Goal: Task Accomplishment & Management: Use online tool/utility

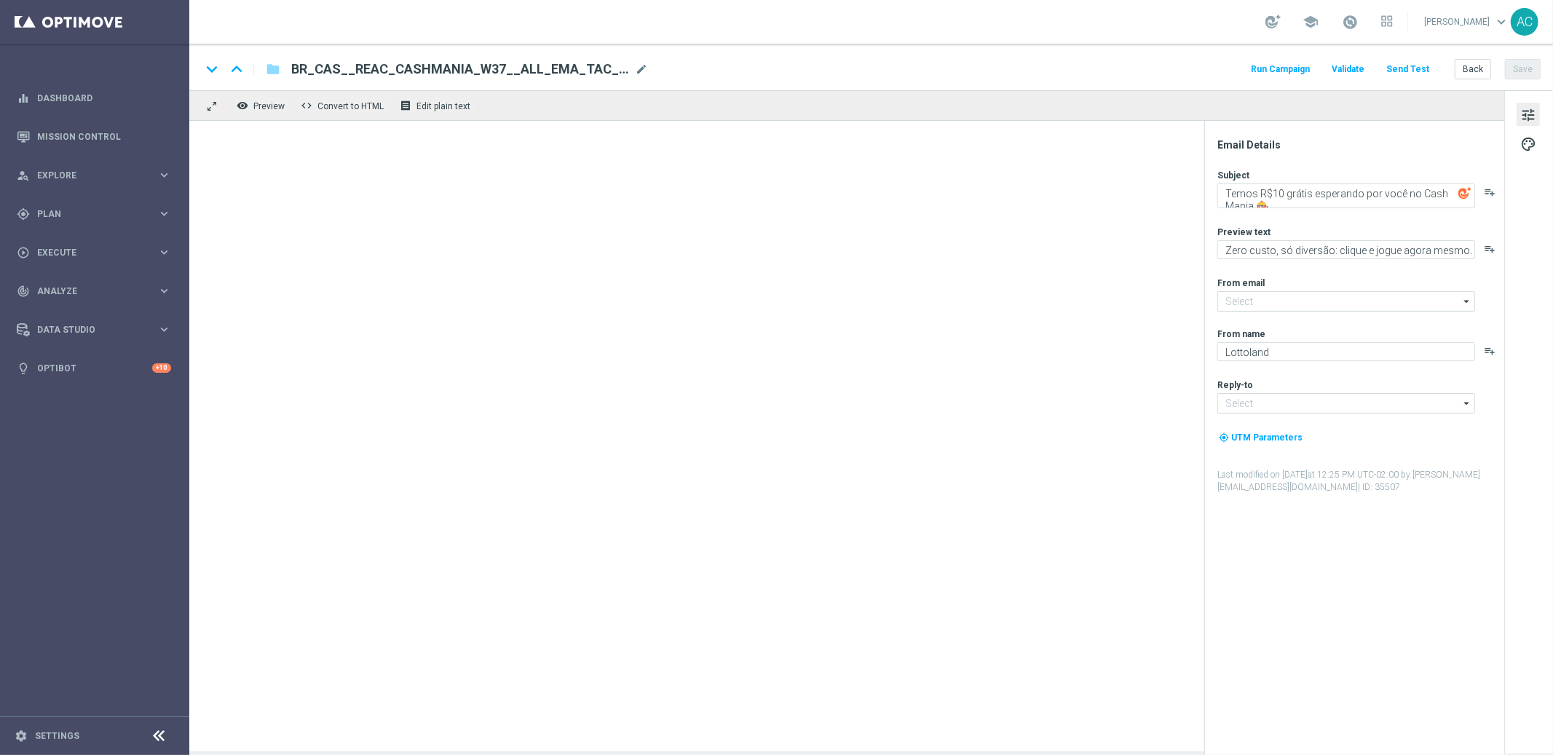
type input "mail@crm.lottoland.bet.br"
type input "contato@lottoland.bet.br"
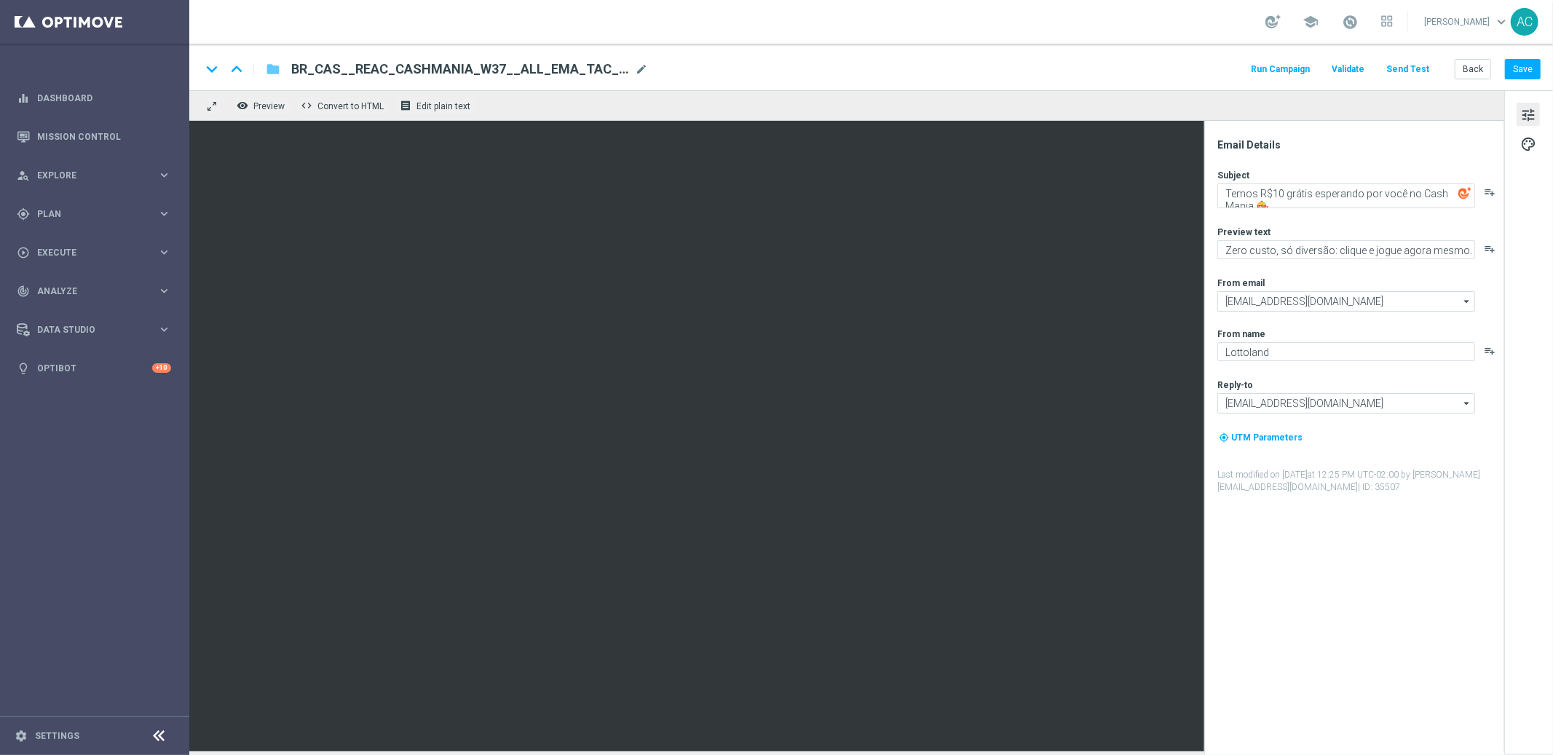
click at [272, 71] on icon "folder" at bounding box center [273, 68] width 15 height 17
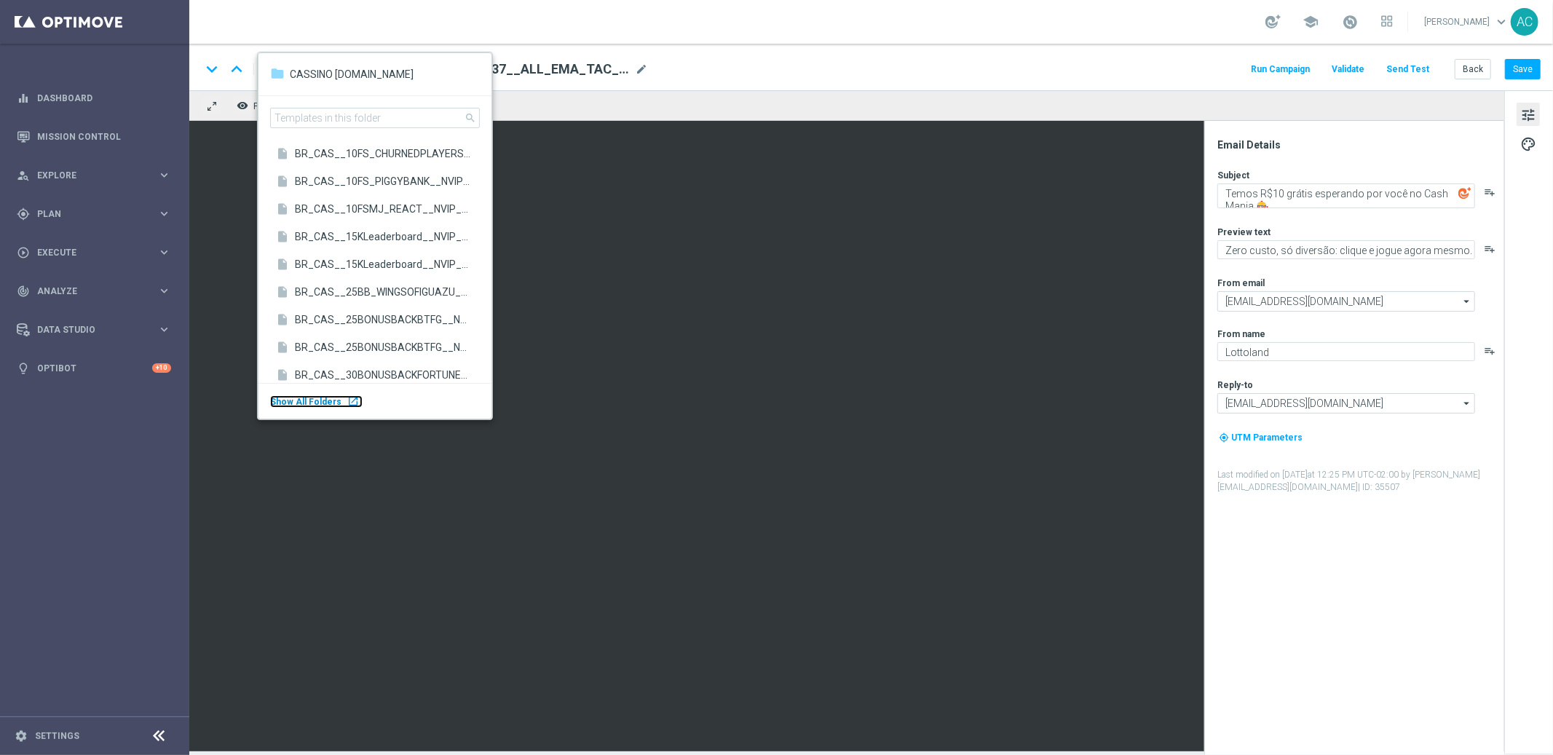
click at [87, 352] on body "equalizer Dashboard Mission Control" at bounding box center [776, 377] width 1553 height 755
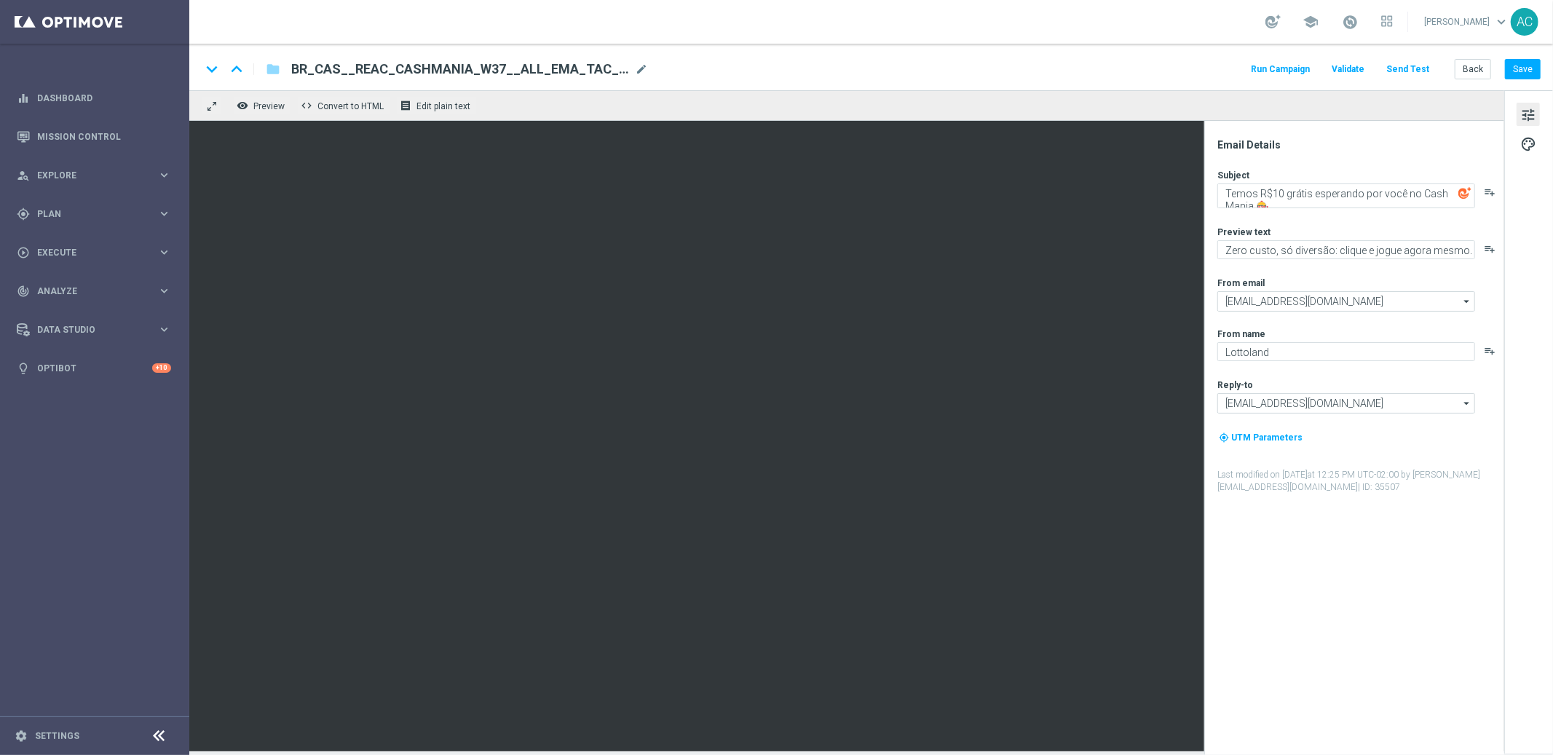
click at [280, 65] on div "BR_CAS__REAC_CASHMANIA_W37__ALL_EMA_TAC_GM BR_CAS__REAC_CASHMANIA_W37__ALL_EMA_…" at bounding box center [464, 69] width 368 height 19
click at [273, 71] on icon "folder" at bounding box center [273, 68] width 15 height 17
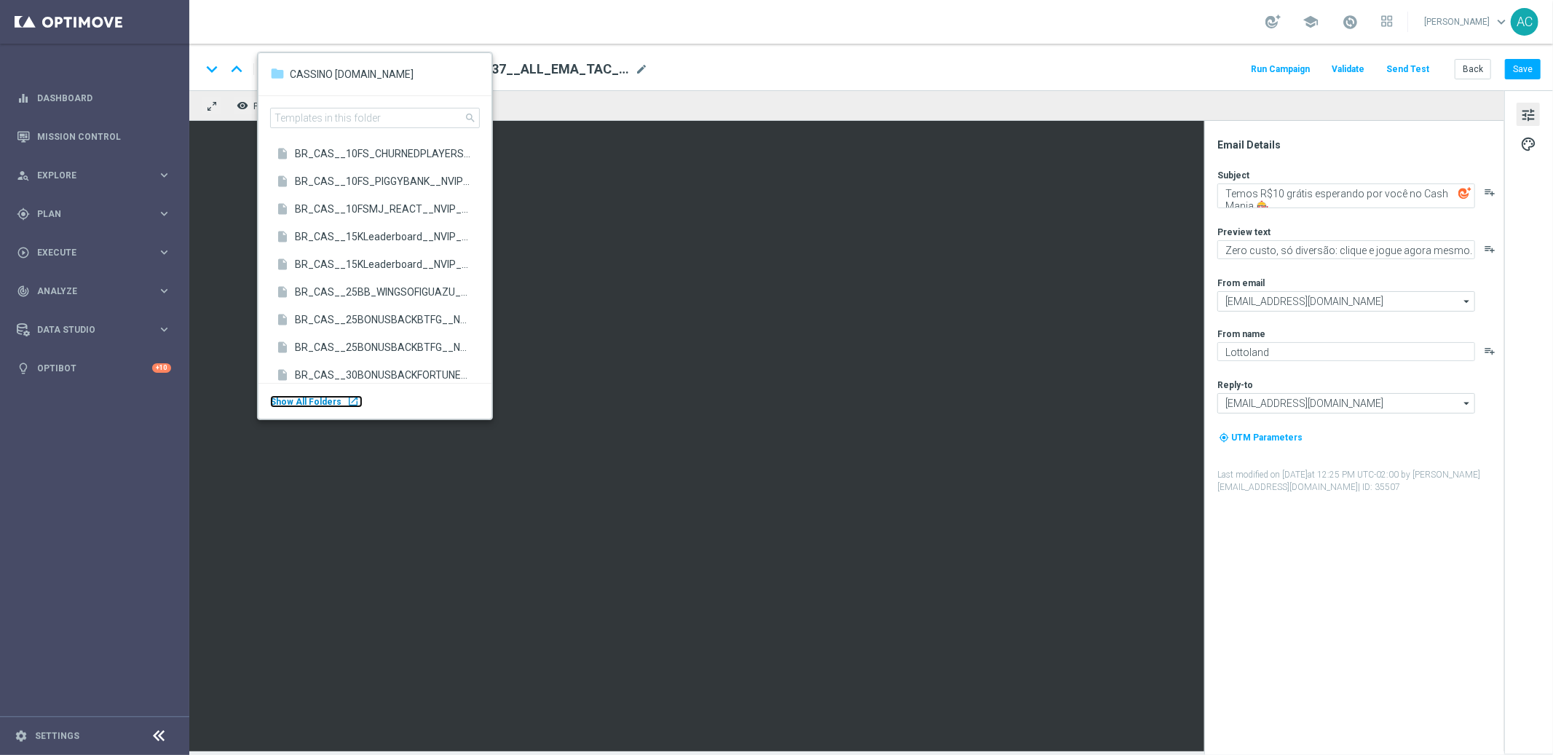
click at [311, 402] on span "Show All Folders" at bounding box center [305, 402] width 71 height 10
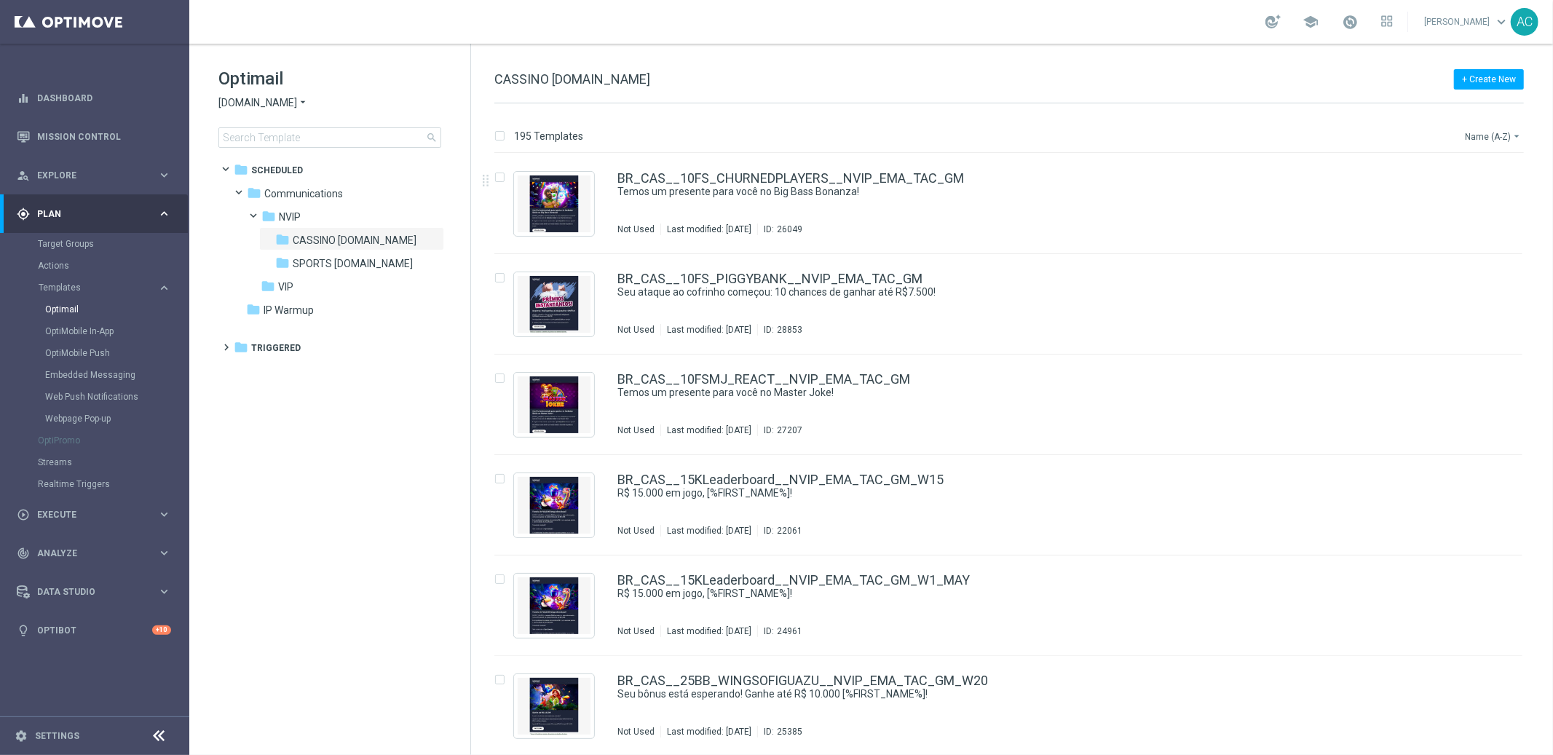
click at [1501, 140] on button "Name (A-Z) arrow_drop_down" at bounding box center [1493, 135] width 60 height 17
click at [1495, 205] on span "Date Modified (Newest)" at bounding box center [1468, 201] width 98 height 10
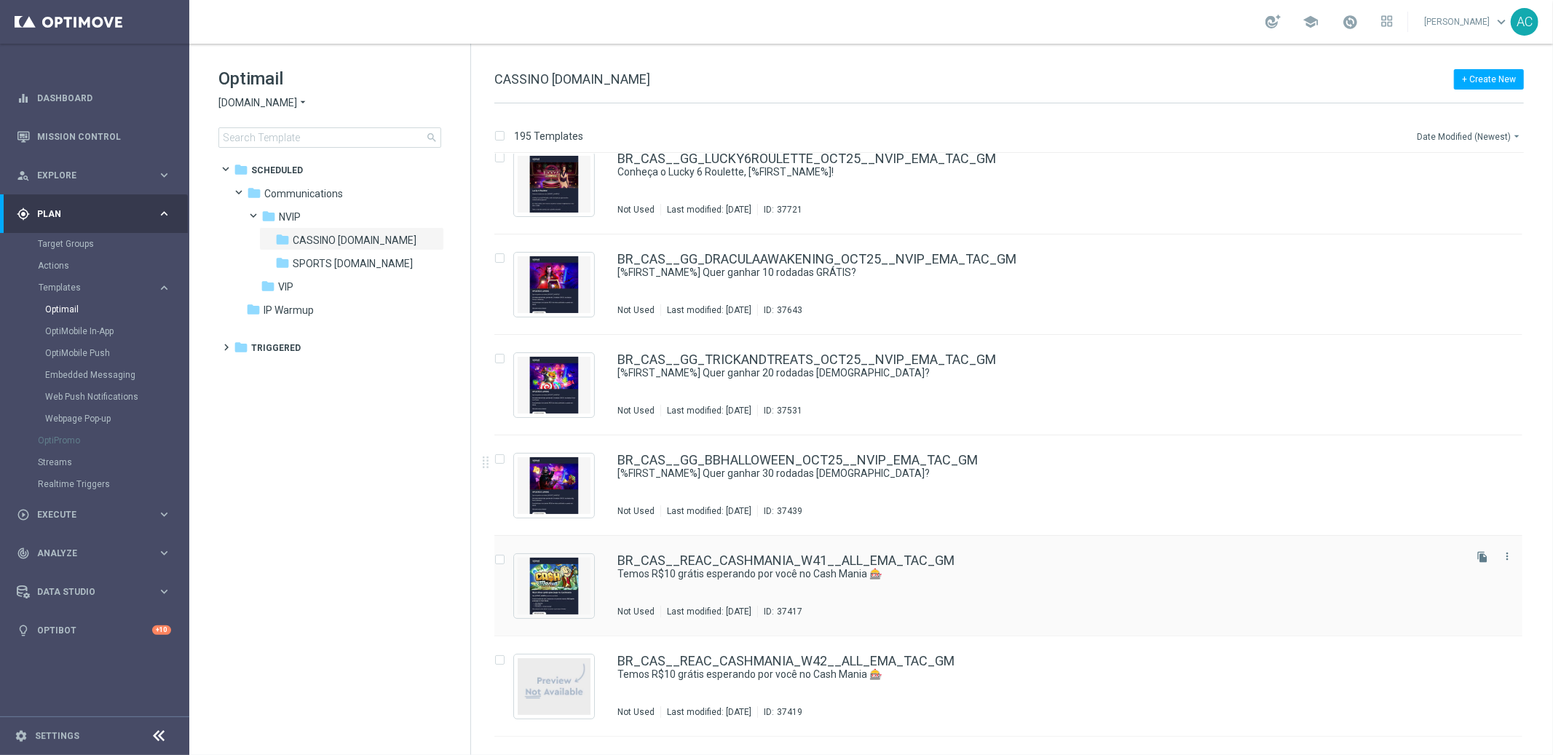
scroll to position [124, 0]
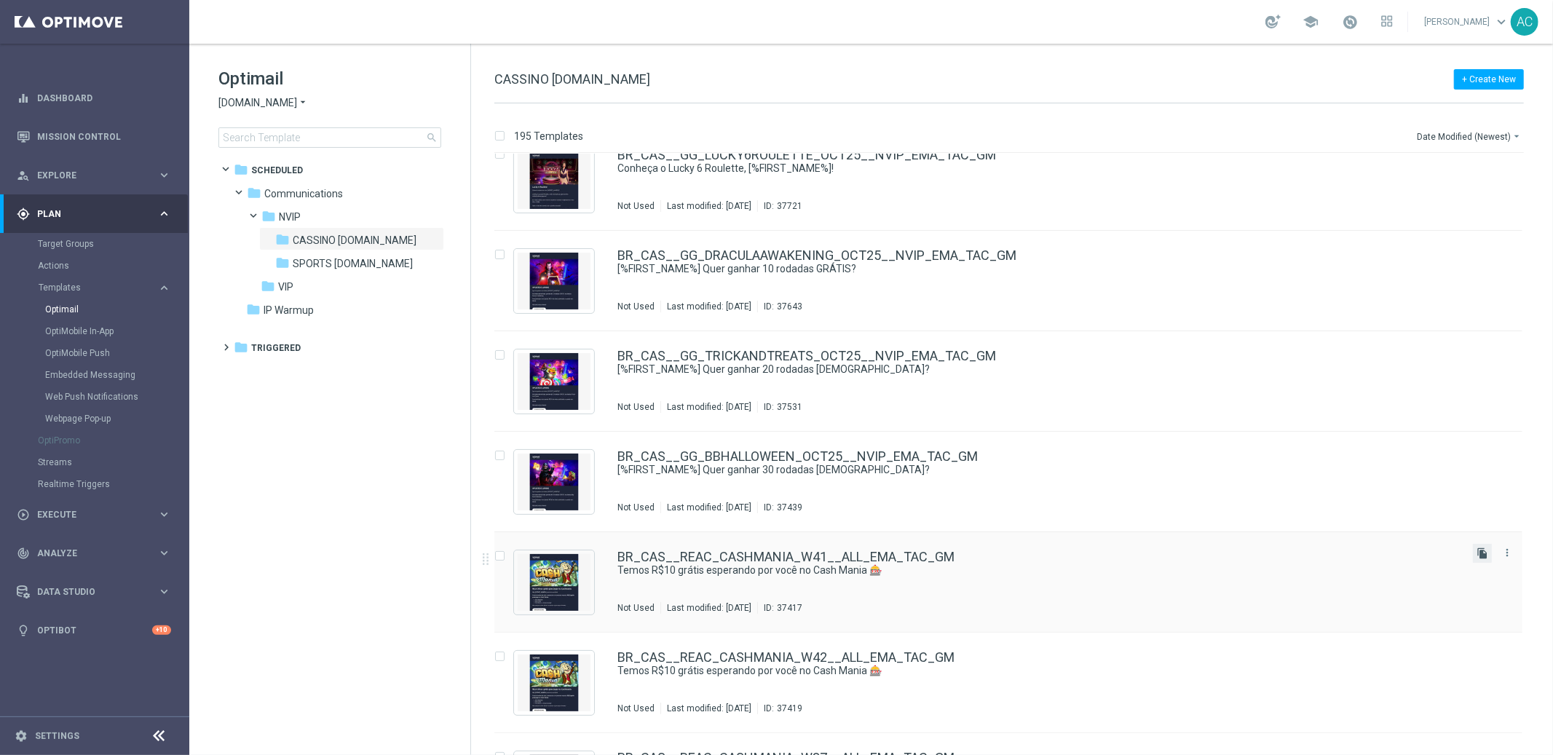
click at [1477, 551] on icon "file_copy" at bounding box center [1482, 553] width 12 height 12
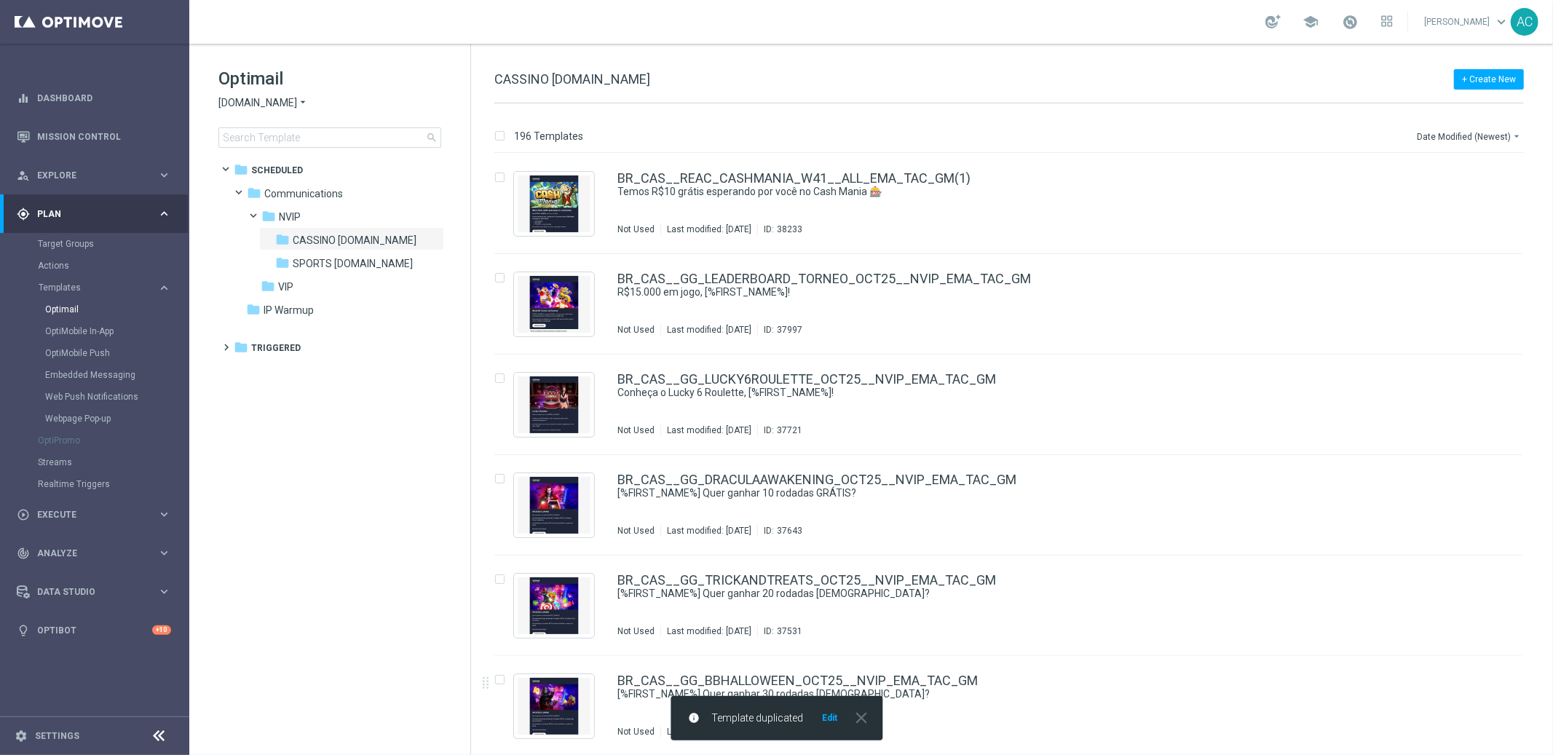
click at [833, 719] on button "Edit" at bounding box center [829, 718] width 18 height 12
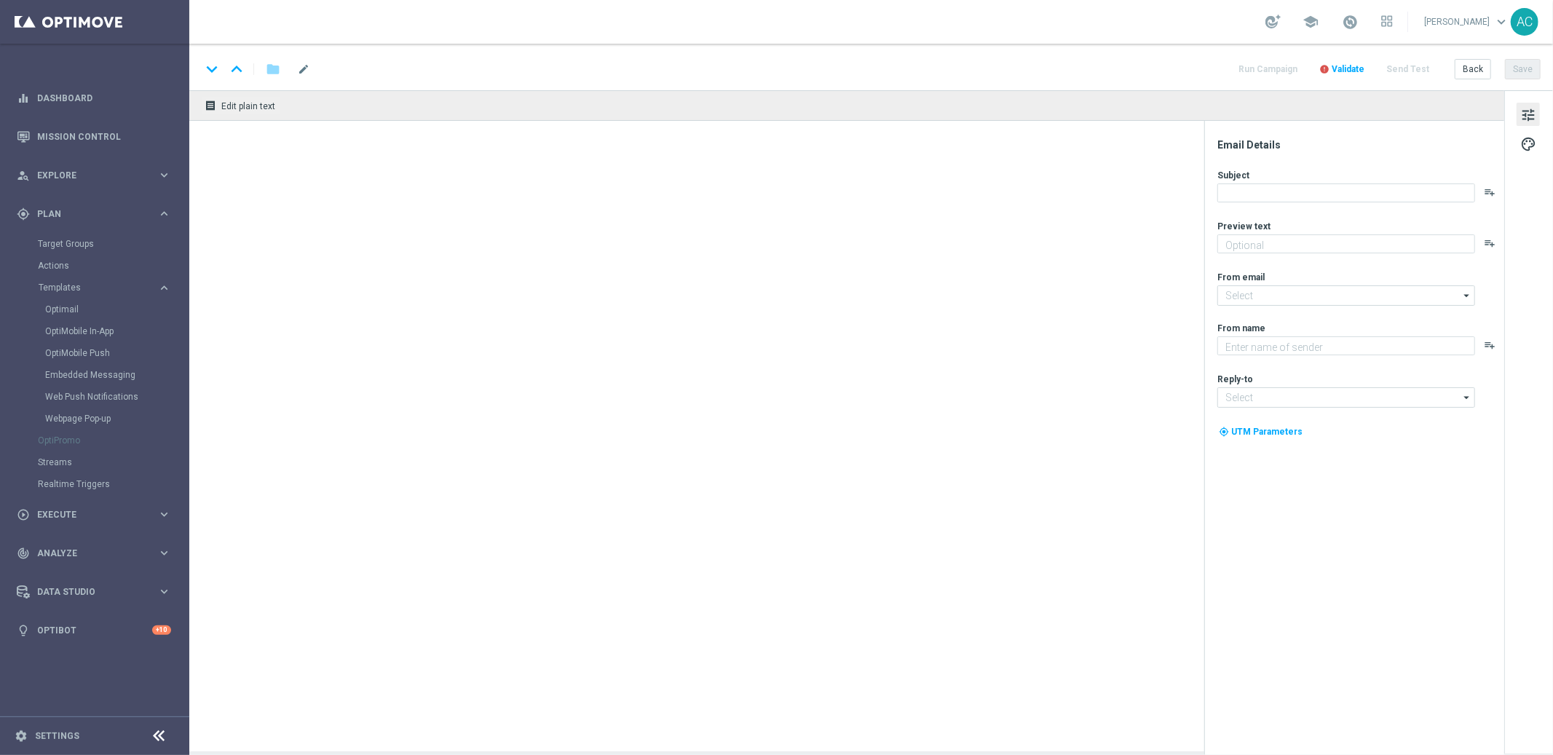
type textarea "Zero custo, só diversão: clique e jogue agora mesmo."
type input "mail@crm.lottoland.bet.br"
type textarea "Lottoland"
type input "contato@lottoland.bet.br"
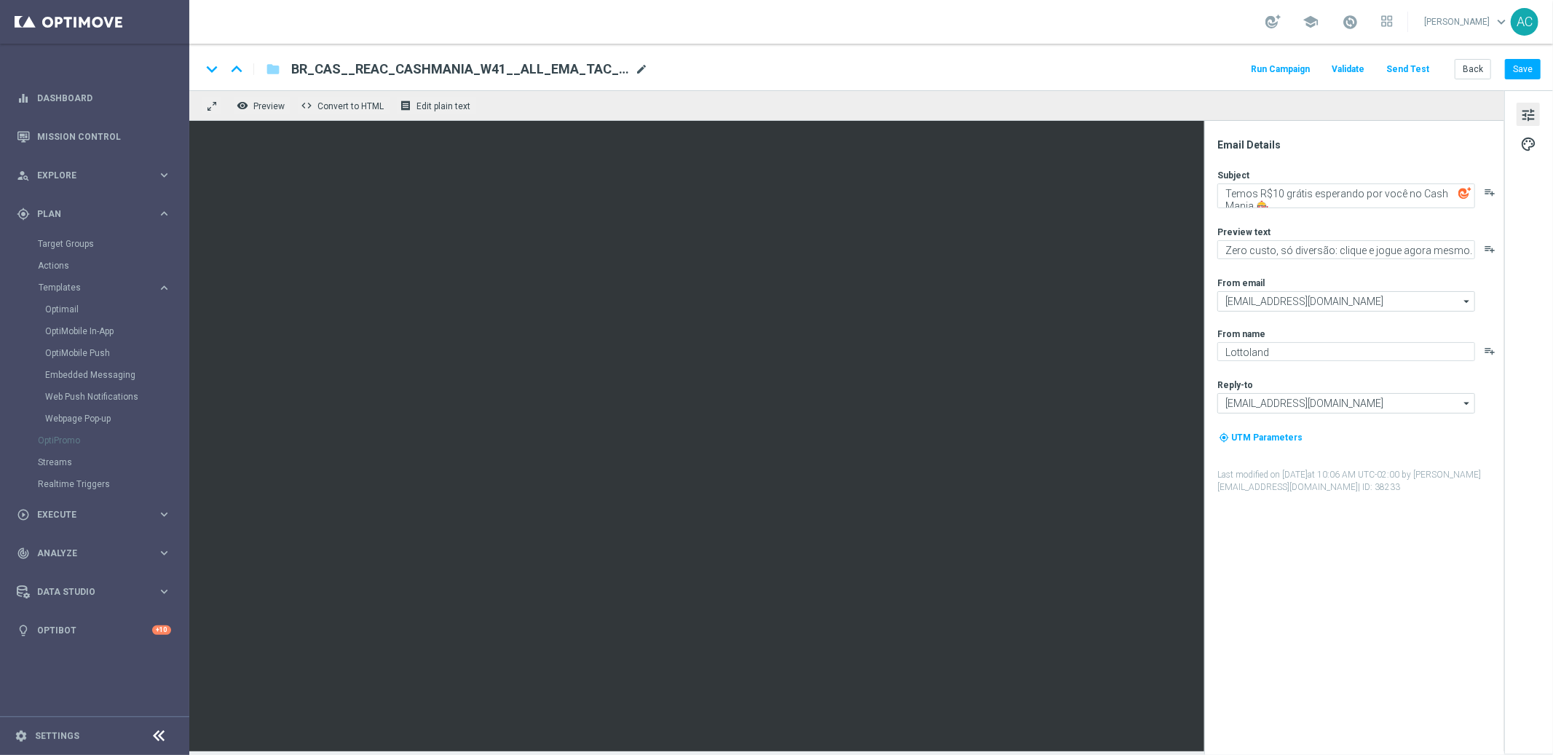
click at [644, 70] on span "mode_edit" at bounding box center [641, 69] width 13 height 13
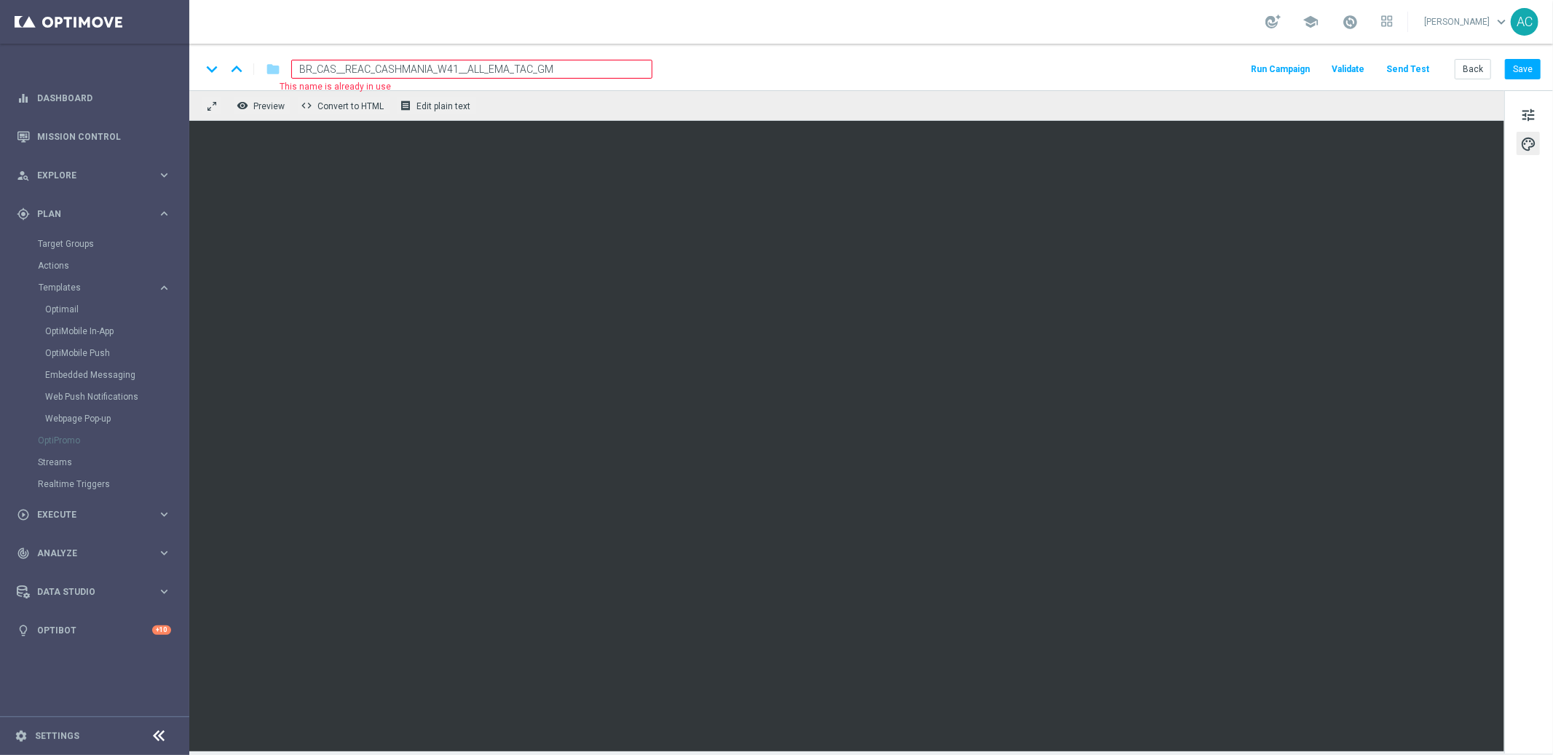
click at [454, 74] on input "BR_CAS__REAC_CASHMANIA_W41__ALL_EMA_TAC_GM" at bounding box center [471, 69] width 361 height 19
paste input "LUCKYHALL_W42"
type input "BR_CAS__REAC_LUCKYHALL_W42__ALL_EMA_TAC_GM"
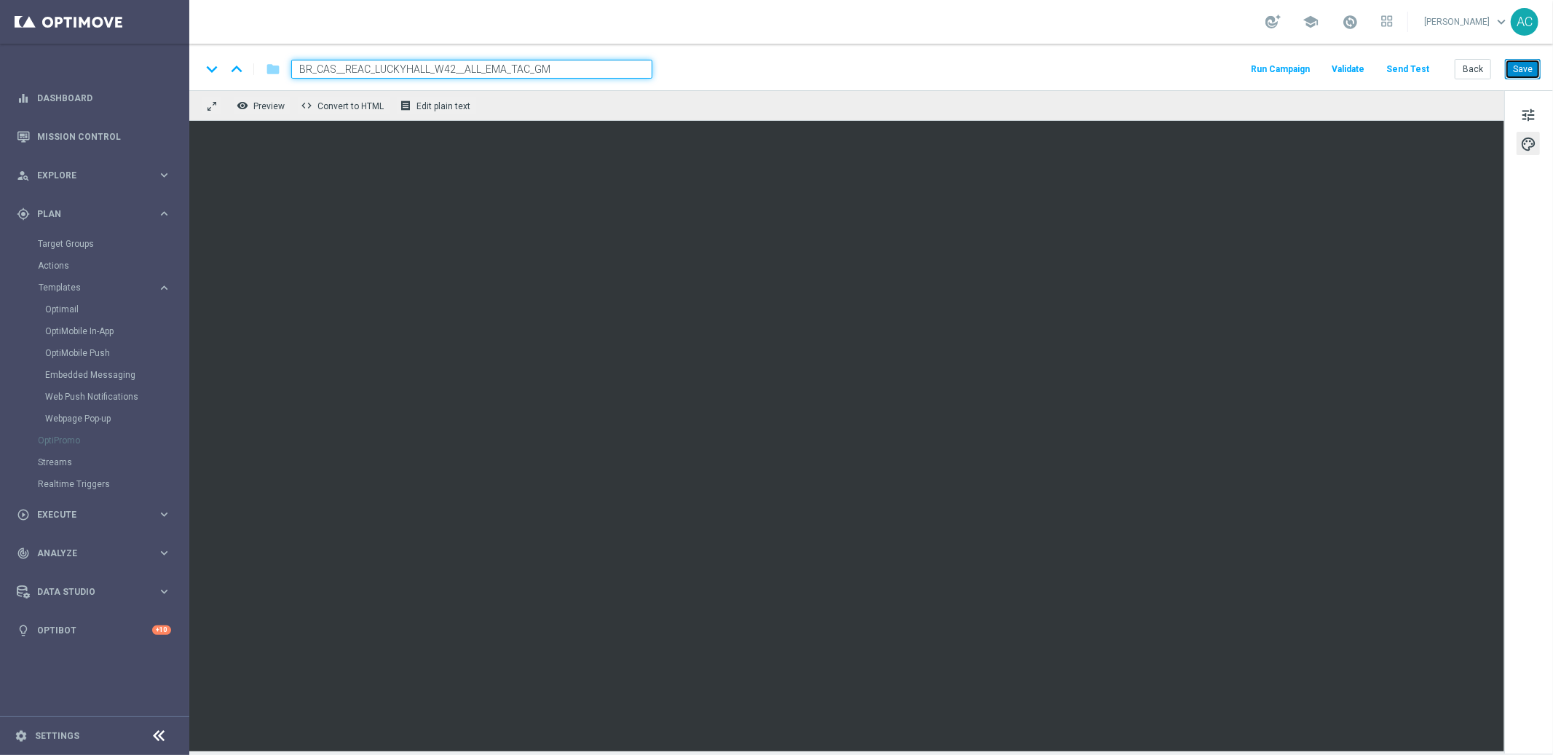
click at [1525, 69] on button "Save" at bounding box center [1523, 69] width 36 height 20
click at [1527, 73] on button "Save" at bounding box center [1523, 69] width 36 height 20
click at [1524, 73] on button "Save" at bounding box center [1523, 69] width 36 height 20
click at [1535, 71] on button "Save" at bounding box center [1523, 69] width 36 height 20
click at [1529, 69] on button "Save" at bounding box center [1523, 69] width 36 height 20
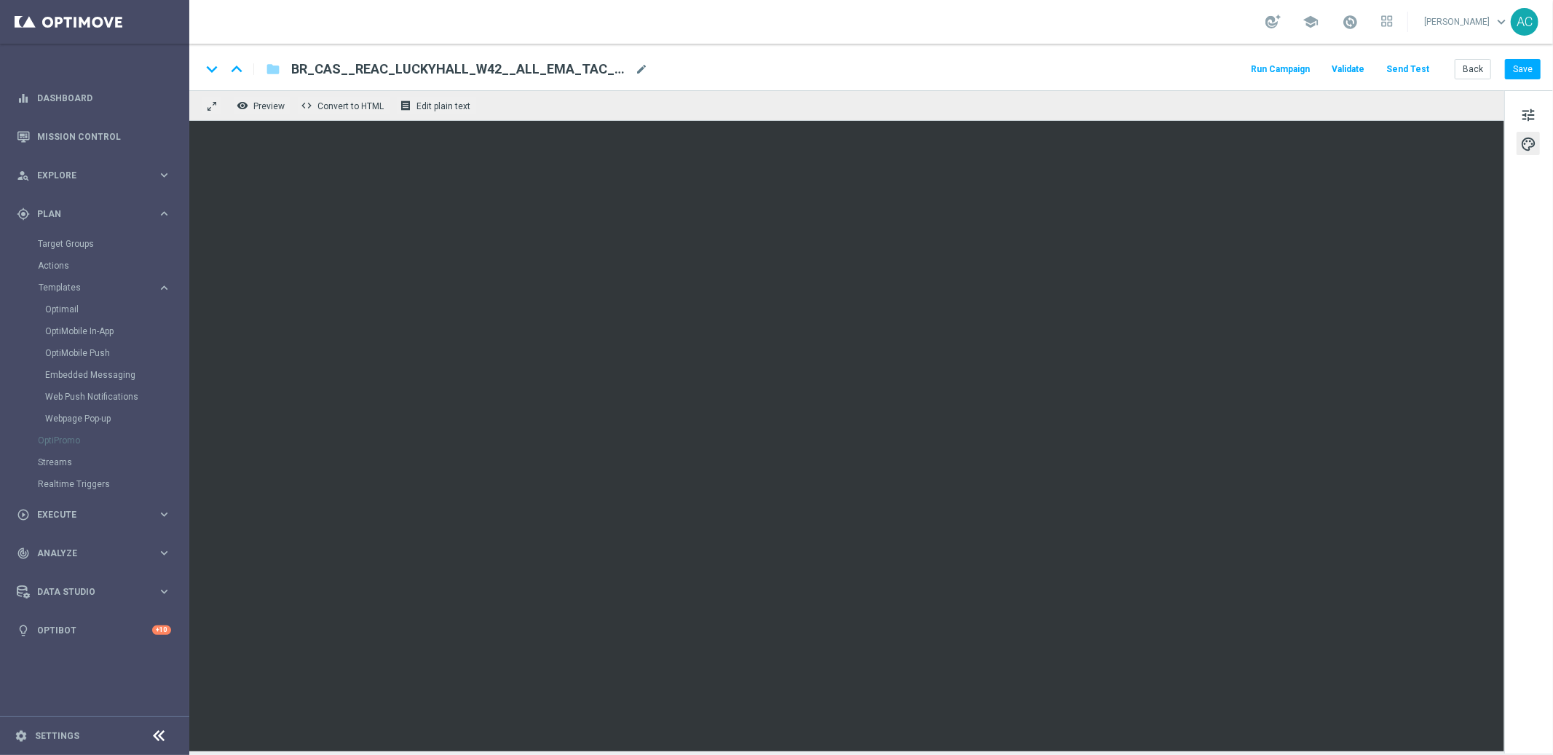
click at [1411, 68] on button "Send Test" at bounding box center [1407, 70] width 47 height 20
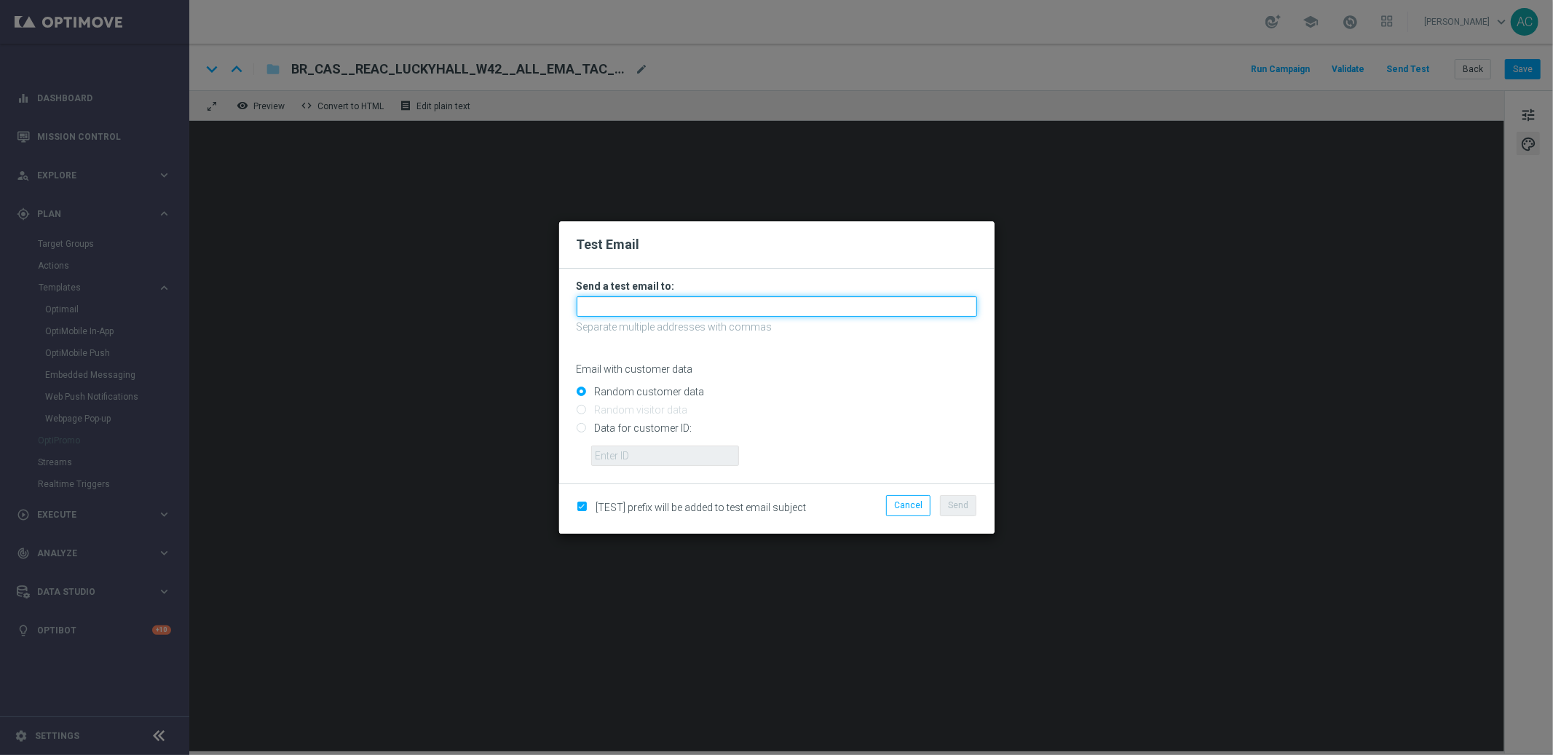
click at [747, 312] on input "text" at bounding box center [777, 306] width 400 height 20
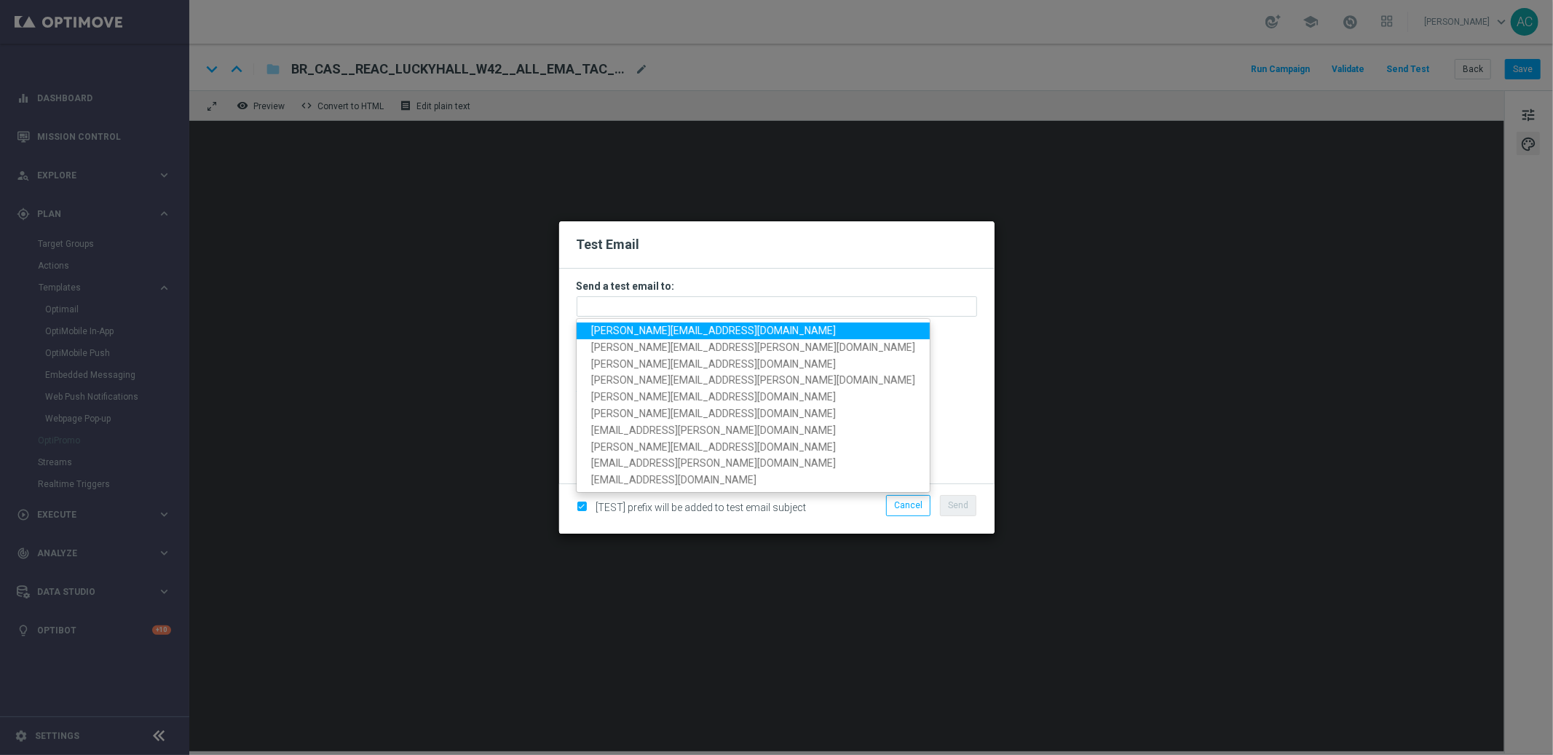
click at [716, 329] on span "adriano.costa@lottoland.com" at bounding box center [713, 331] width 245 height 12
type input "adriano.costa@lottoland.com"
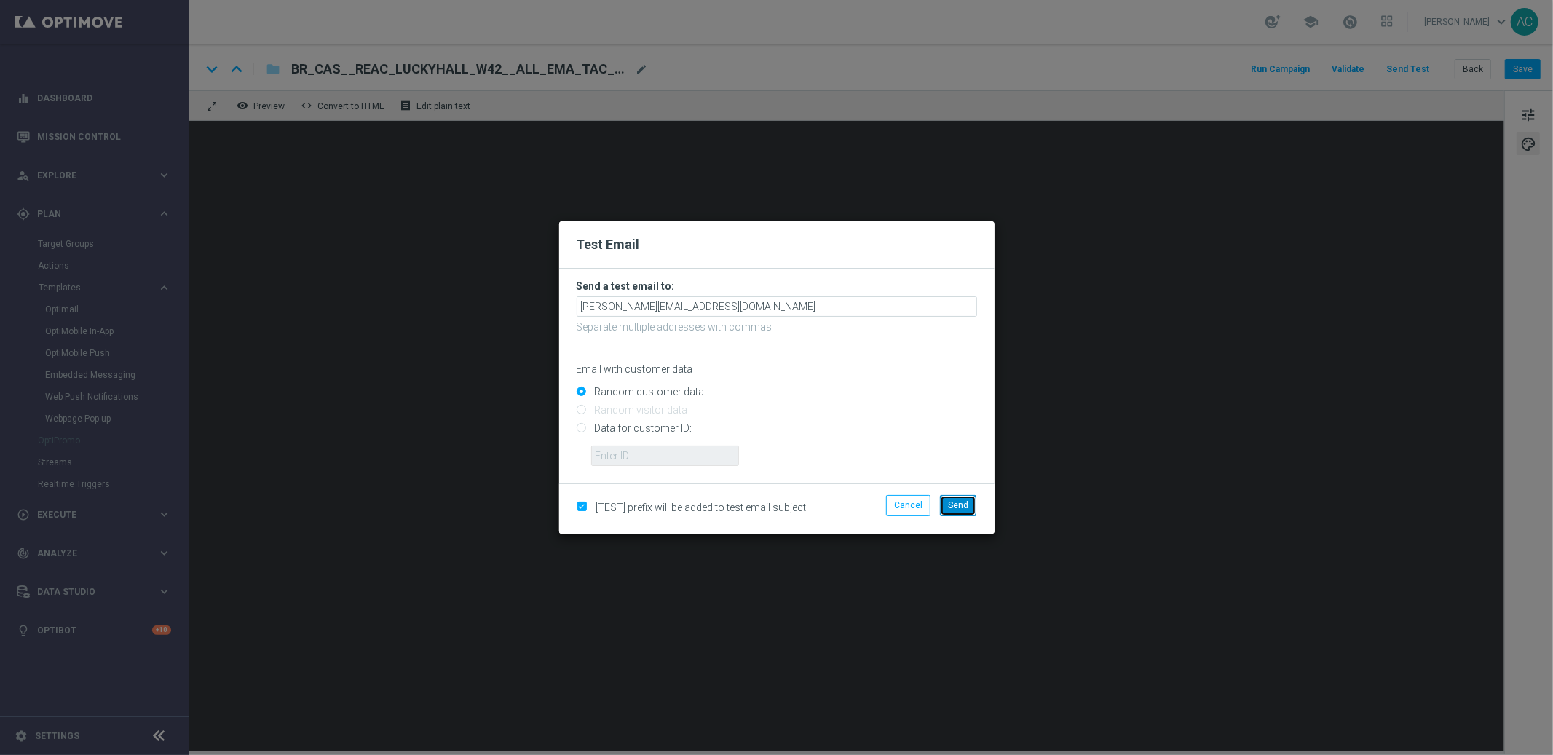
click at [951, 504] on span "Send" at bounding box center [958, 505] width 20 height 10
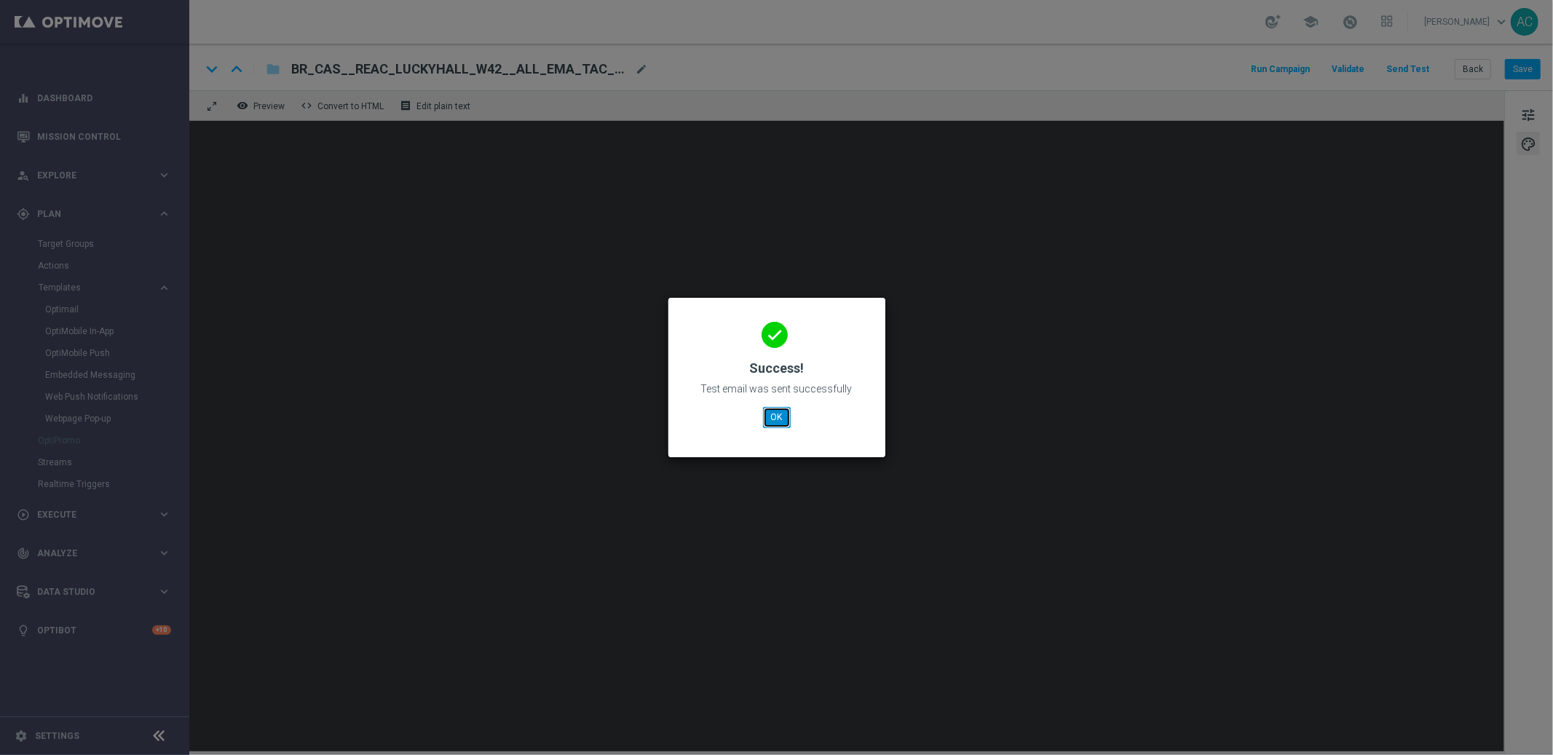
click at [783, 417] on button "OK" at bounding box center [777, 417] width 28 height 20
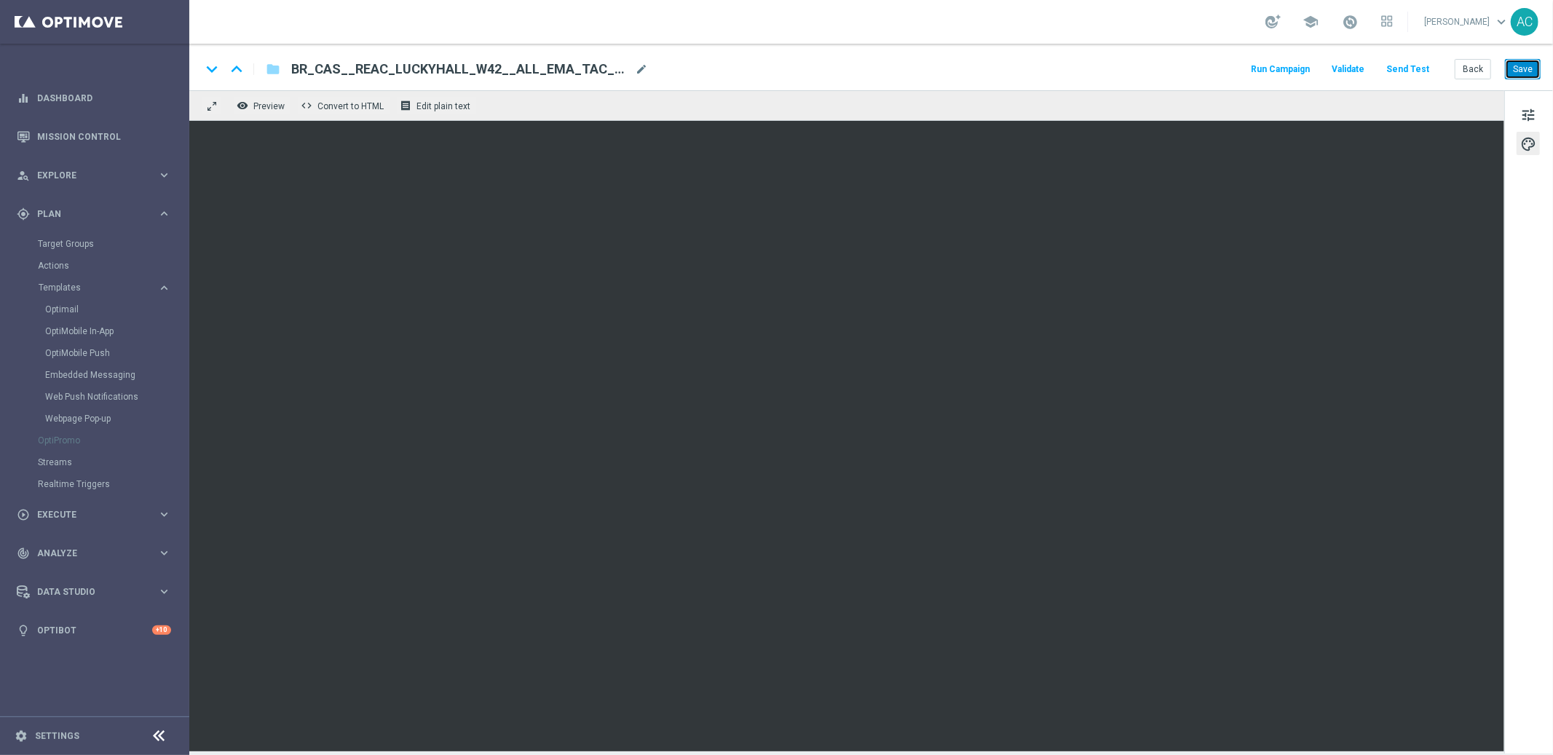
click at [1526, 71] on button "Save" at bounding box center [1523, 69] width 36 height 20
click at [1529, 70] on button "Save" at bounding box center [1523, 69] width 36 height 20
click at [1532, 116] on span "tune" at bounding box center [1528, 115] width 16 height 19
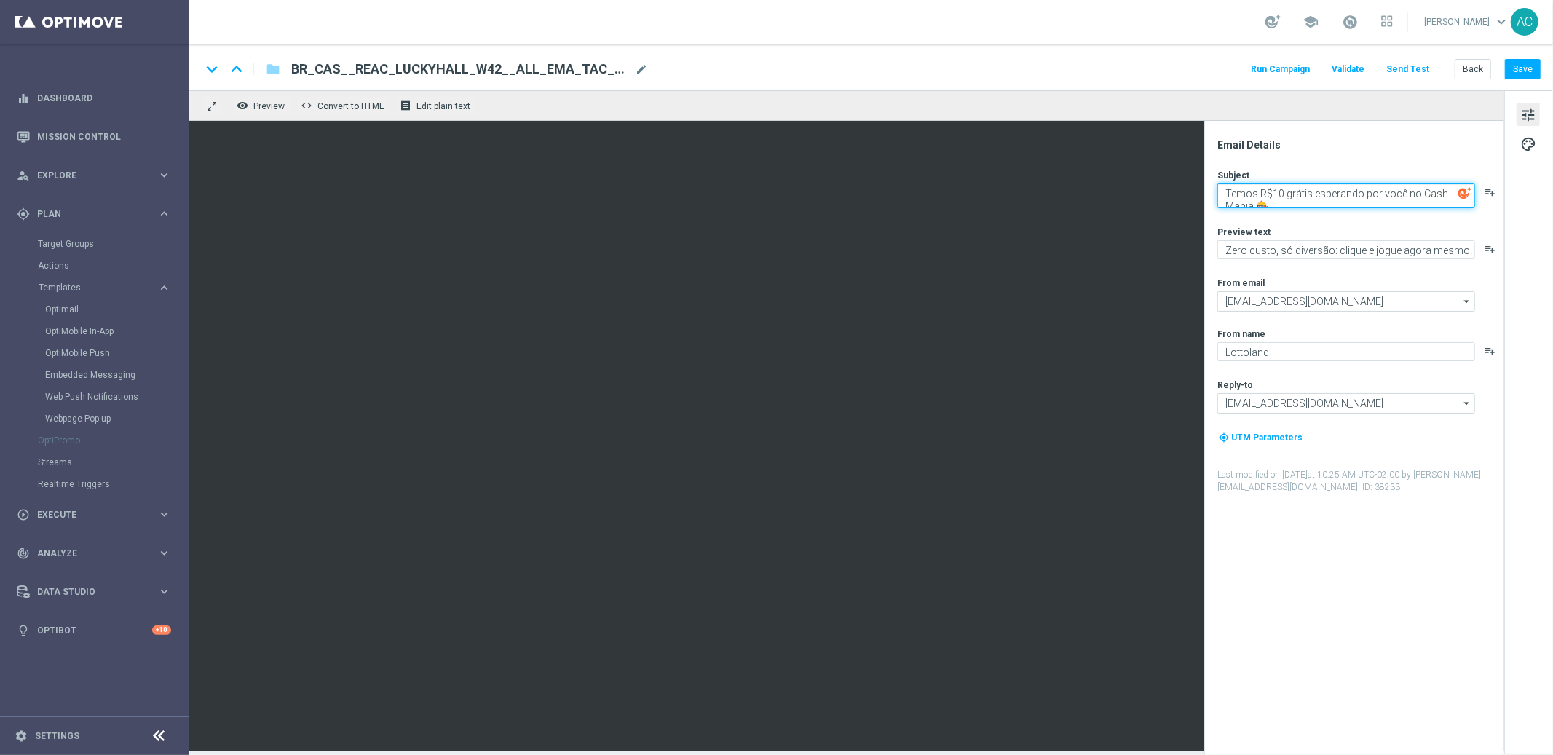
click at [1323, 196] on textarea "Temos R$10 grátis esperando por você no Cash Mania 🎰" at bounding box center [1346, 195] width 258 height 25
click at [1323, 195] on textarea "Temos R$10 grátis esperando por você no Cash Mania 🎰" at bounding box center [1346, 195] width 258 height 25
paste textarea "Seu bônus assustador te espera no Cassino! 👻"
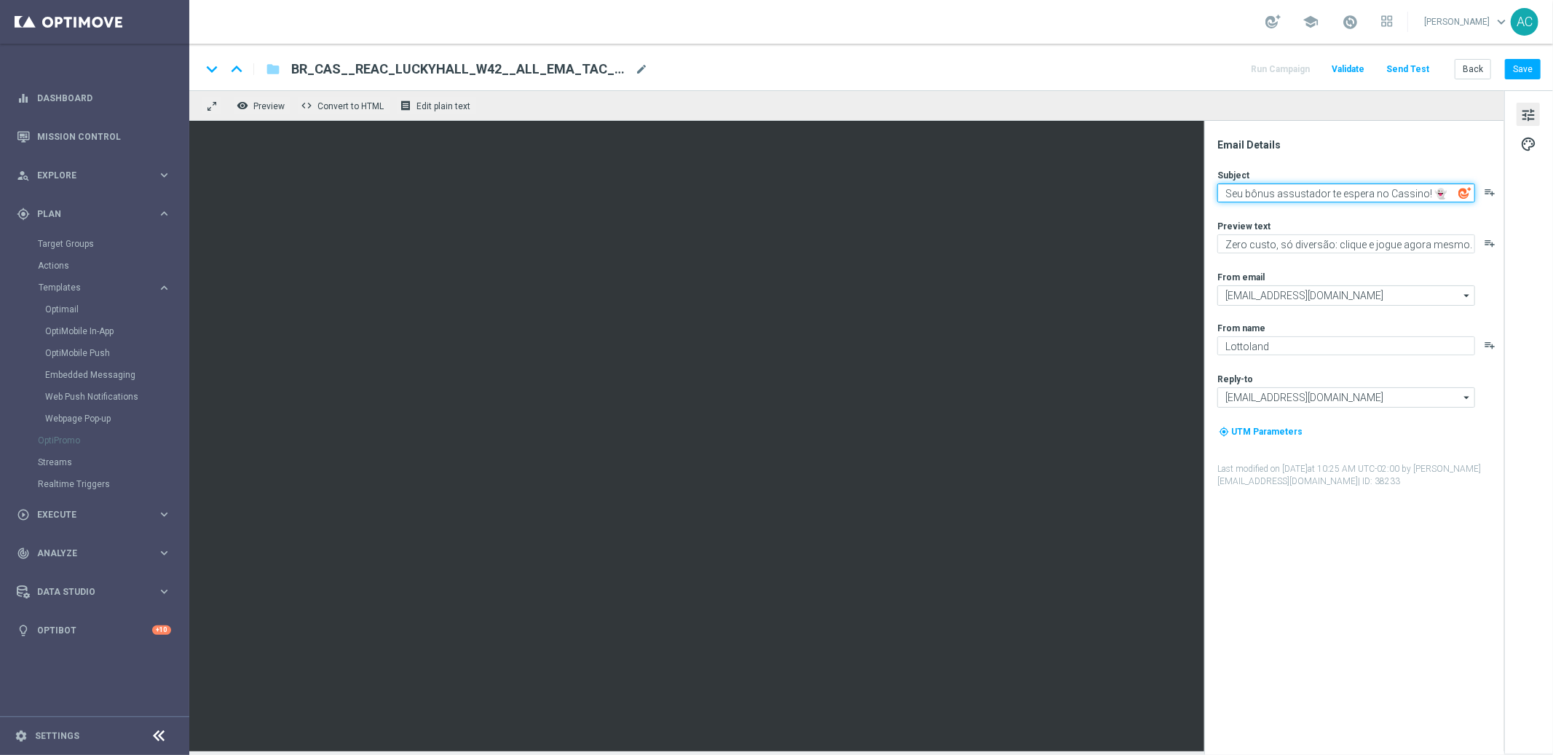
type textarea "Seu bônus assustador te espera no Cassino! 👻"
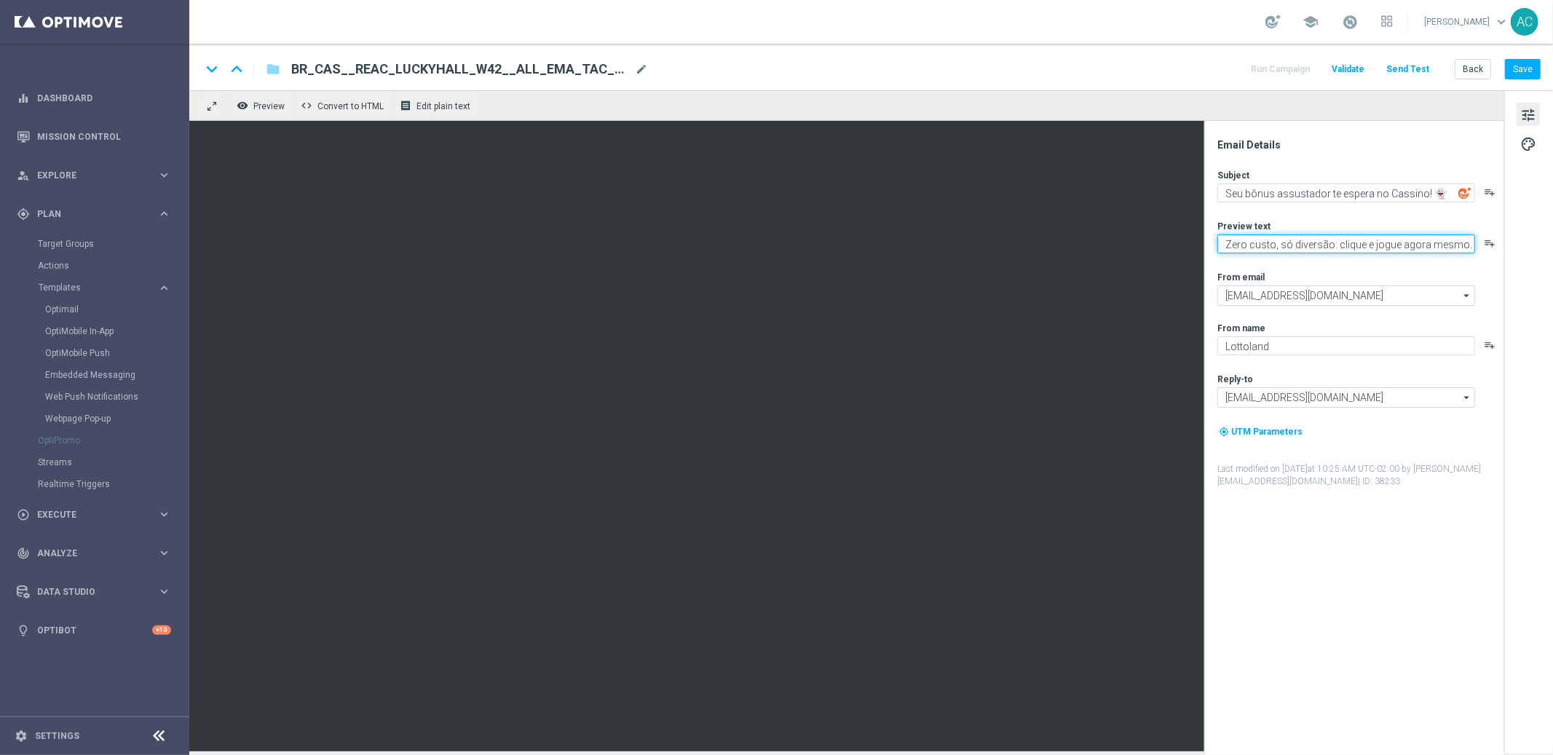
click at [1305, 251] on textarea "Zero custo, só diversão: clique e jogue agora mesmo." at bounding box center [1346, 243] width 258 height 19
paste textarea "10 rodadas grátis no Lucky Halloween — sem depósito, sem custo, só diversão!"
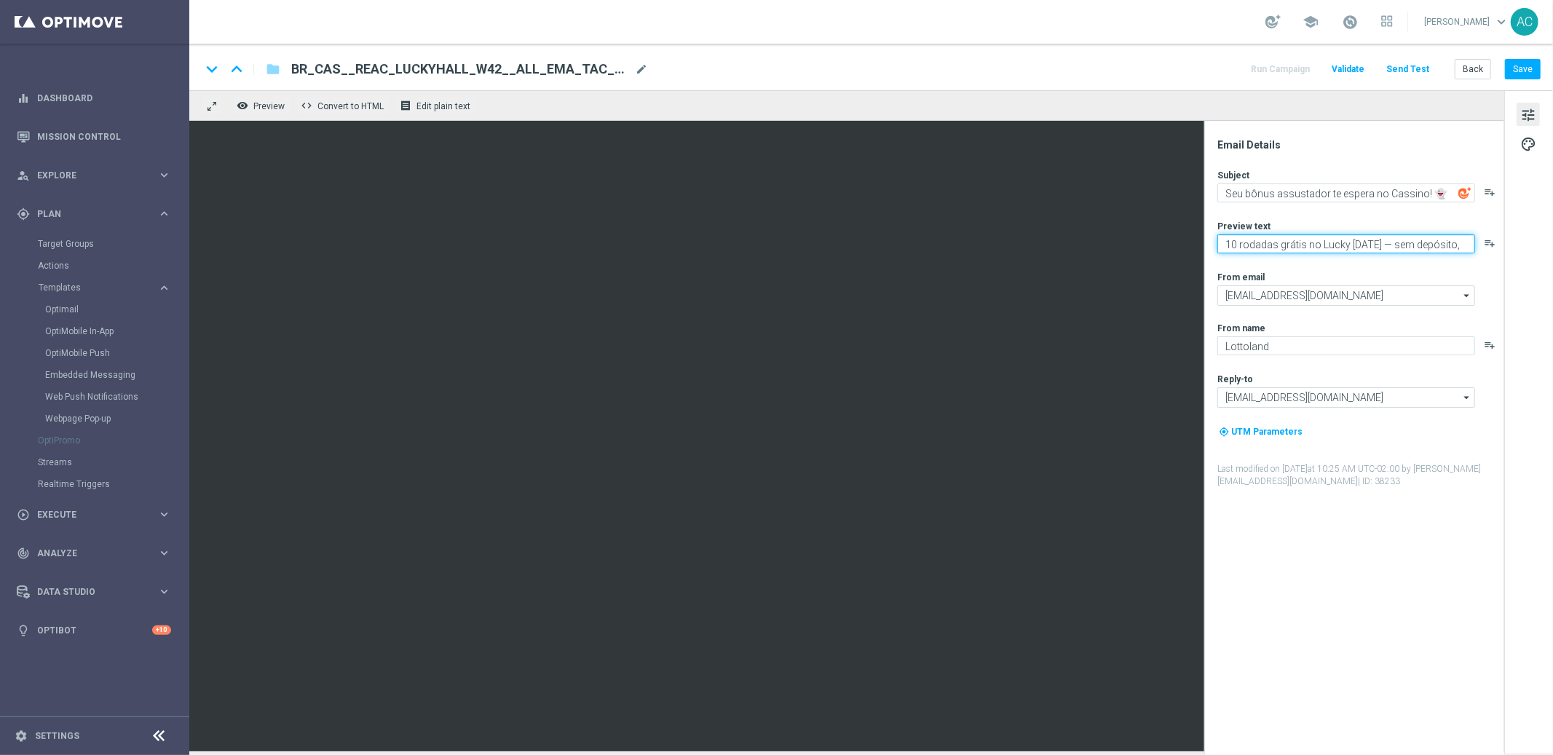
scroll to position [5, 0]
type textarea "10 rodadas grátis no Lucky Halloween — sem depósito, sem custo, só diversão!"
click at [1527, 74] on button "Save" at bounding box center [1523, 69] width 36 height 20
click at [1518, 68] on button "Save" at bounding box center [1523, 69] width 36 height 20
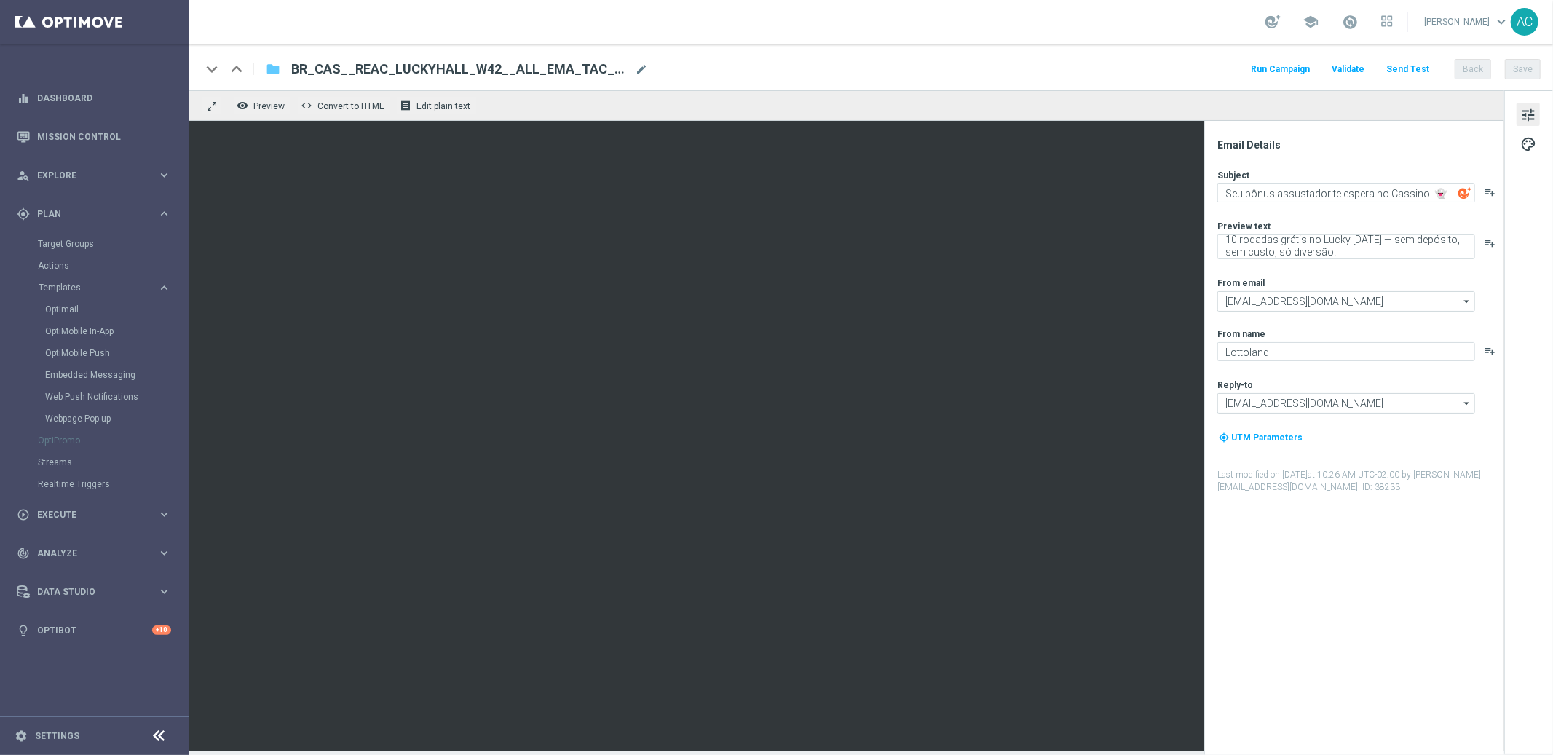
click at [274, 71] on icon "folder" at bounding box center [273, 68] width 15 height 17
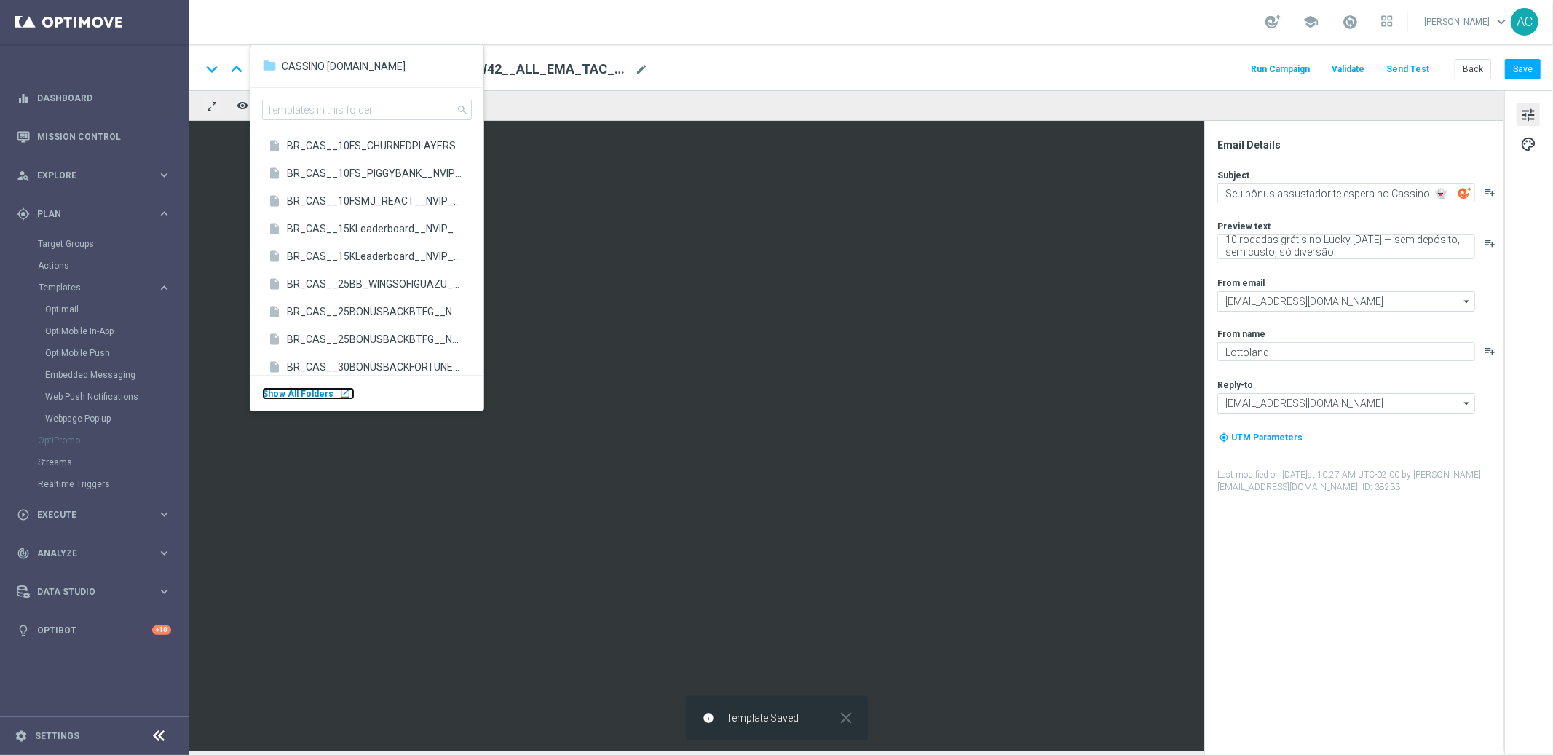
click at [315, 393] on span "Show All Folders" at bounding box center [297, 394] width 71 height 10
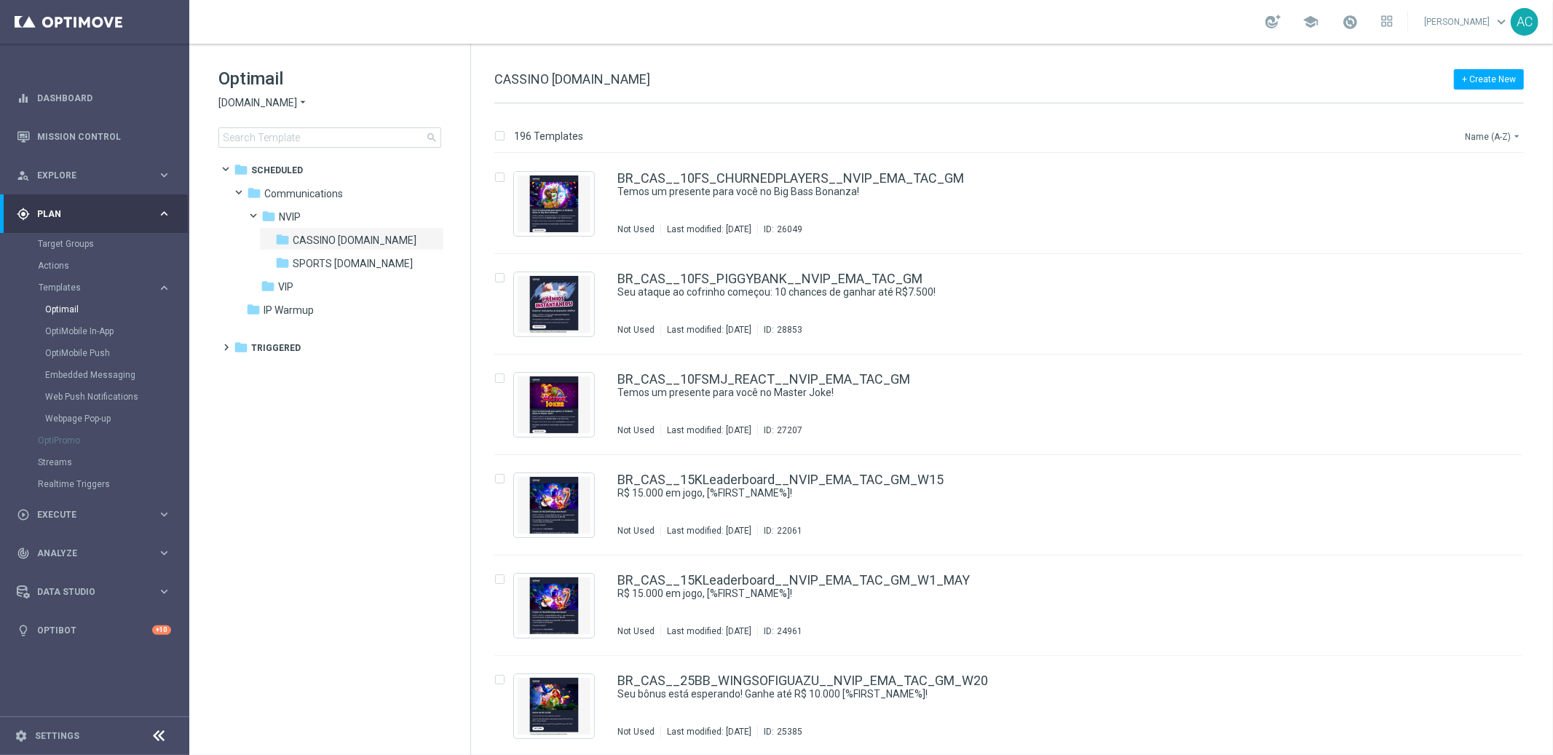
click at [1487, 132] on button "Name (A-Z) arrow_drop_down" at bounding box center [1493, 135] width 60 height 17
click at [1462, 202] on span "Date Modified (Newest)" at bounding box center [1468, 201] width 98 height 10
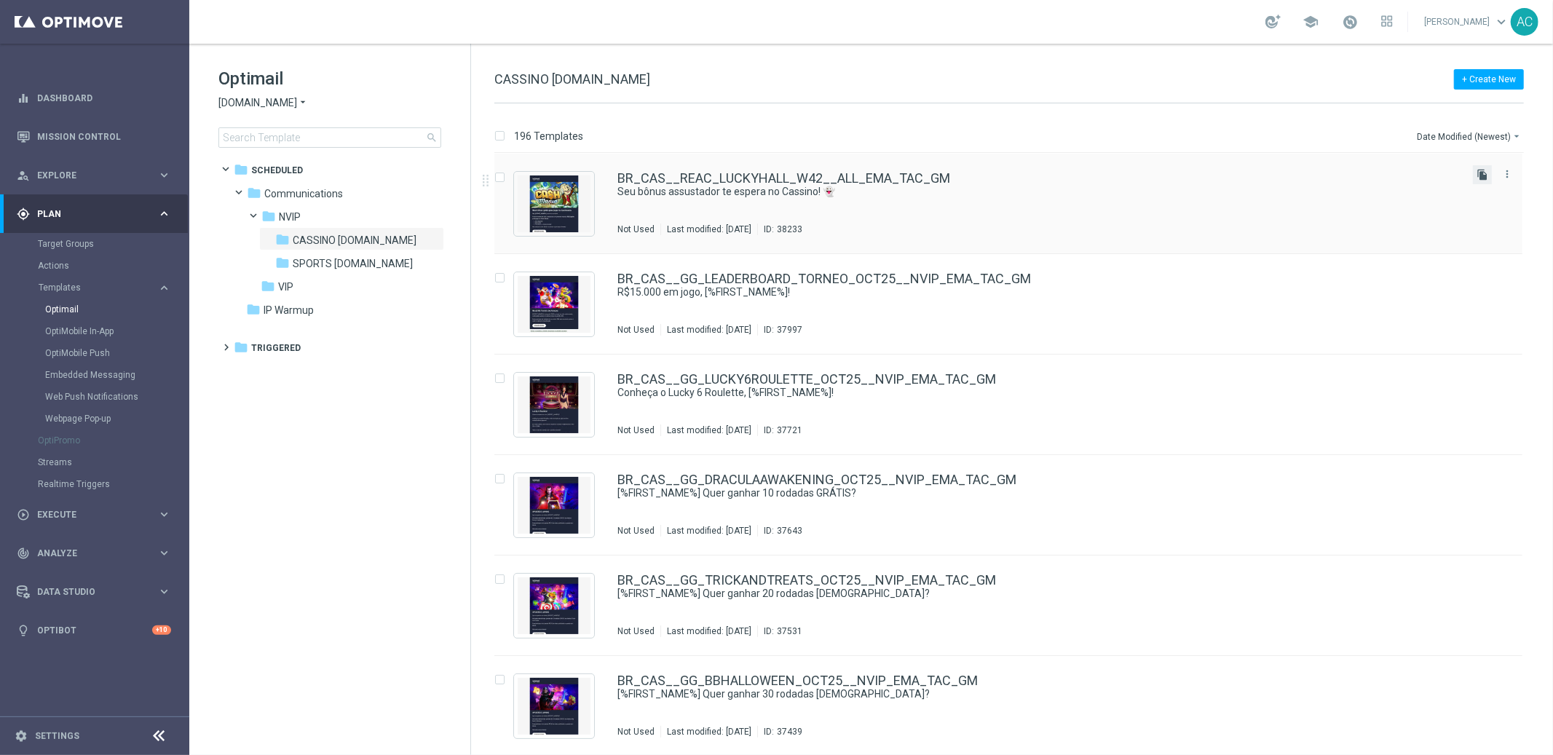
click at [1483, 172] on icon "file_copy" at bounding box center [1482, 175] width 12 height 12
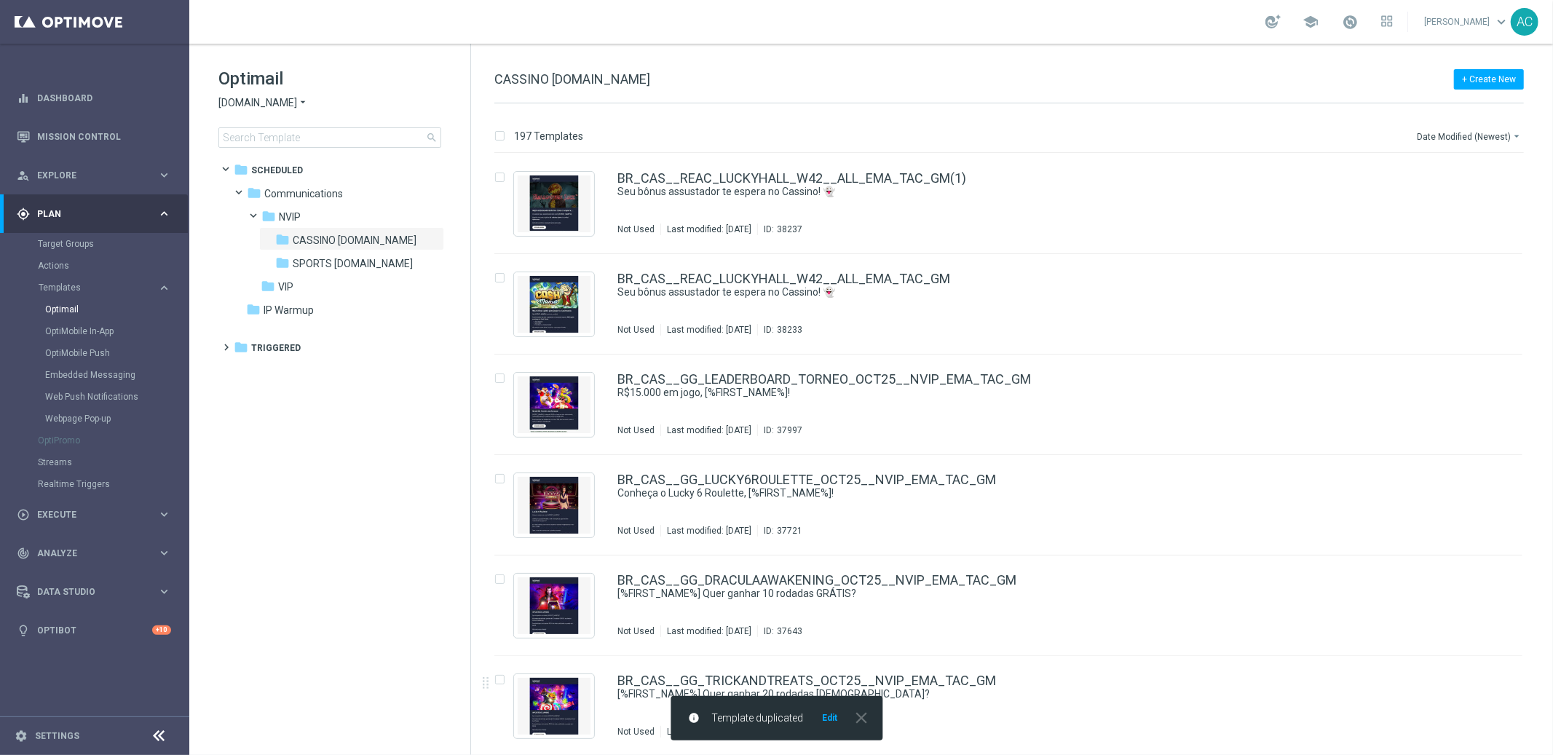
click at [829, 720] on button "Edit" at bounding box center [829, 718] width 18 height 12
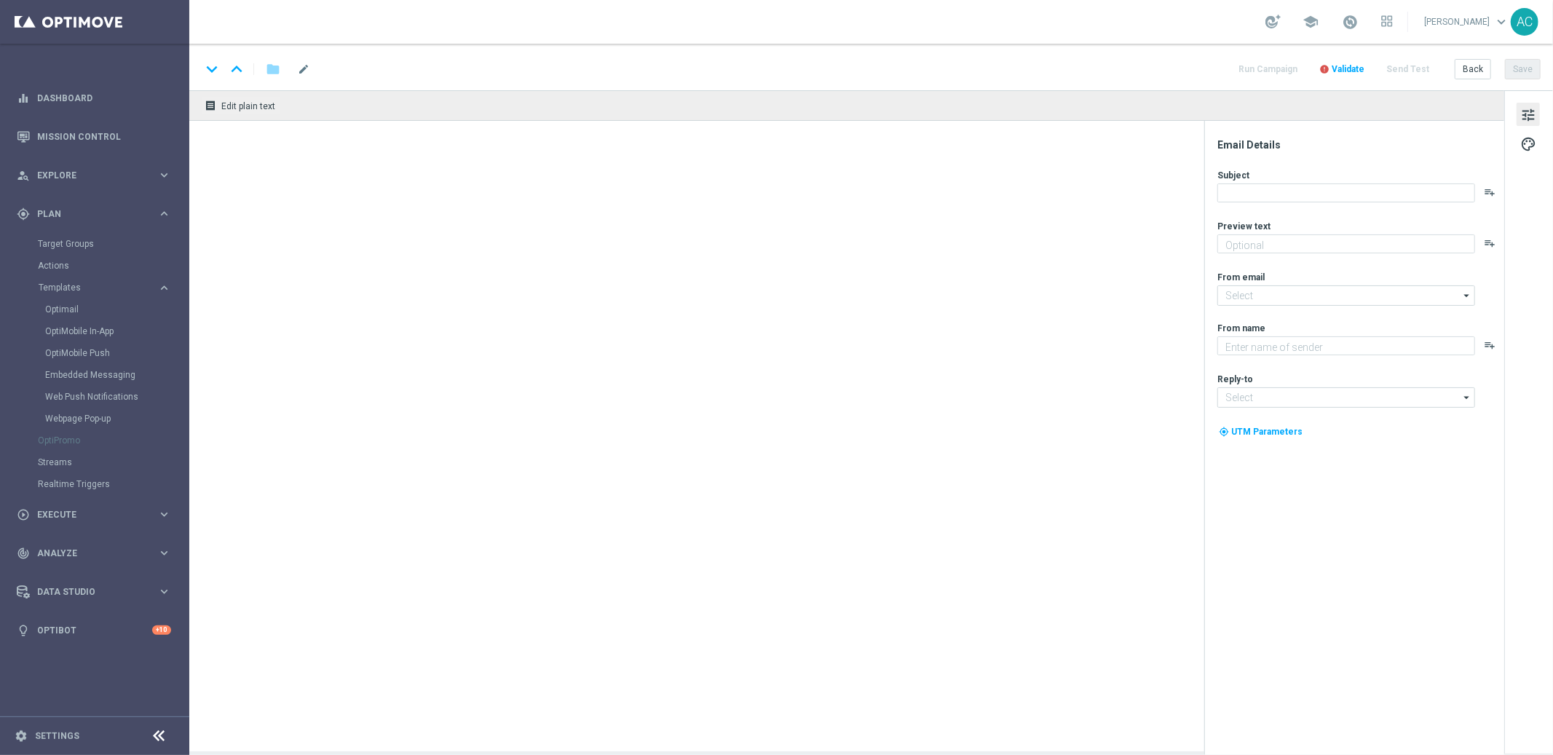
type textarea "10 rodadas grátis no Lucky Halloween — sem depósito, sem custo, só diversão!"
type input "mail@crm.lottoland.bet.br"
type textarea "Lottoland"
type input "contato@lottoland.bet.br"
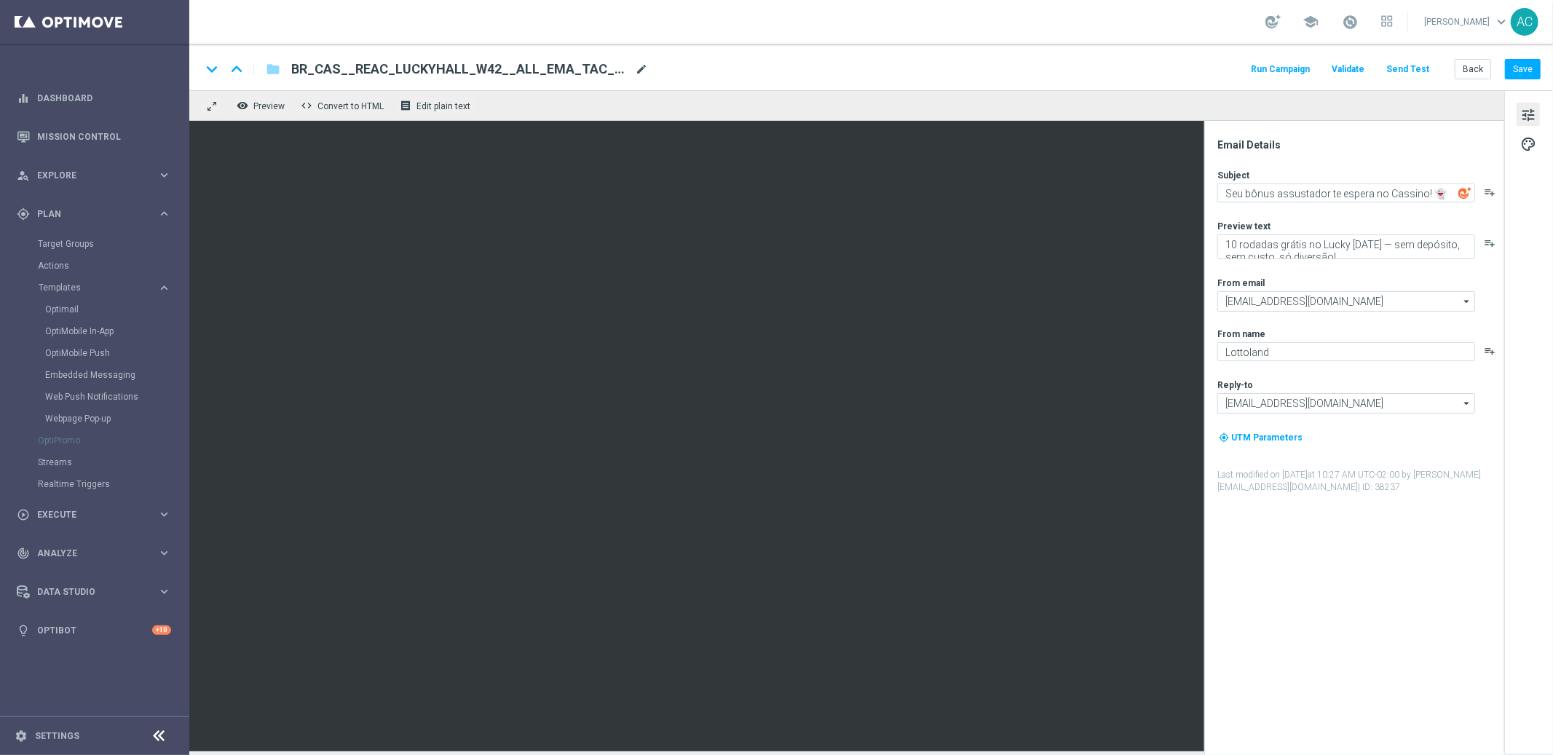
click at [638, 67] on span "mode_edit" at bounding box center [641, 69] width 13 height 13
click at [556, 64] on input "BR_CAS__REAC_LUCKYHALL_W42__ALL_EMA_TAC_GM(1)" at bounding box center [471, 69] width 361 height 19
paste input "3__ALL_EMA_TAC_GM"
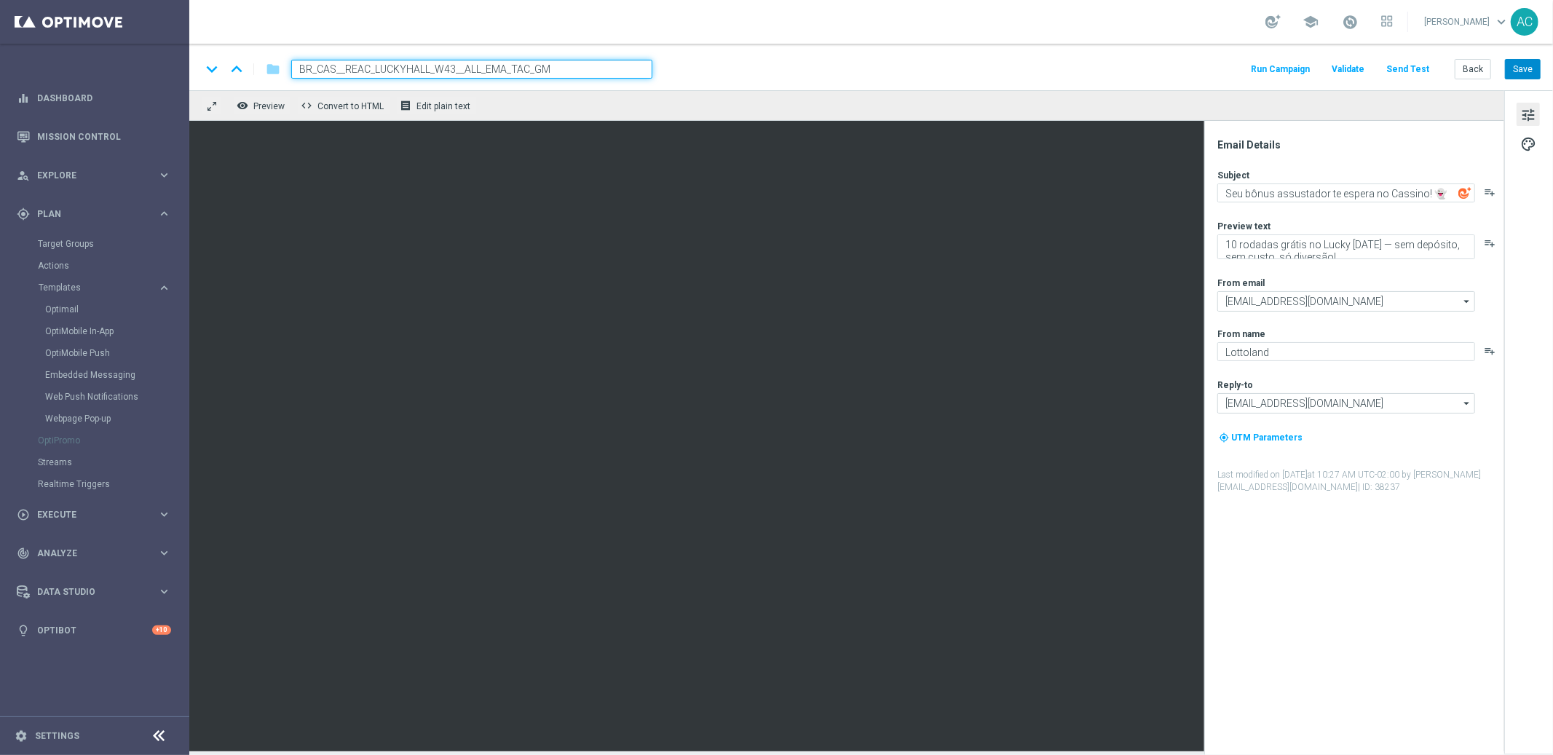
type input "BR_CAS__REAC_LUCKYHALL_W43__ALL_EMA_TAC_GM"
click at [1514, 68] on button "Save" at bounding box center [1523, 69] width 36 height 20
click at [1308, 195] on textarea "Seu bônus assustador te espera no Cassino! 👻" at bounding box center [1346, 192] width 258 height 19
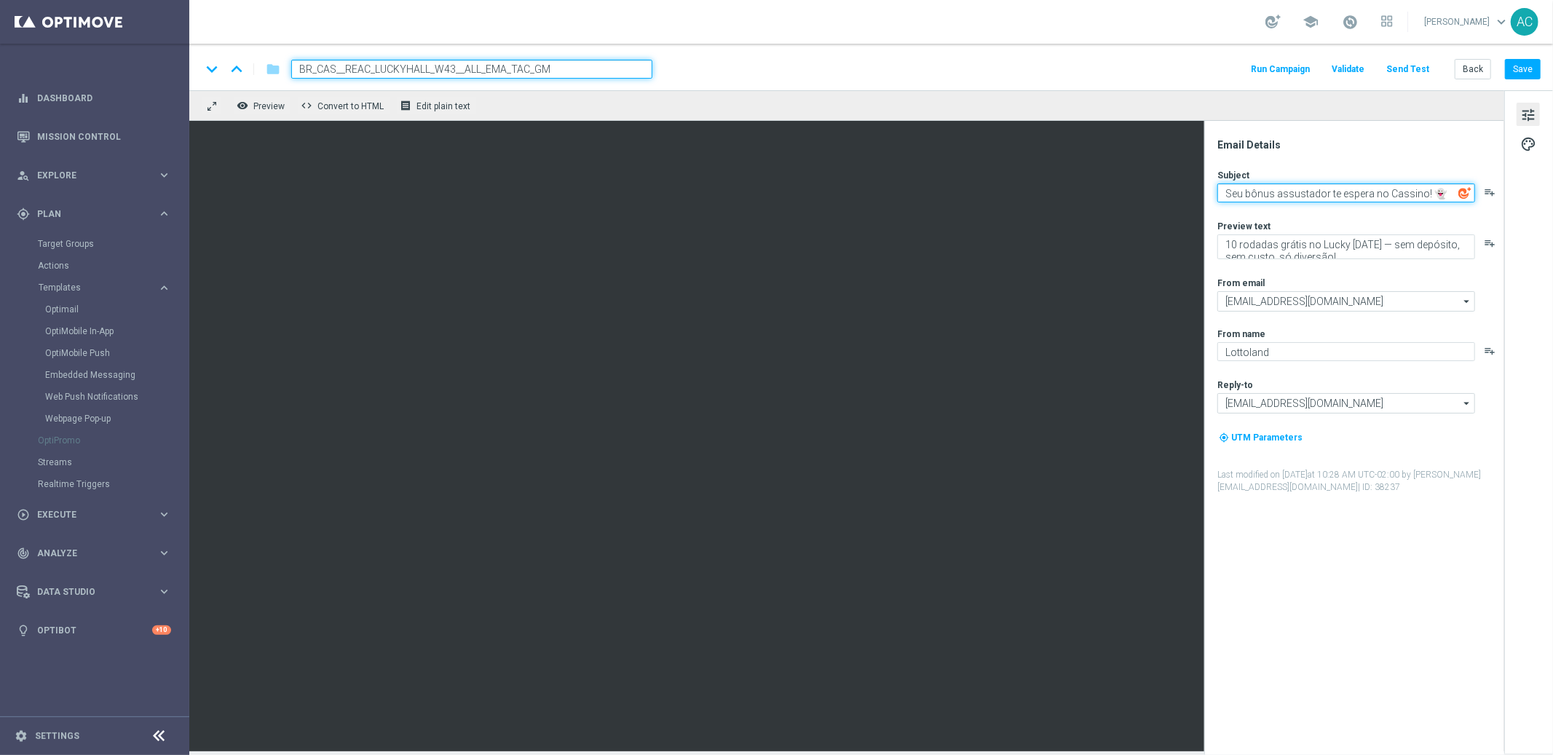
paste textarea "[%FIRST_NAME%], algo assustadoramente bom te espera… 🎃"
type textarea "[%FIRST_NAME%], algo assustadoramente bom te espera… 🎃"
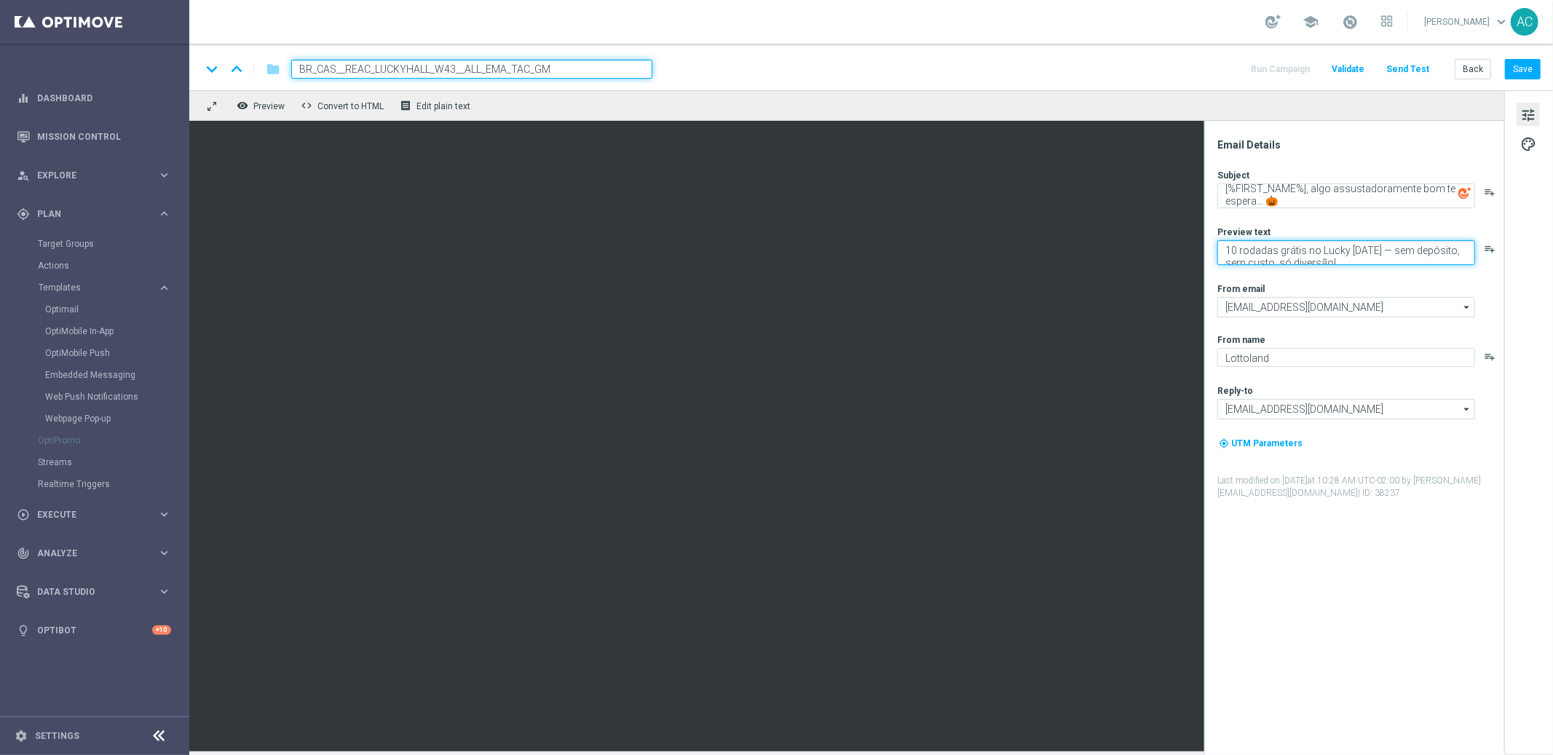
drag, startPoint x: 1285, startPoint y: 248, endPoint x: 549, endPoint y: 79, distance: 755.1
click at [1285, 248] on textarea "10 rodadas grátis no Lucky Halloween — sem depósito, sem custo, só diversão!" at bounding box center [1346, 252] width 258 height 25
click at [1274, 258] on textarea "10 rodadas grátis no Lucky Halloween — sem depósito, sem custo, só diversão!" at bounding box center [1346, 252] width 258 height 25
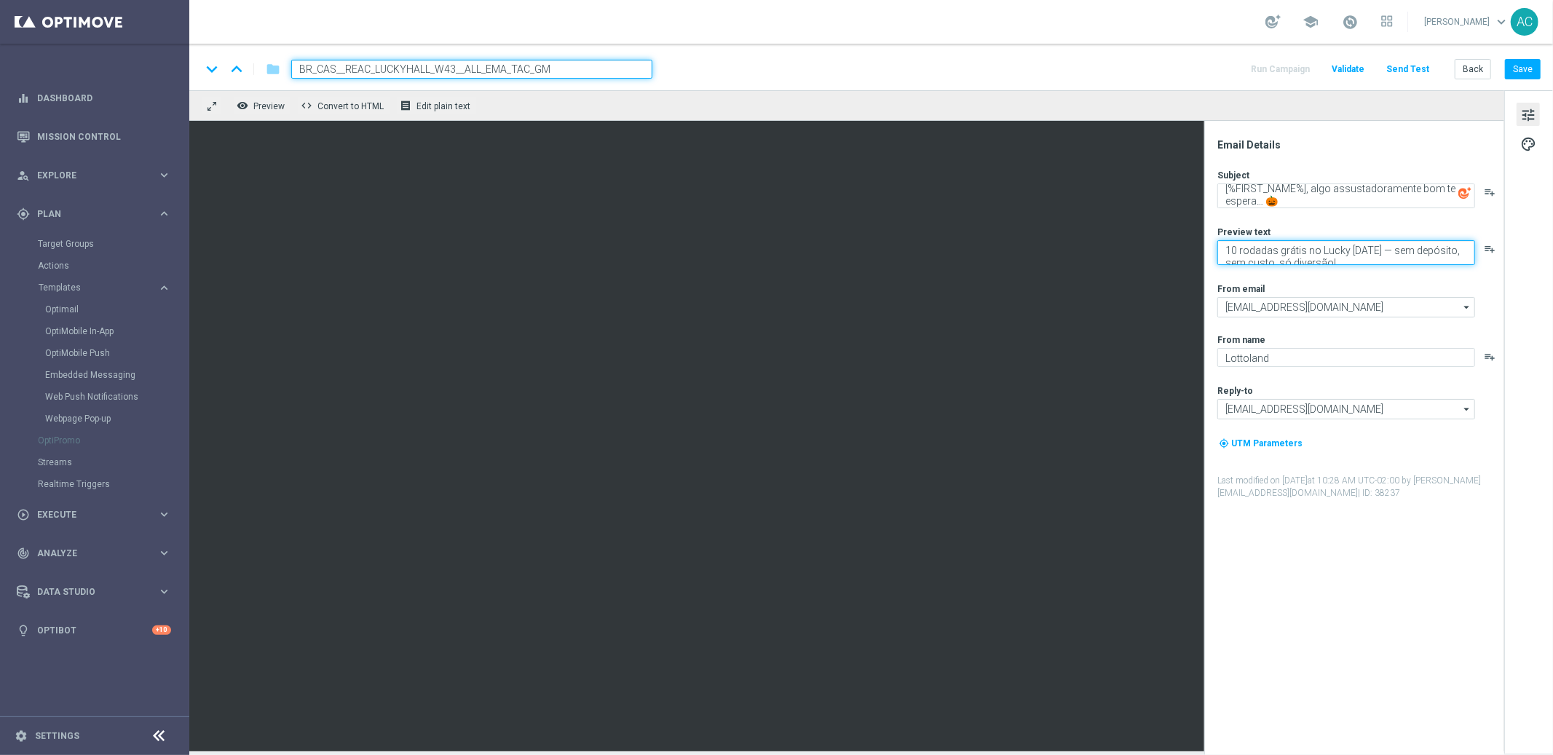
click at [1274, 258] on textarea "10 rodadas grátis no Lucky Halloween — sem depósito, sem custo, só diversão!" at bounding box center [1346, 252] width 258 height 25
paste textarea "Reapareça no Cassino e ganhe 10 rodadas grátis no Lucky Halloween"
type textarea "Reapareça no Cassino e ganhe 10 rodadas grátis no Lucky [DATE]!"
click at [1524, 74] on button "Save" at bounding box center [1523, 69] width 36 height 20
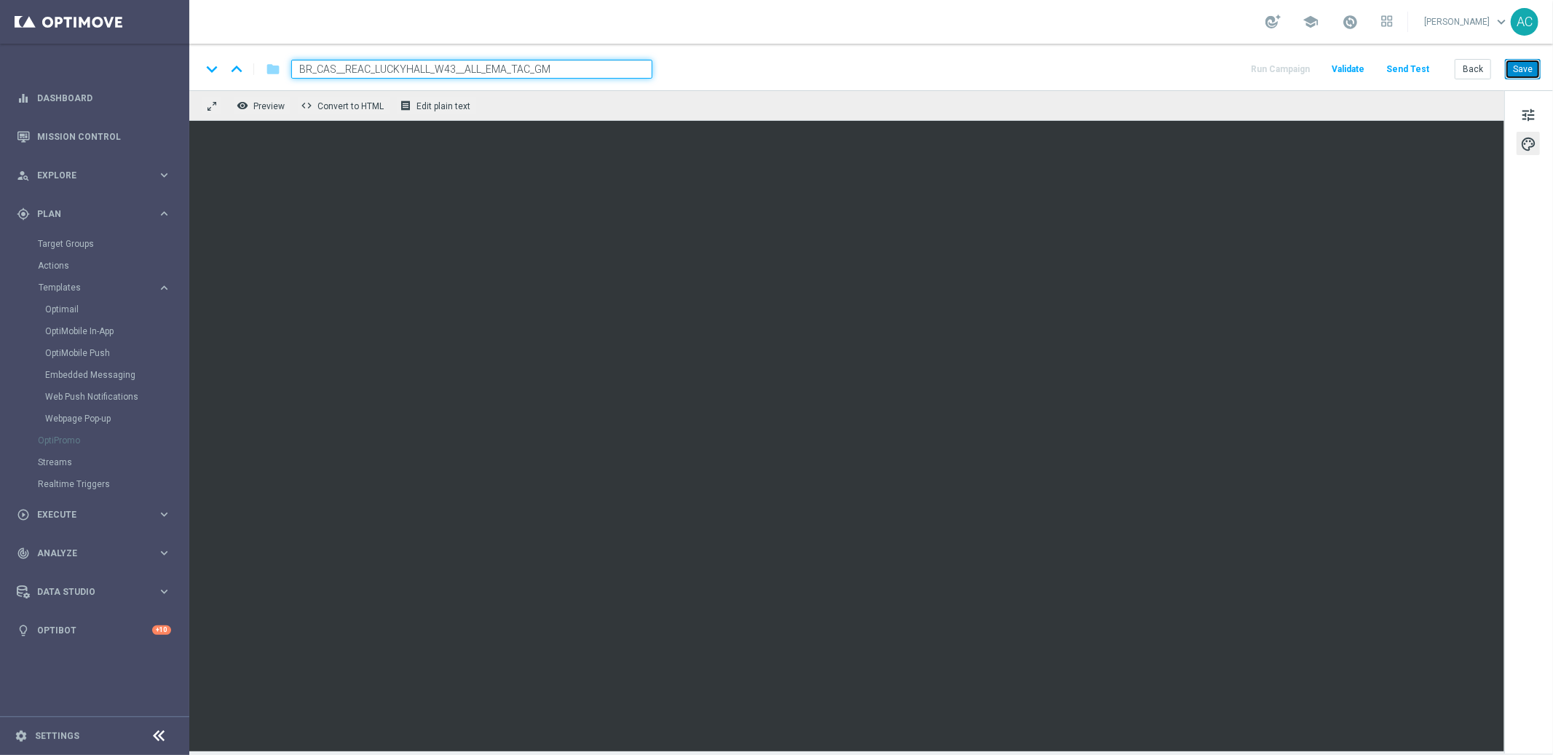
click at [1519, 66] on button "Save" at bounding box center [1523, 69] width 36 height 20
click at [1525, 74] on button "Save" at bounding box center [1523, 69] width 36 height 20
click at [268, 71] on icon "folder" at bounding box center [273, 68] width 15 height 17
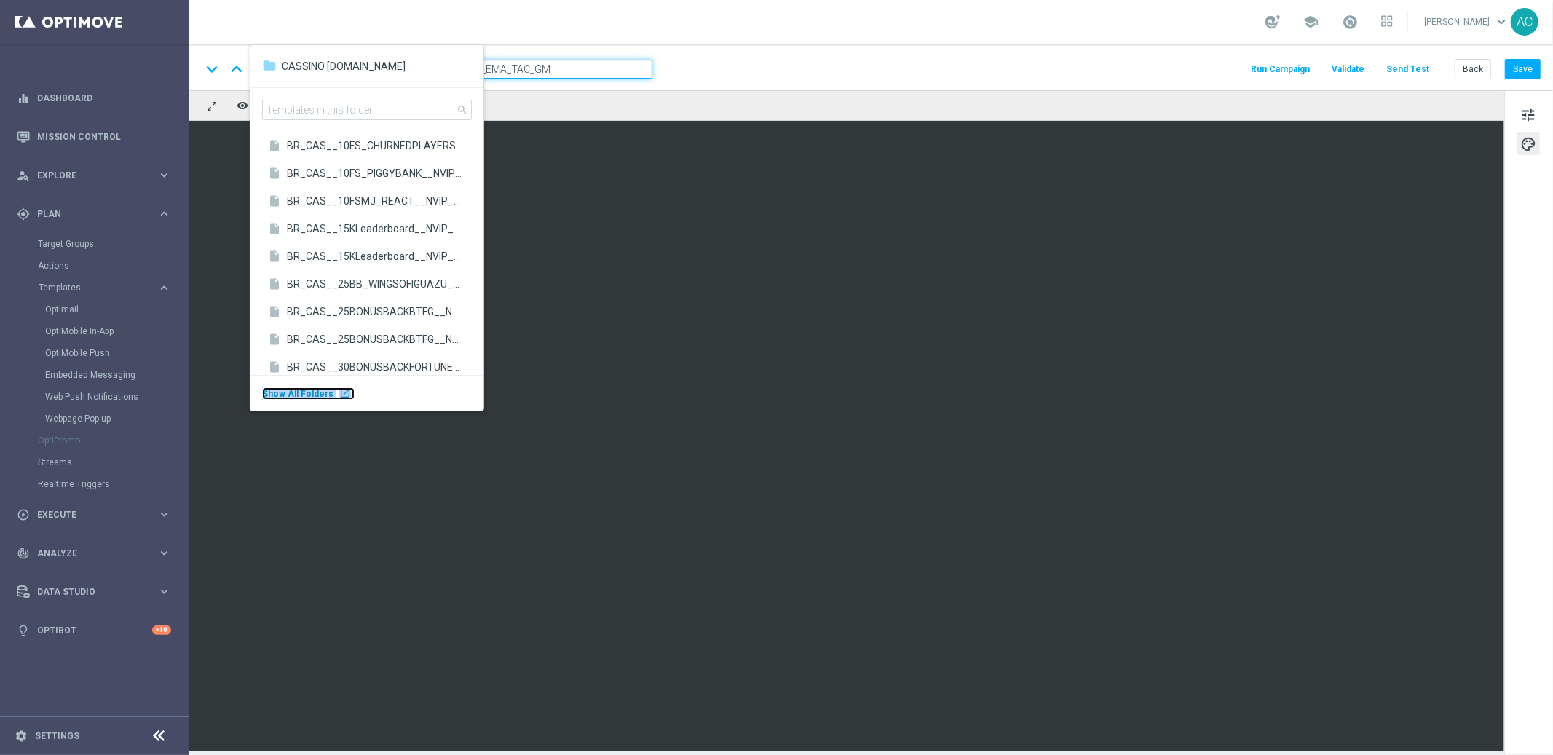
click at [339, 389] on div "launch" at bounding box center [345, 393] width 12 height 12
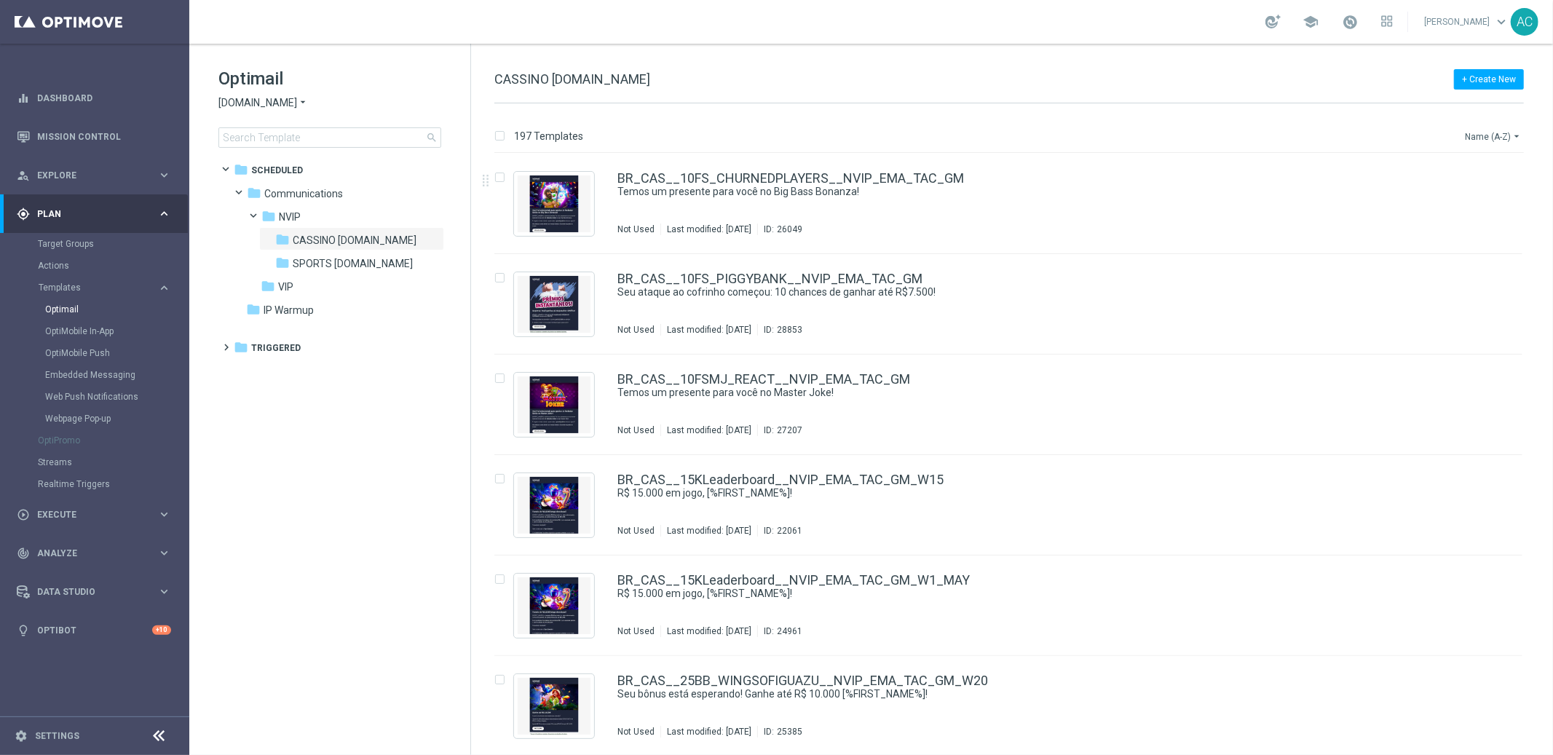
click at [1512, 133] on icon "arrow_drop_down" at bounding box center [1517, 136] width 12 height 12
click at [1489, 194] on div "Date Modified (Newest)" at bounding box center [1465, 201] width 116 height 20
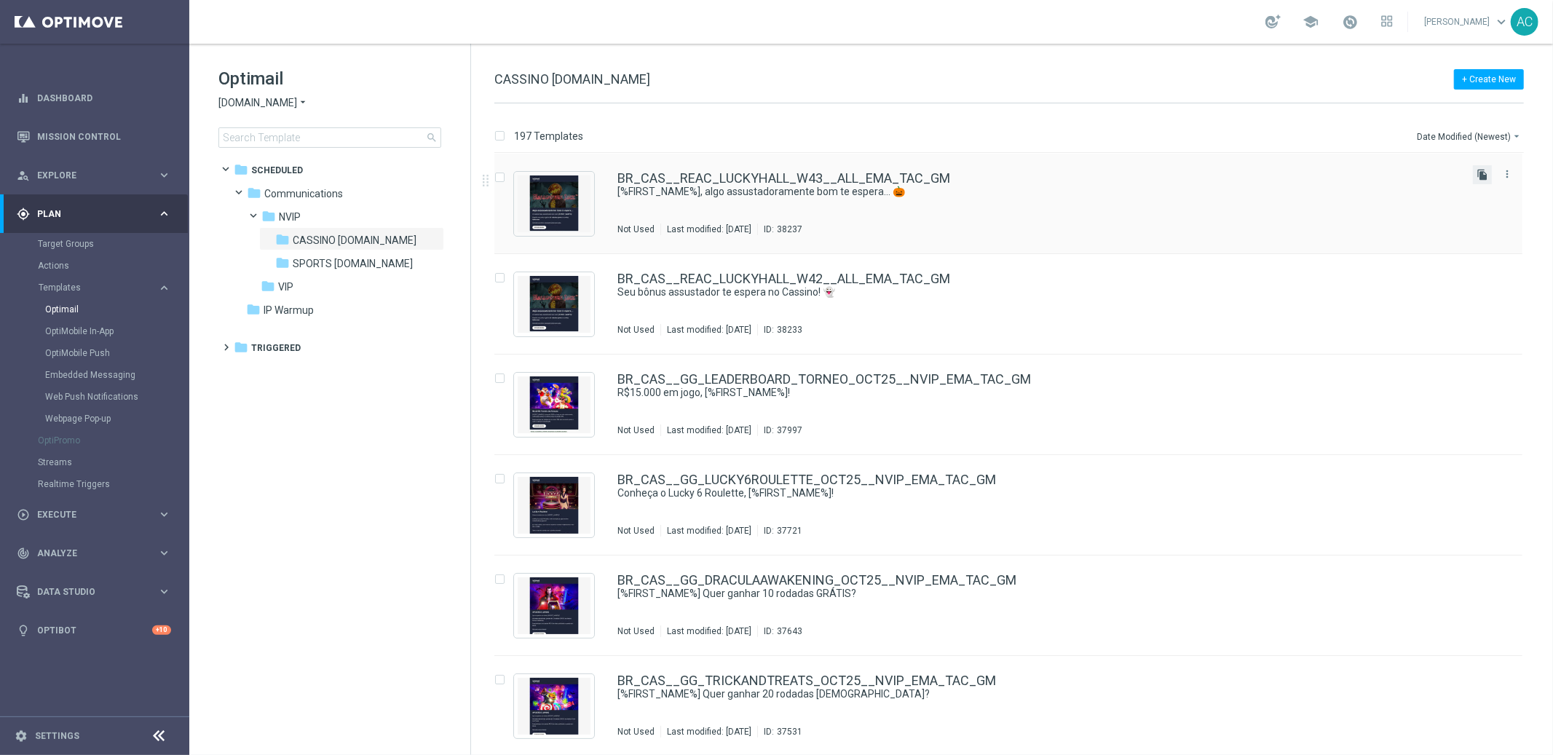
click at [1480, 172] on icon "file_copy" at bounding box center [1482, 175] width 12 height 12
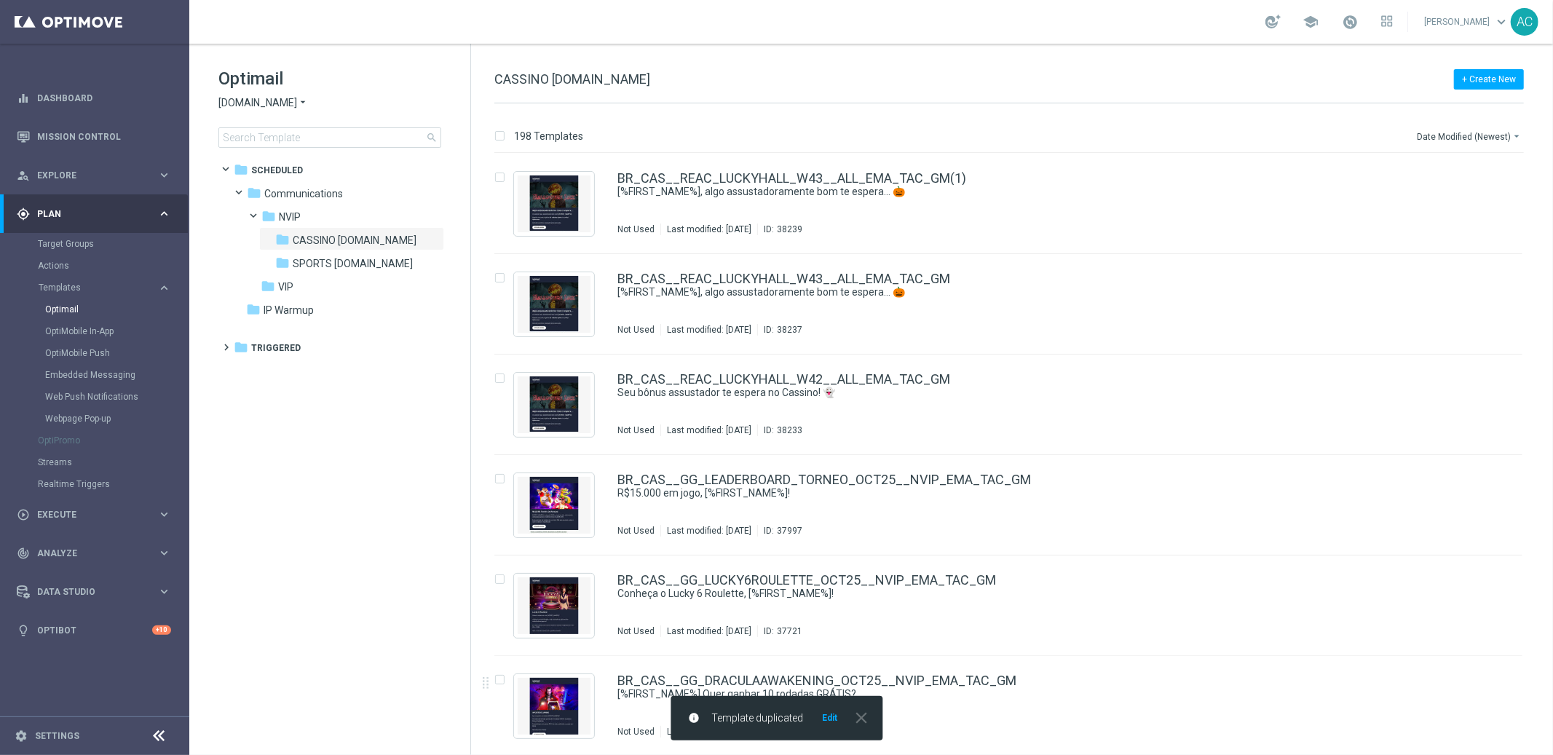
click at [828, 719] on button "Edit" at bounding box center [829, 718] width 18 height 12
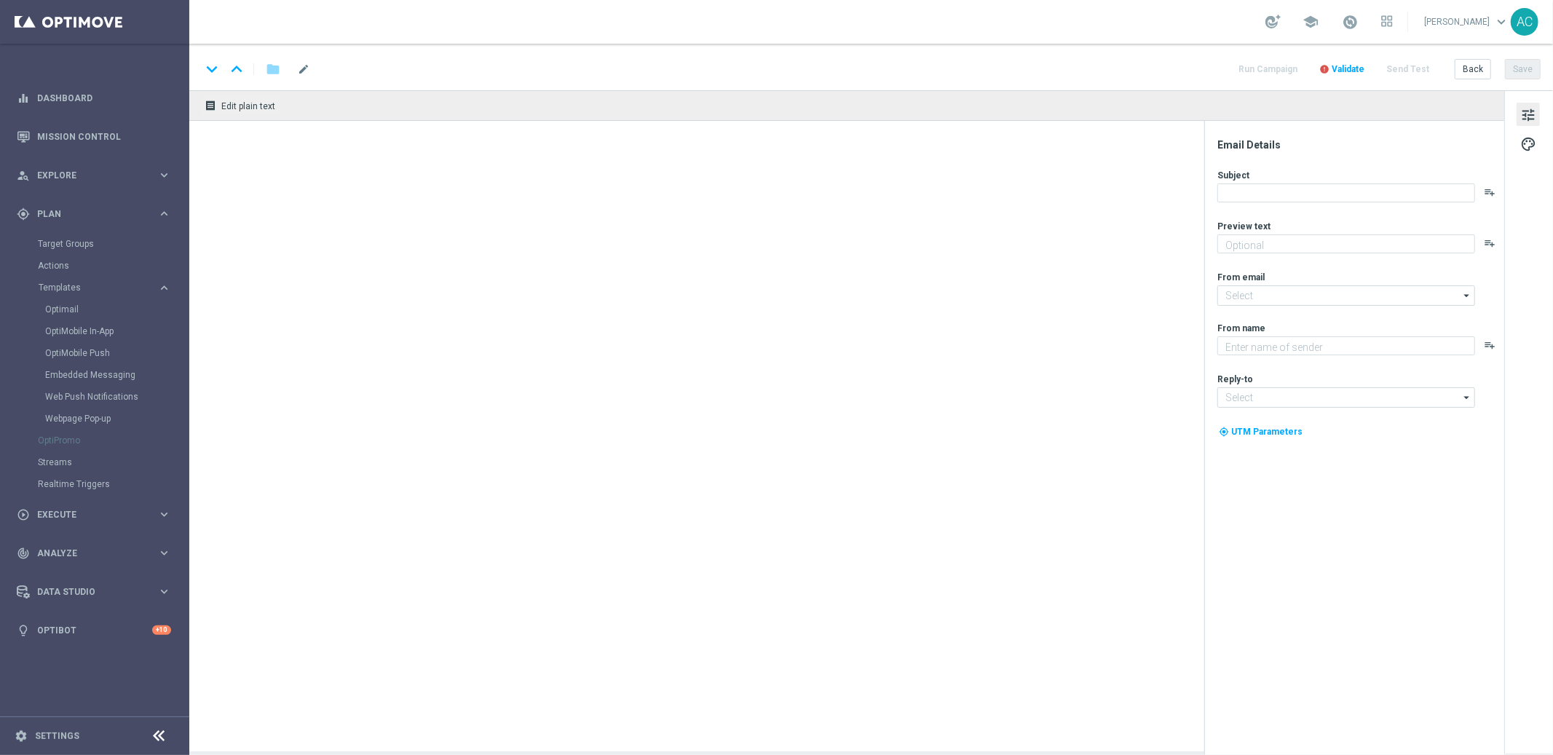
type input "BR_CAS__REAC_LUCKYHALL_W43__ALL_EMA_TAC_GM(1)"
type textarea "Reapareça no Cassino e ganhe 10 rodadas grátis no Lucky Halloween!"
type textarea "Lottoland"
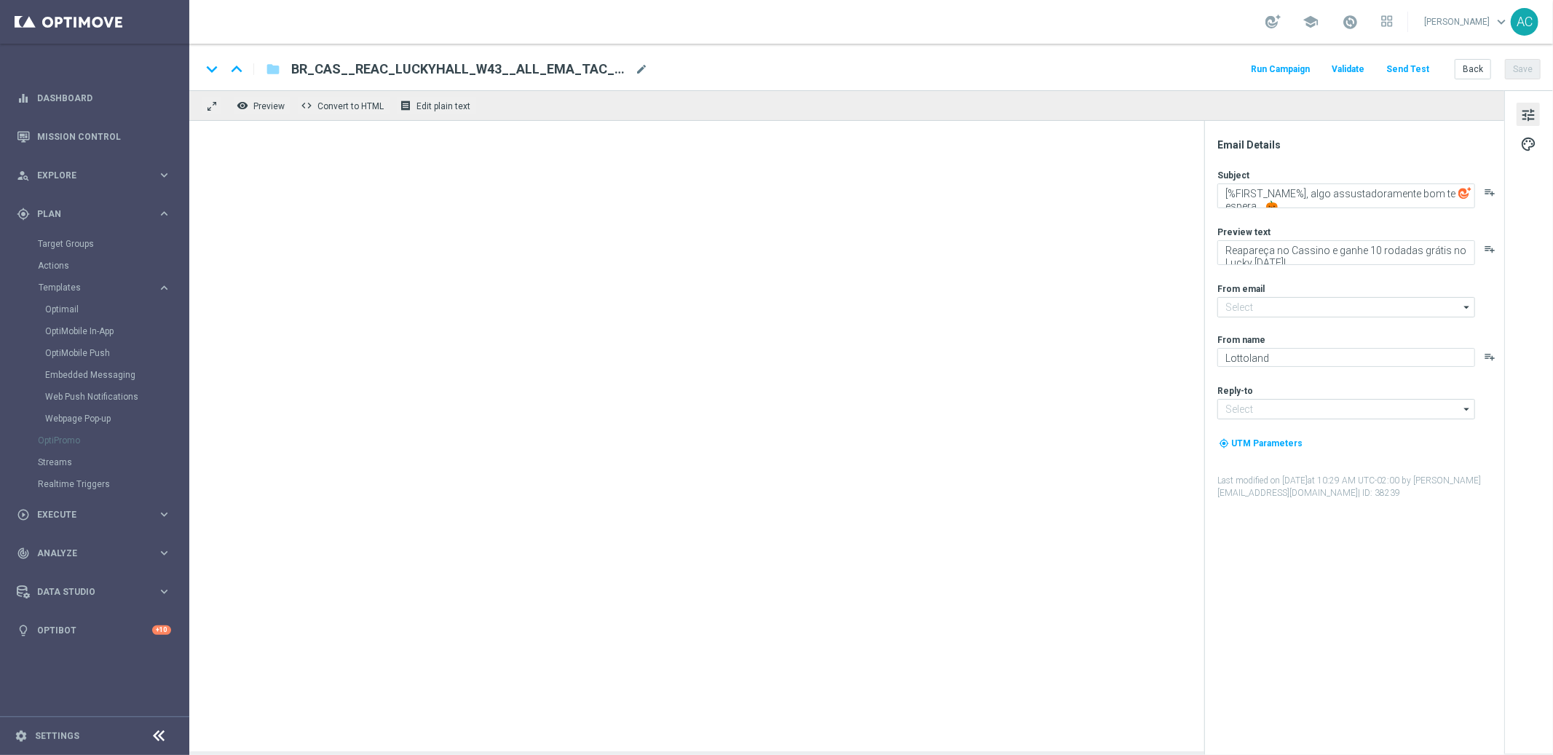
type input "[EMAIL_ADDRESS][DOMAIN_NAME]"
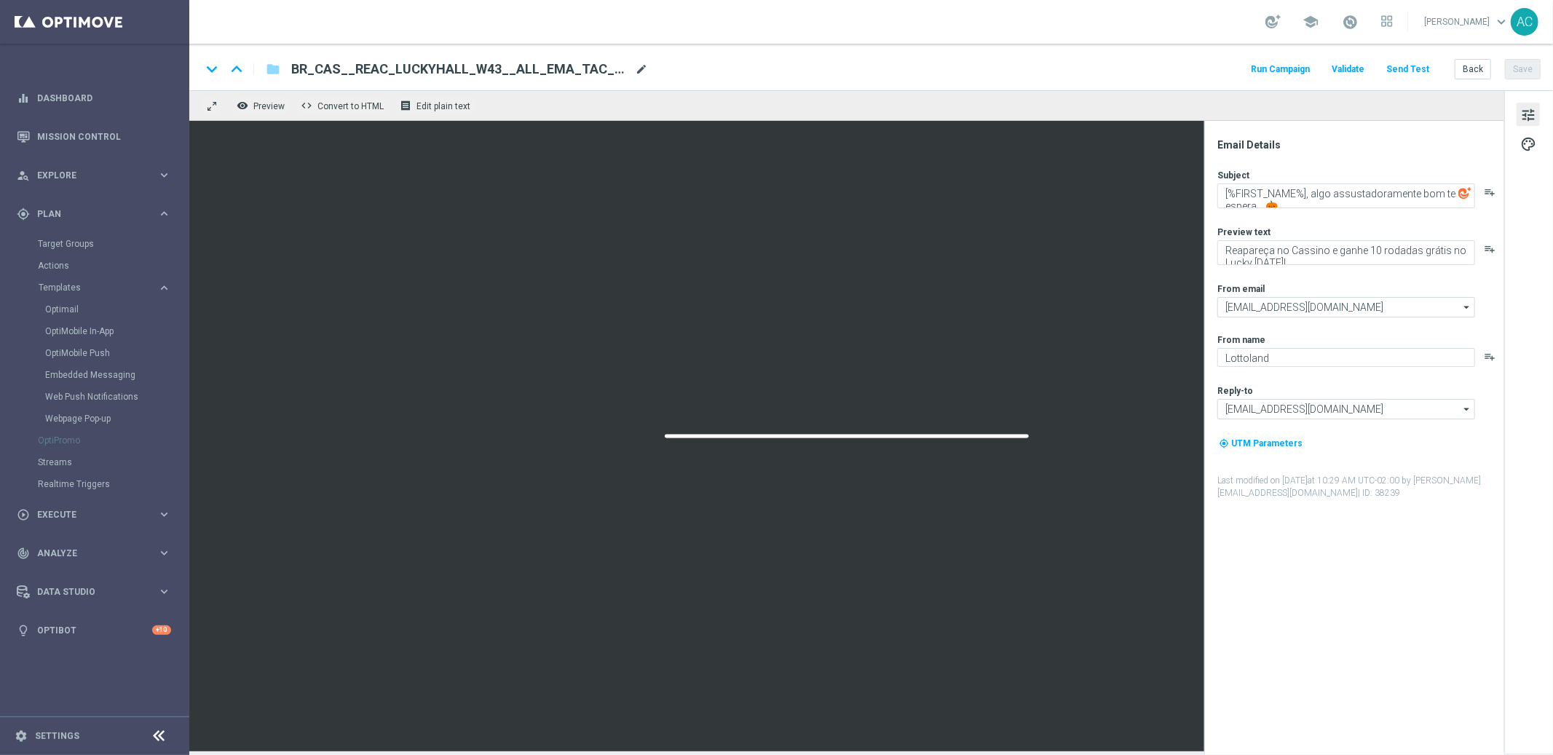
click at [639, 74] on span "mode_edit" at bounding box center [641, 69] width 13 height 13
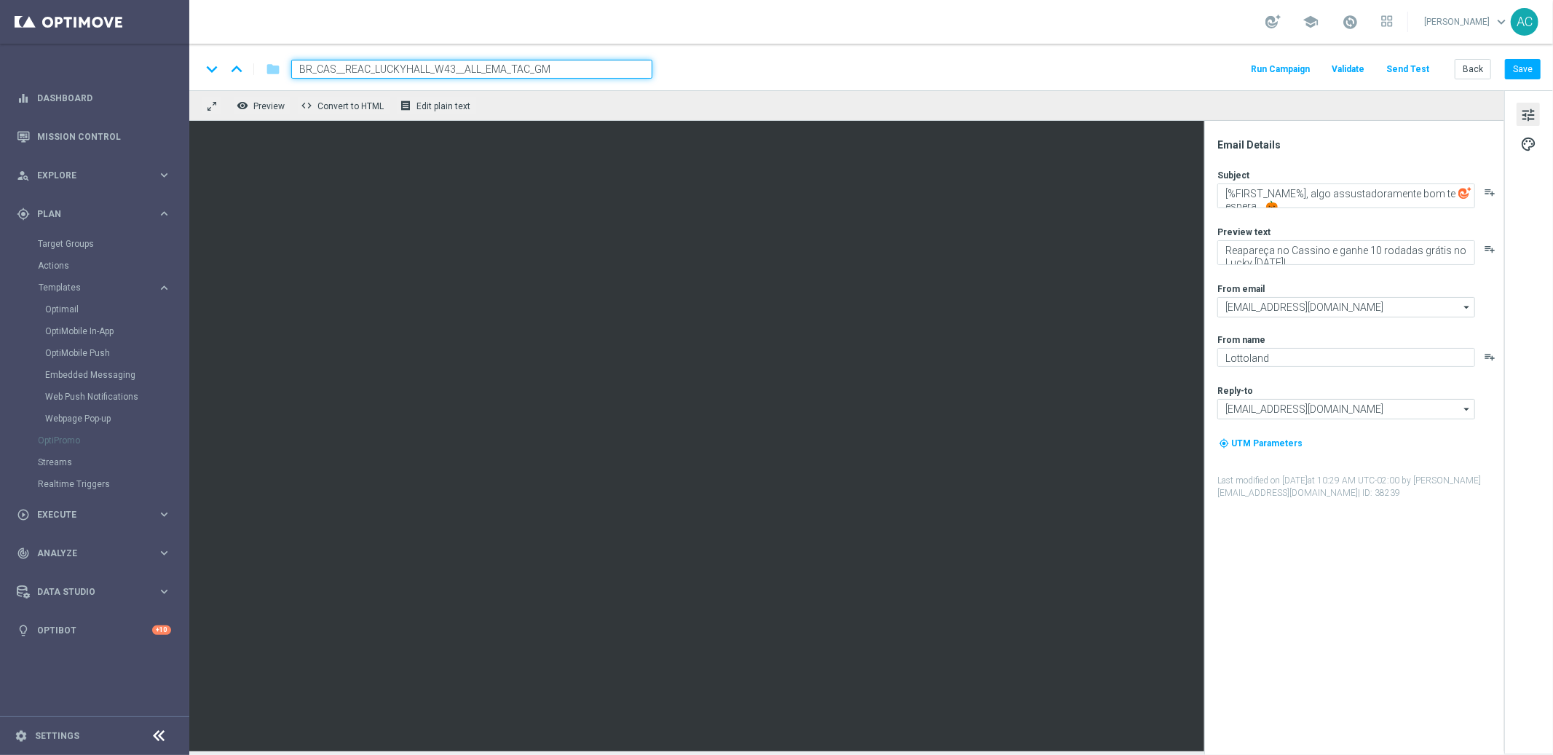
click at [454, 69] on input "BR_CAS__REAC_LUCKYHALL_W43__ALL_EMA_TAC_GM" at bounding box center [471, 69] width 361 height 19
type input "BR_CAS__REAC_LUCKYHALL_W44__ALL_EMA_TAC_GM"
click at [1529, 69] on button "Save" at bounding box center [1523, 69] width 36 height 20
click at [1304, 190] on textarea "[%FIRST_NAME%], algo assustadoramente bom te espera… 🎃" at bounding box center [1346, 195] width 258 height 25
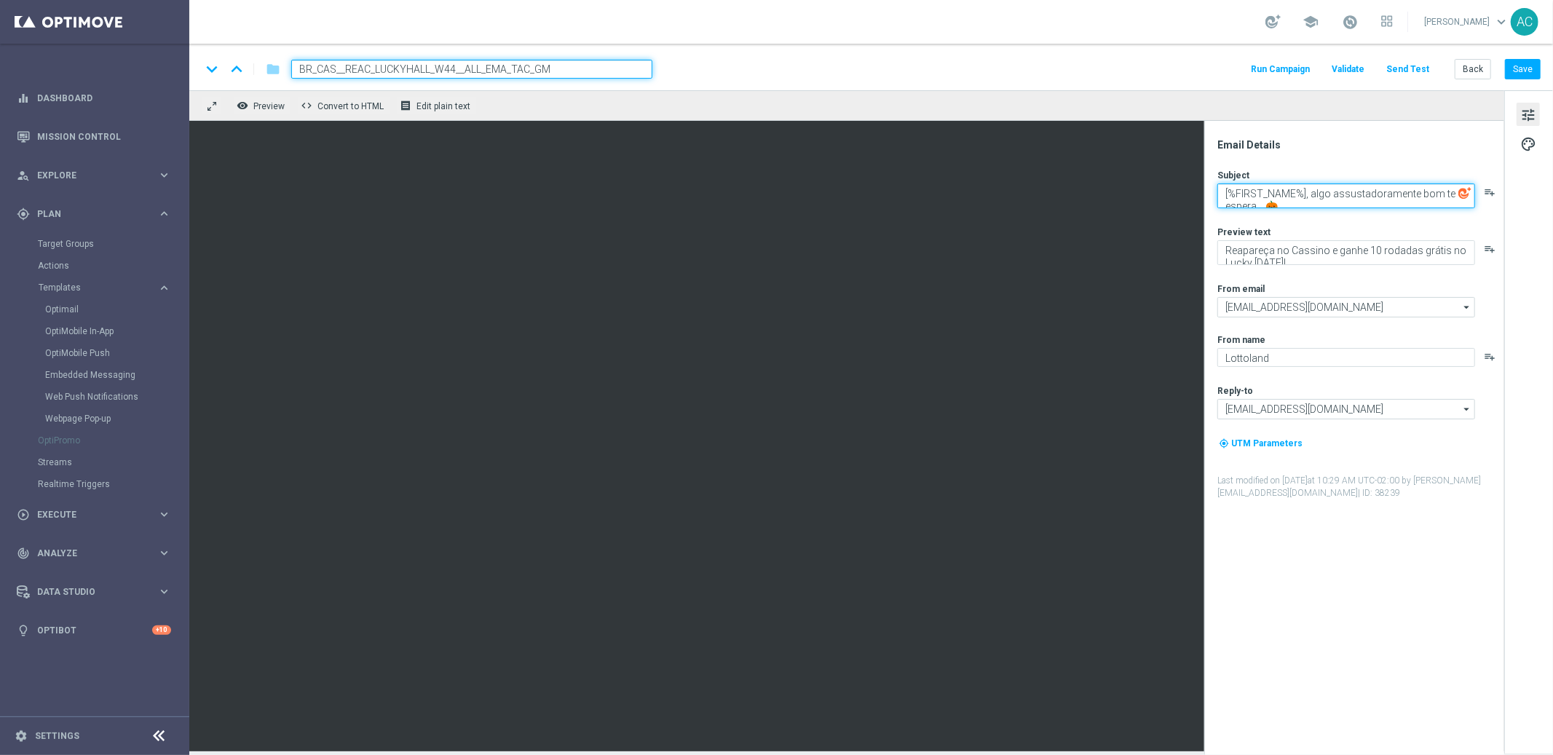
click at [1304, 190] on textarea "[%FIRST_NAME%], algo assustadoramente bom te espera… 🎃" at bounding box center [1346, 195] width 258 height 25
paste textarea "10 rodadas grátis — se tiver coragem! 💀"
type textarea "10 rodadas grátis — se tiver coragem! 💀"
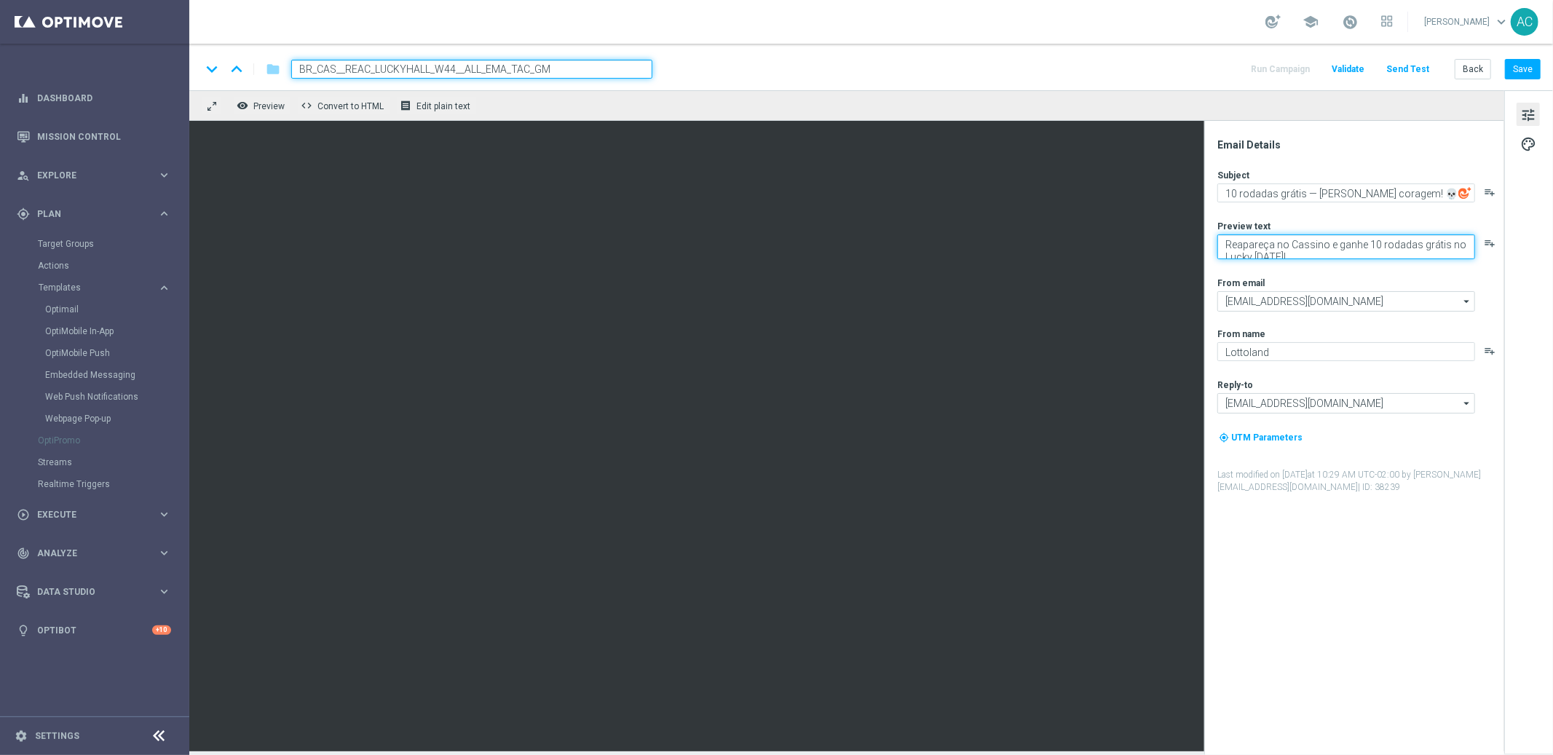
click at [1294, 237] on textarea "Reapareça no Cassino e ganhe 10 rodadas grátis no Lucky [DATE]!" at bounding box center [1346, 246] width 258 height 25
click at [1275, 254] on textarea "Reapareça no Cassino e ganhe 10 rodadas grátis no Lucky [DATE]!" at bounding box center [1346, 246] width 258 height 25
paste textarea "Sem depósito. Sem custo. É só clicar e jogar no Lucky Halloween."
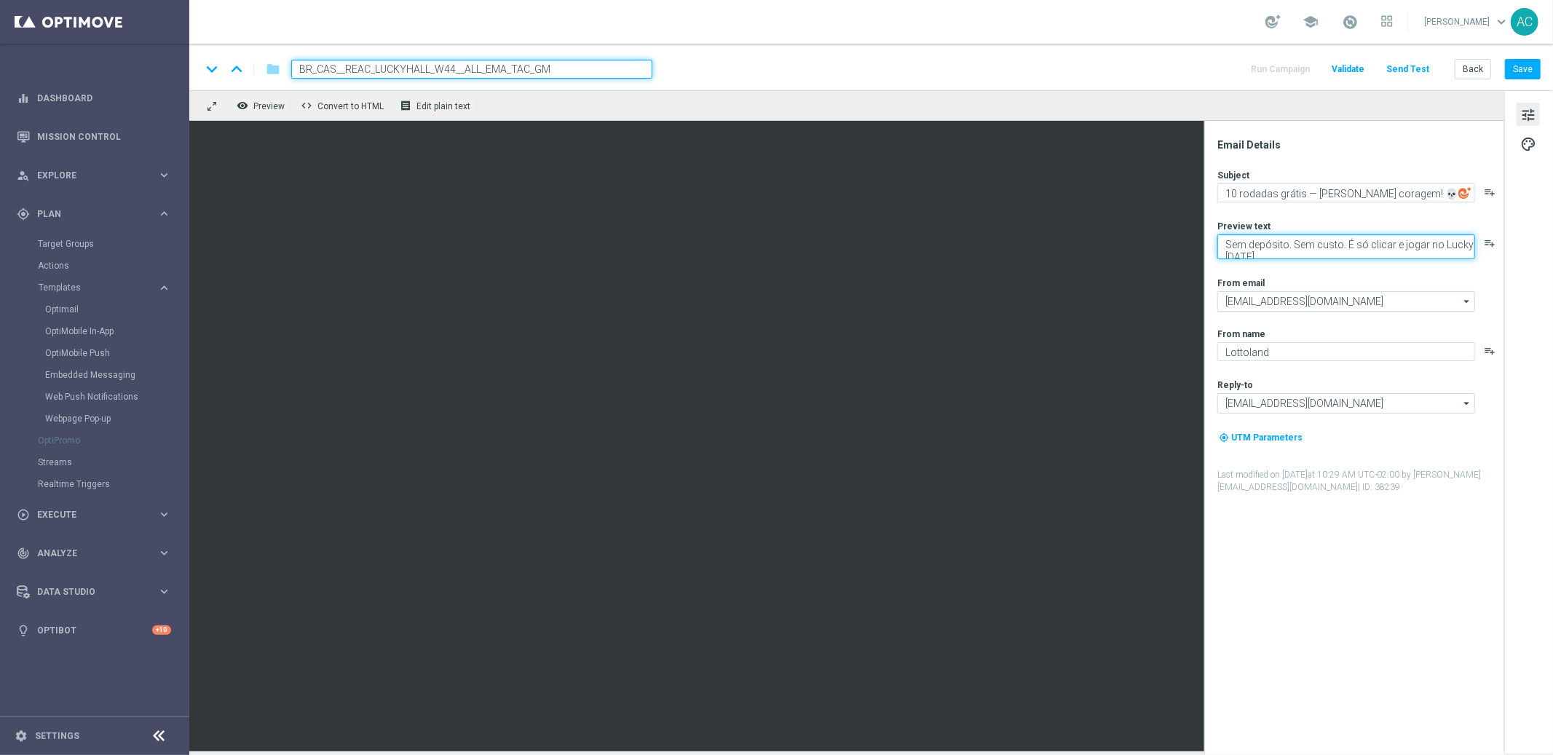
scroll to position [5, 0]
type textarea "Sem depósito. Sem custo. É só clicar e jogar no Lucky Halloween."
click at [1529, 71] on button "Save" at bounding box center [1523, 69] width 36 height 20
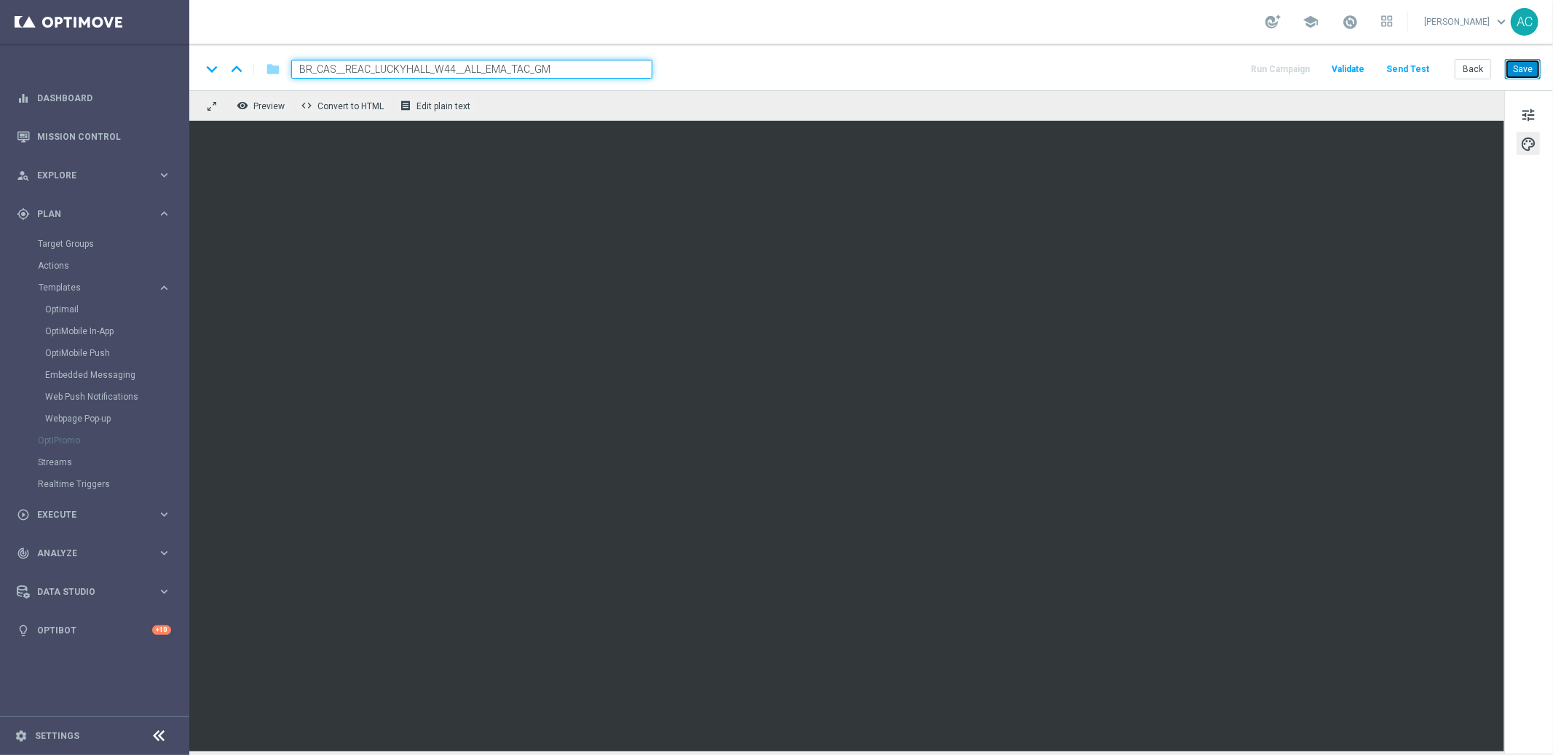
click at [1528, 71] on button "Save" at bounding box center [1523, 69] width 36 height 20
click at [1516, 71] on button "Save" at bounding box center [1523, 69] width 36 height 20
click at [1519, 63] on button "Save" at bounding box center [1523, 69] width 36 height 20
click at [1519, 68] on button "Save" at bounding box center [1523, 69] width 36 height 20
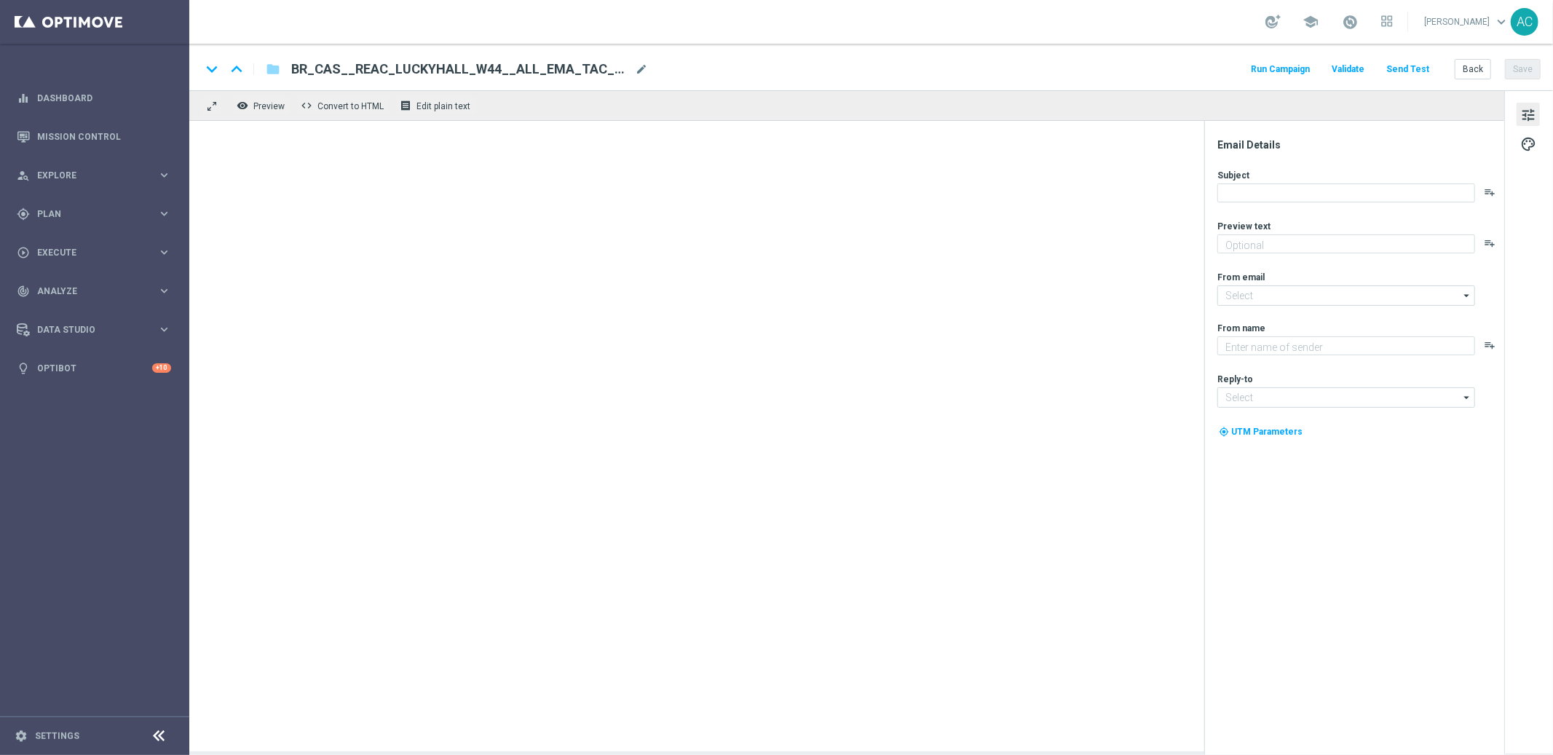
type textarea "Sem depósito. Sem custo. É só clicar e jogar no Lucky [DATE]."
type textarea "Lottoland"
type input "[EMAIL_ADDRESS][DOMAIN_NAME]"
type textarea "Reapareça no Cassino e ganhe 10 rodadas grátis no Lucky [DATE]!"
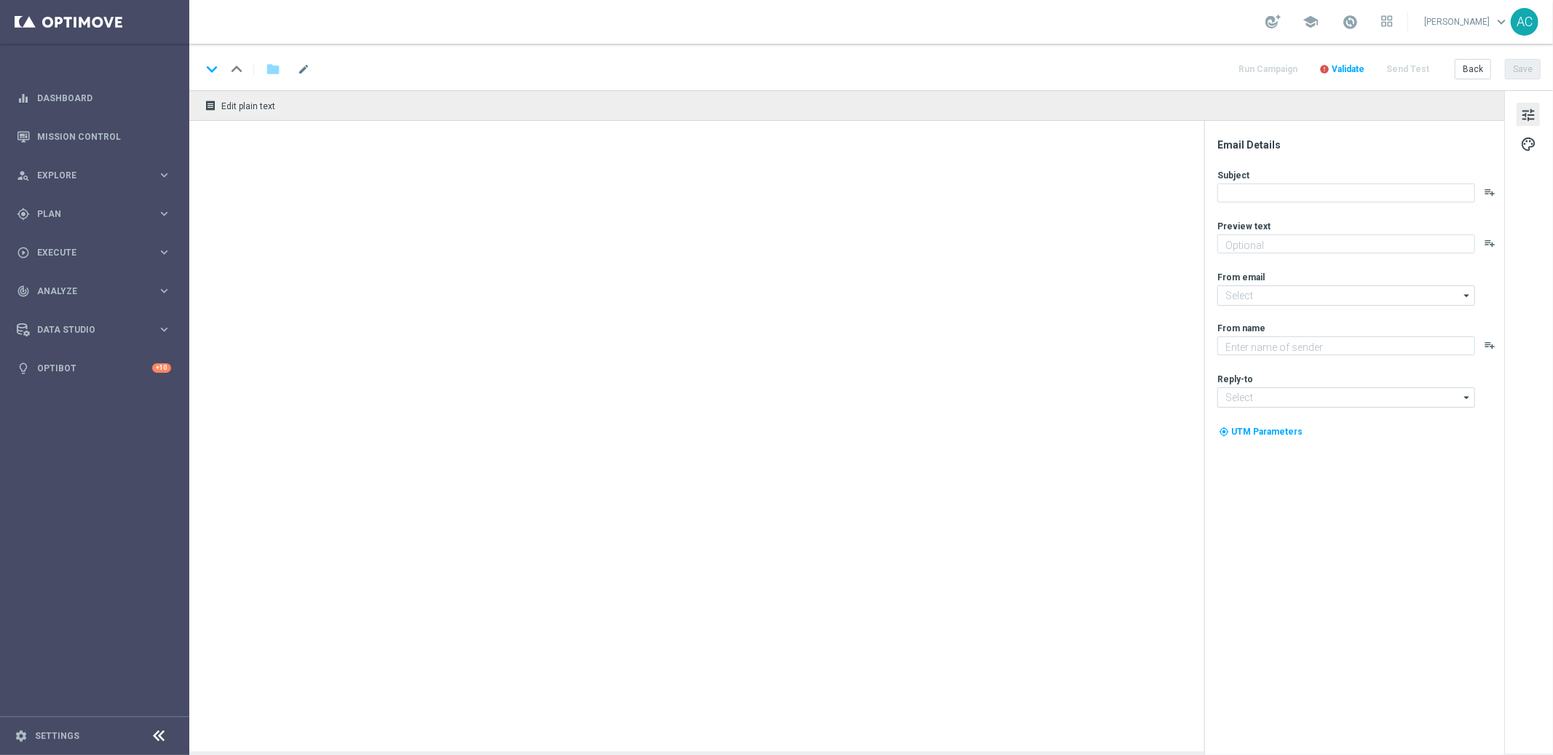
type input "[EMAIL_ADDRESS][DOMAIN_NAME]"
type textarea "Lottoland"
type input "[EMAIL_ADDRESS][DOMAIN_NAME]"
type textarea "10 rodadas grátis no Lucky [DATE] — sem depósito, sem custo, só diversão!"
type input "[EMAIL_ADDRESS][DOMAIN_NAME]"
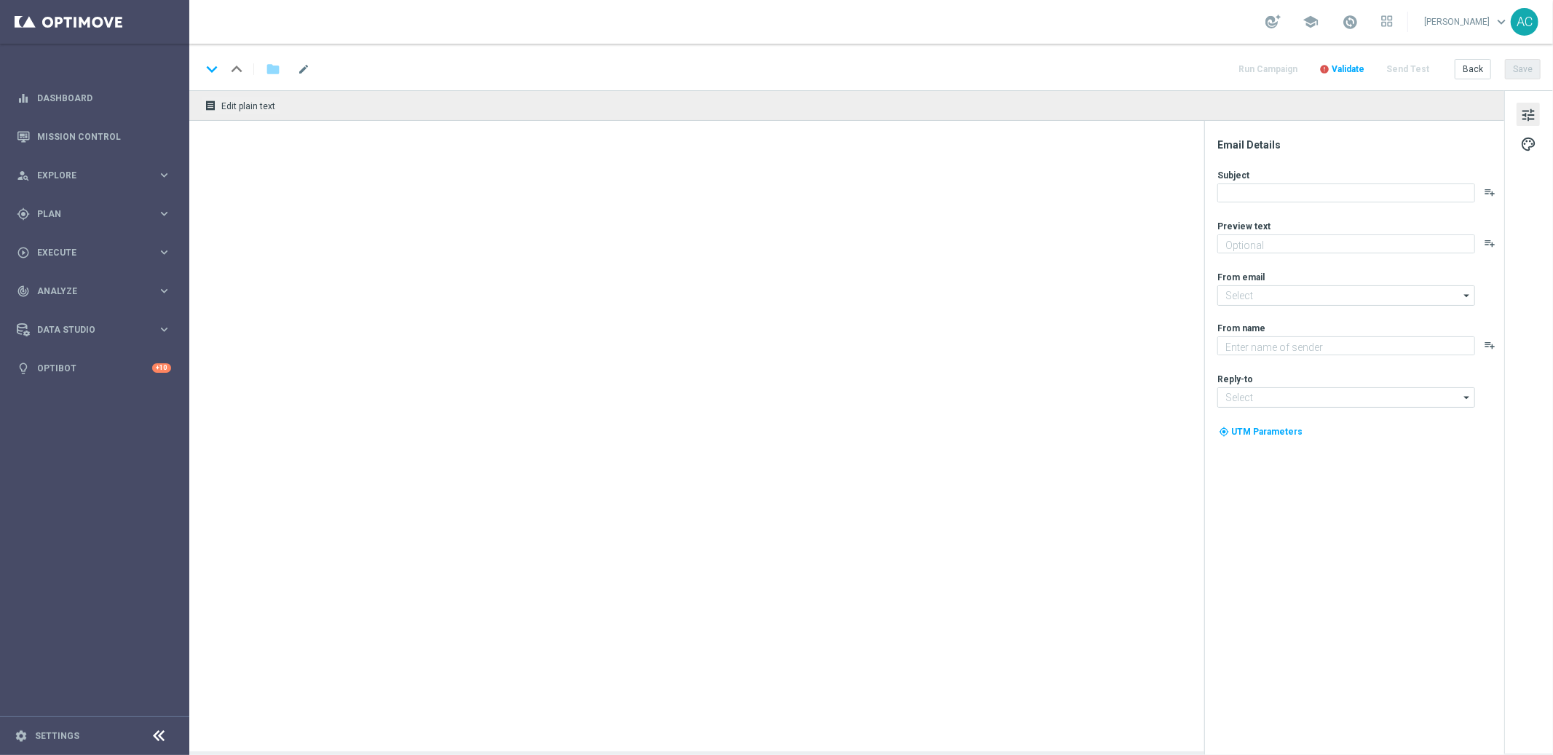
type textarea "Lottoland"
type input "[EMAIL_ADDRESS][DOMAIN_NAME]"
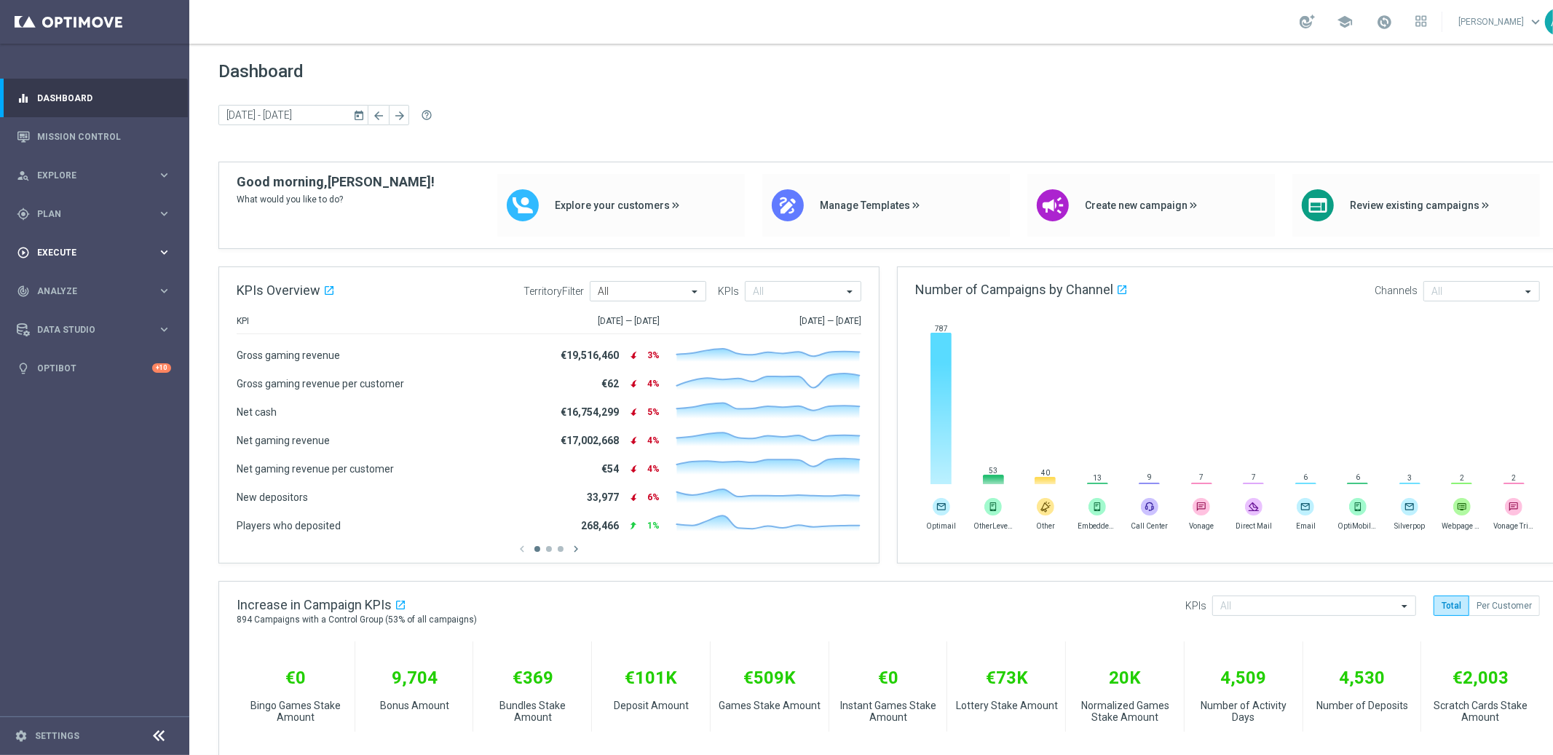
click at [130, 251] on span "Execute" at bounding box center [97, 252] width 120 height 9
click at [82, 280] on link "Campaign Builder" at bounding box center [95, 283] width 114 height 12
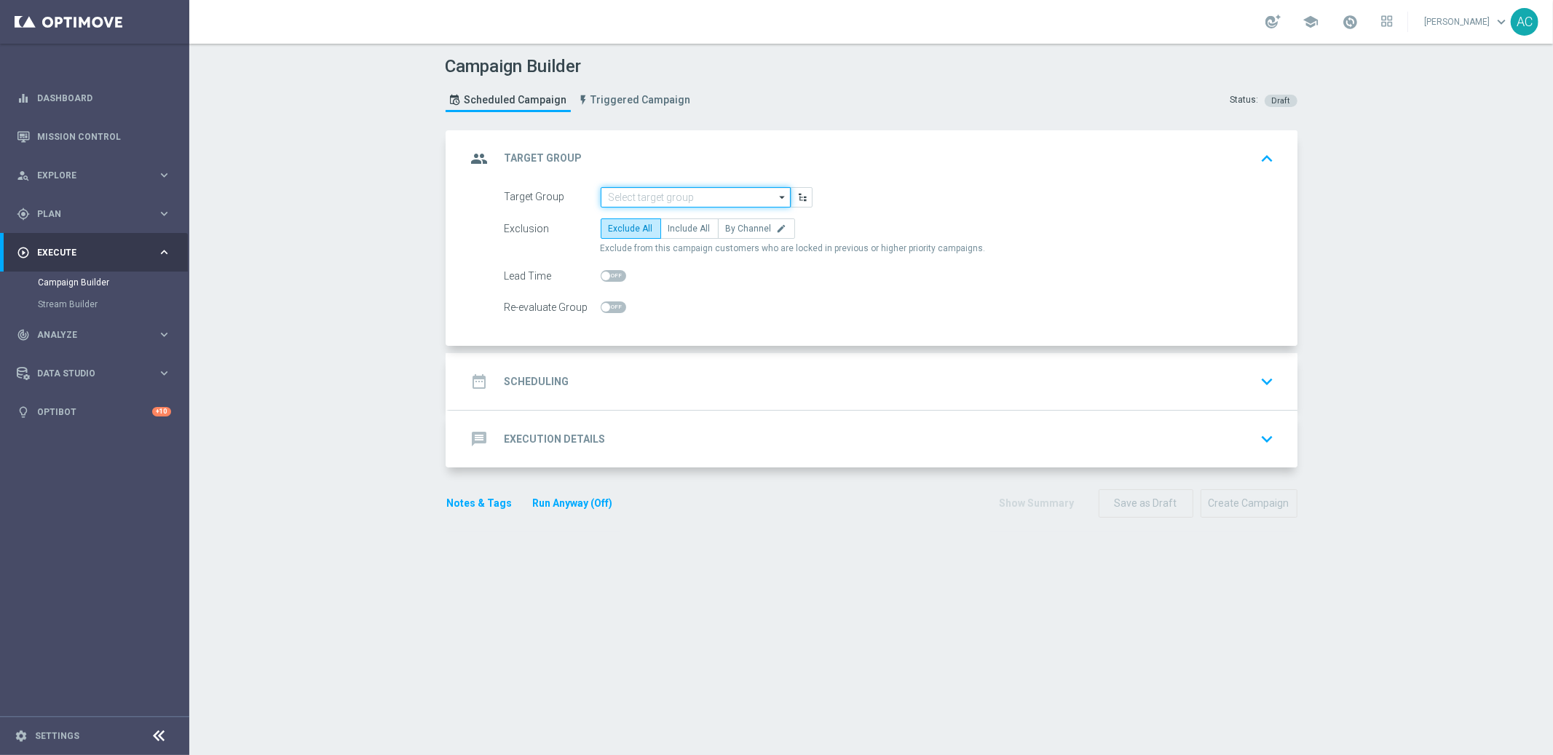
click at [705, 187] on input at bounding box center [696, 197] width 190 height 20
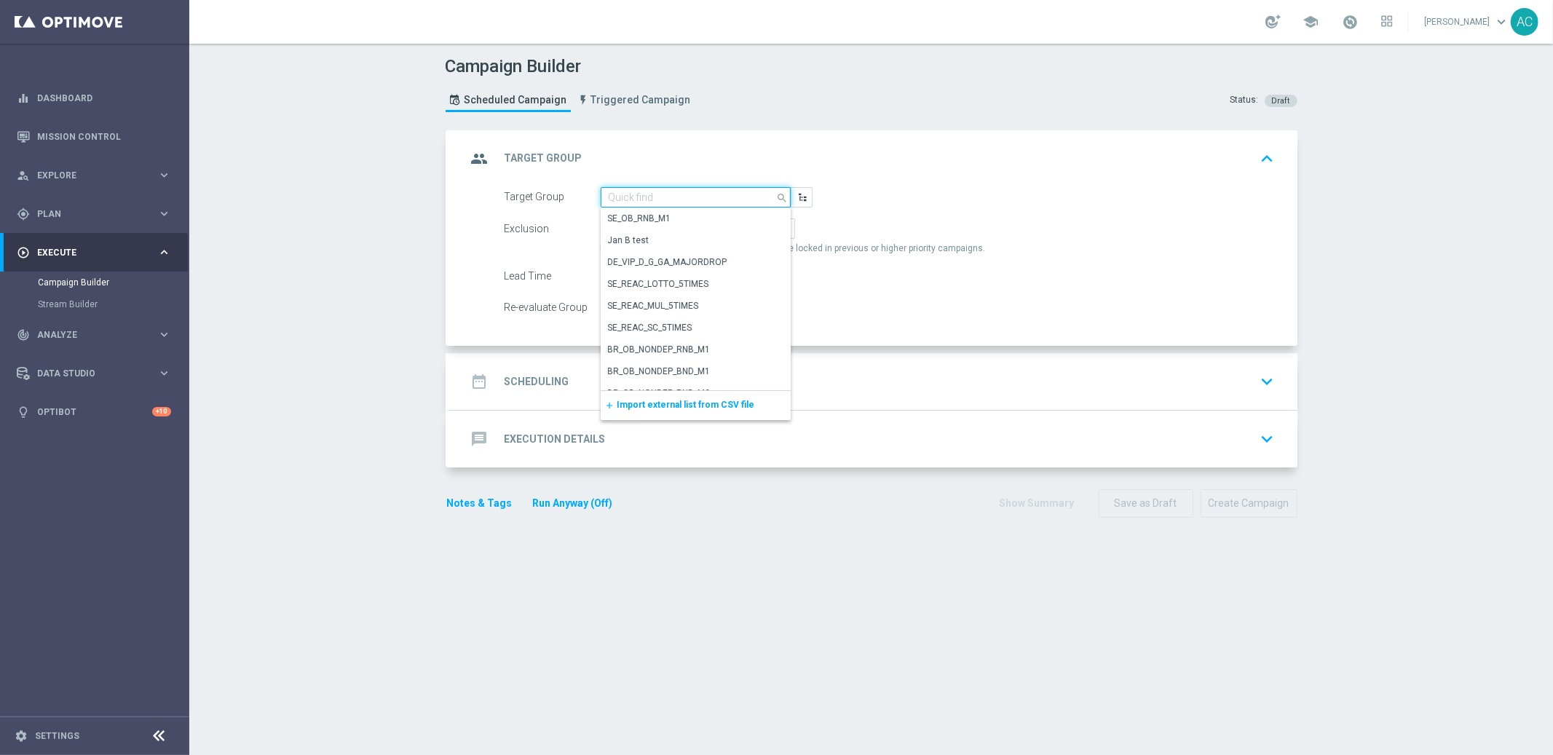
paste input "BR_CAS__PORTFOLIO_NOOFFER__ALL_EMA_TAC_MIX"
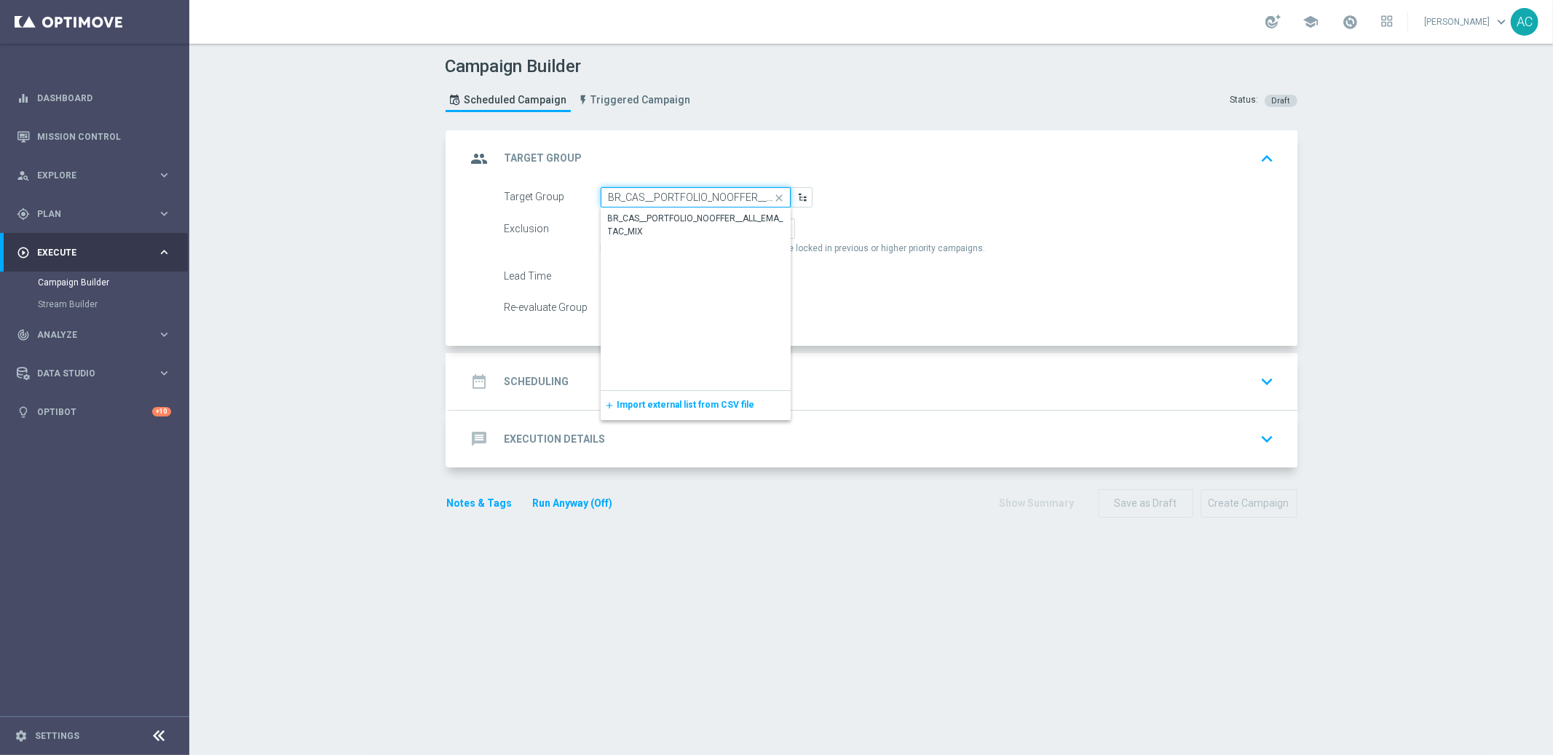
scroll to position [0, 76]
click at [688, 216] on div "BR_CAS__PORTFOLIO_NOOFFER__ALL_EMA_TAC_MIX" at bounding box center [696, 225] width 176 height 26
type input "BR_CAS__PORTFOLIO_NOOFFER__ALL_EMA_TAC_MIX"
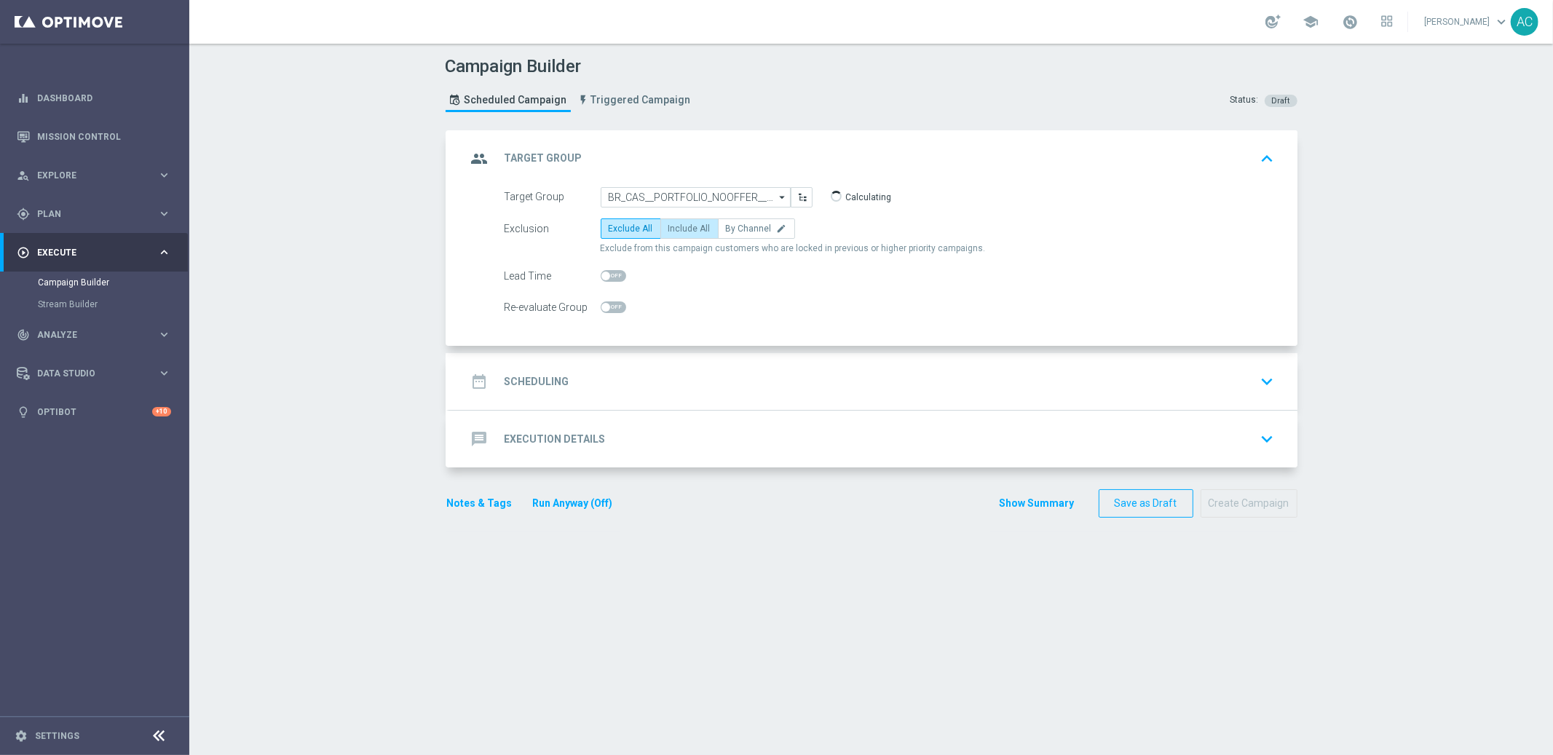
click at [680, 227] on span "Include All" at bounding box center [689, 228] width 42 height 10
click at [678, 227] on input "Include All" at bounding box center [672, 230] width 9 height 9
radio input "true"
click at [547, 392] on div "date_range Scheduling" at bounding box center [518, 381] width 103 height 26
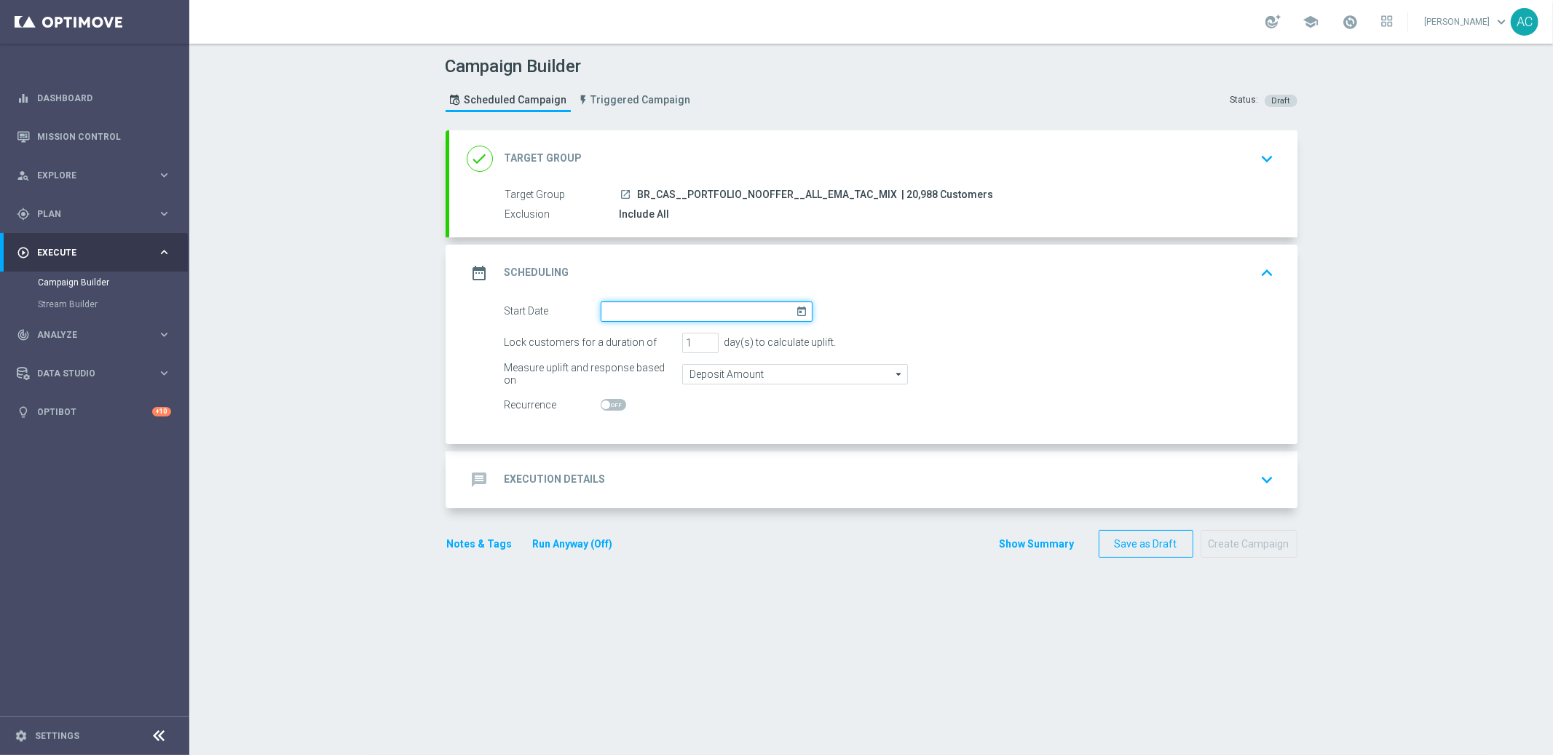
click at [649, 304] on input at bounding box center [707, 311] width 212 height 20
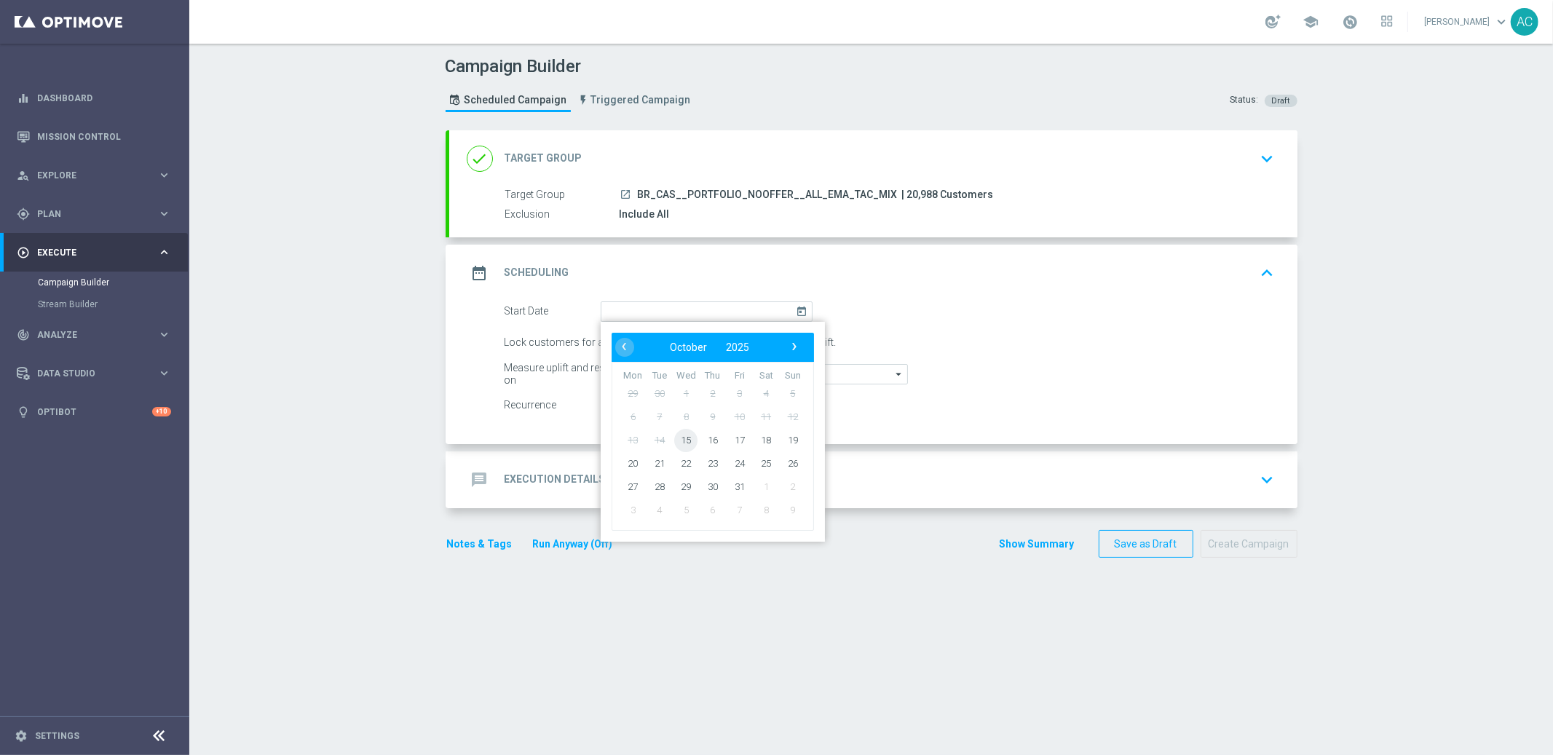
click at [683, 432] on span "15" at bounding box center [685, 439] width 23 height 23
type input "[DATE]"
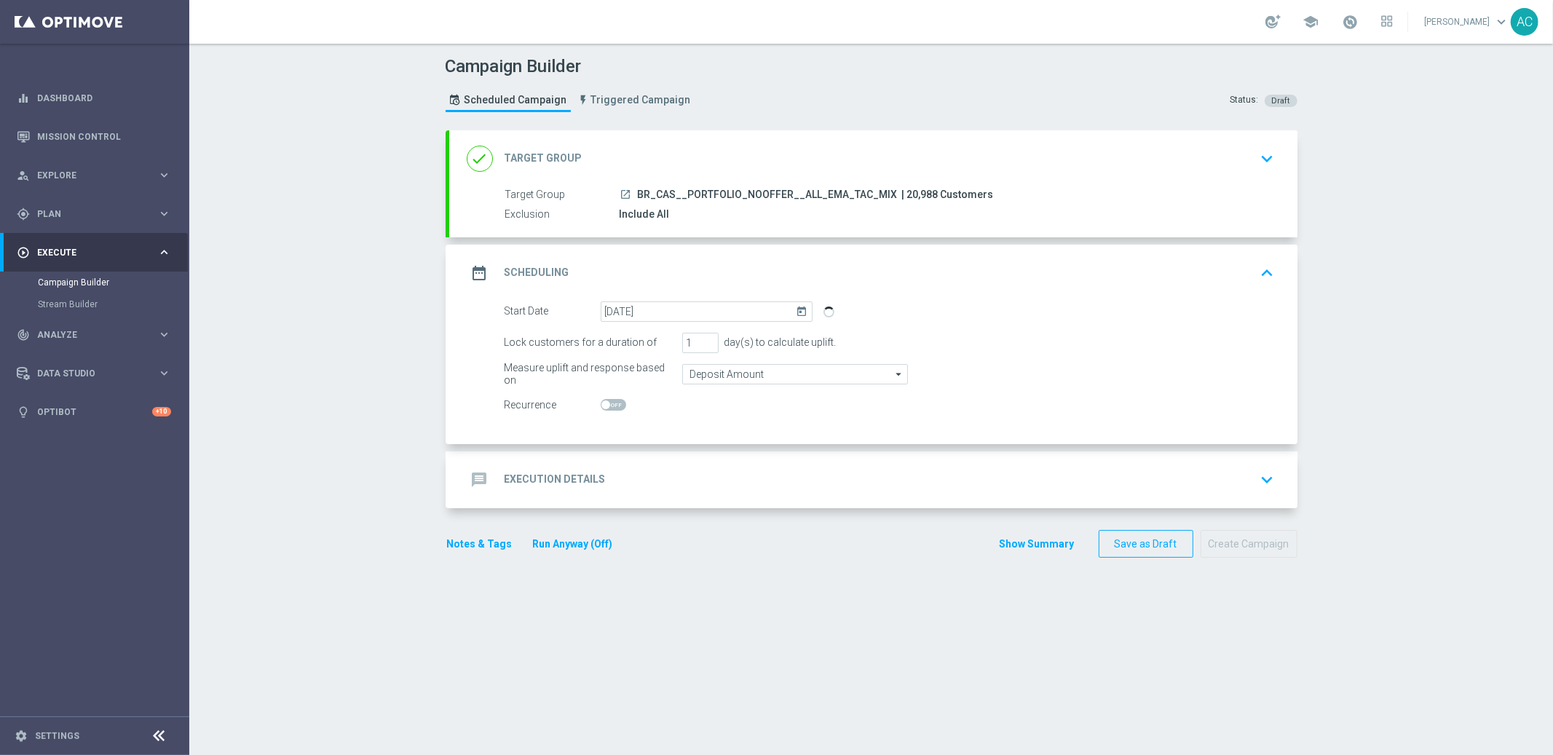
click at [604, 400] on span at bounding box center [613, 405] width 25 height 12
click at [604, 400] on input "checkbox" at bounding box center [613, 405] width 25 height 12
checkbox input "true"
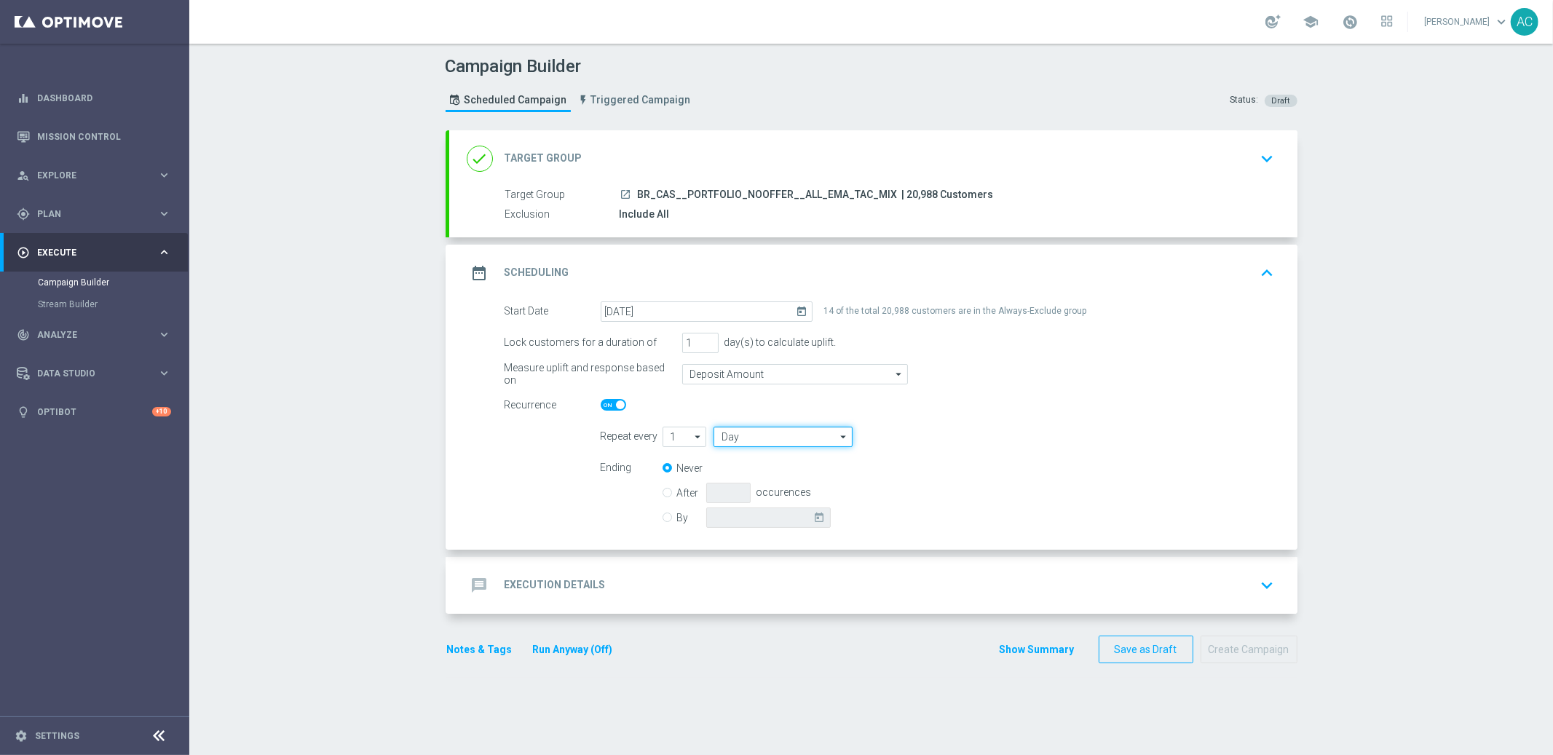
click at [763, 438] on input "Day" at bounding box center [782, 437] width 138 height 20
click at [755, 477] on div "Week" at bounding box center [777, 480] width 128 height 20
type input "Week"
click at [998, 441] on input "checkbox" at bounding box center [1005, 437] width 22 height 20
checkbox input "true"
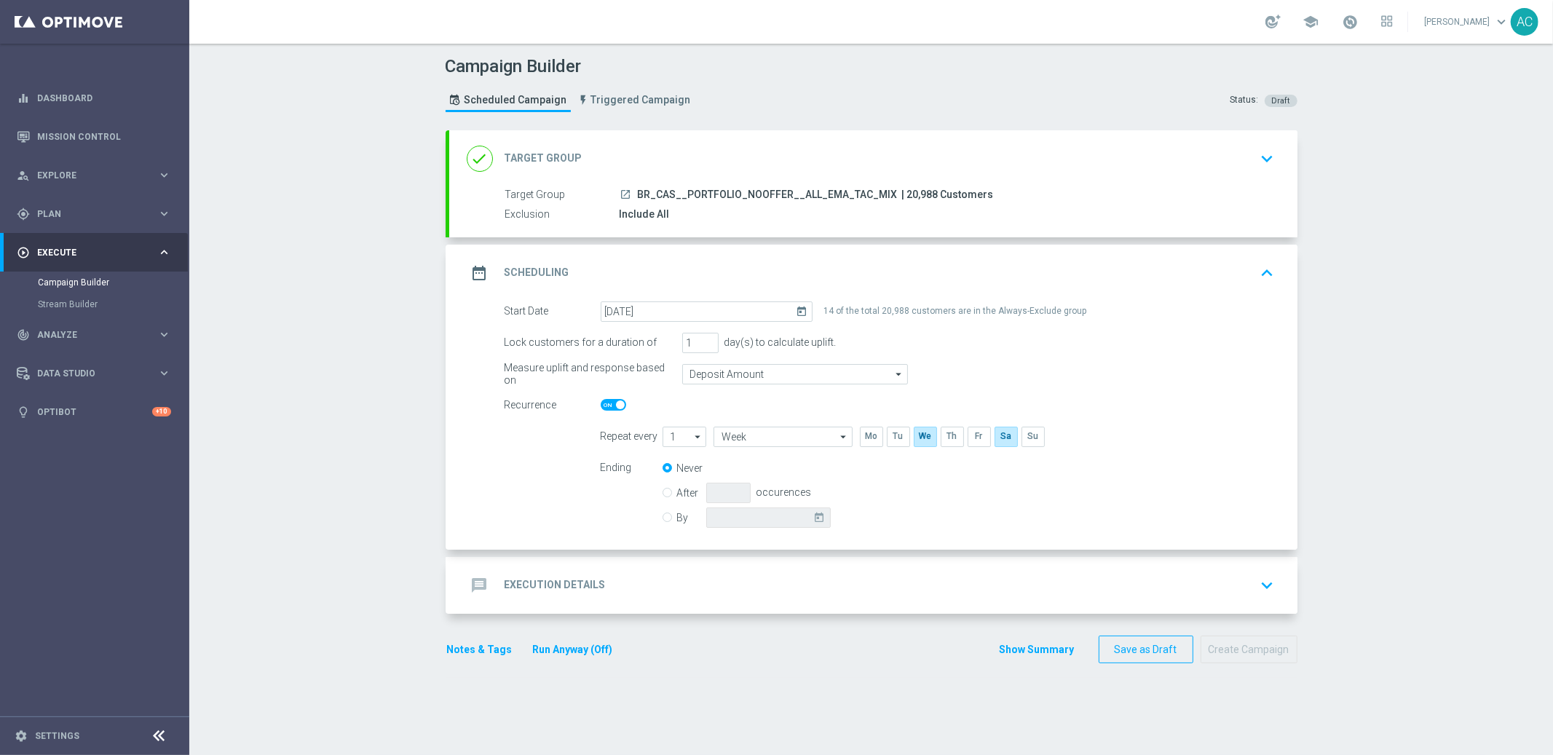
click at [666, 515] on div "By [DATE]" at bounding box center [755, 517] width 186 height 20
click at [664, 518] on div "By [DATE]" at bounding box center [755, 517] width 186 height 20
click at [677, 519] on label "By" at bounding box center [691, 517] width 29 height 13
click at [662, 519] on input "By" at bounding box center [666, 514] width 9 height 9
radio input "true"
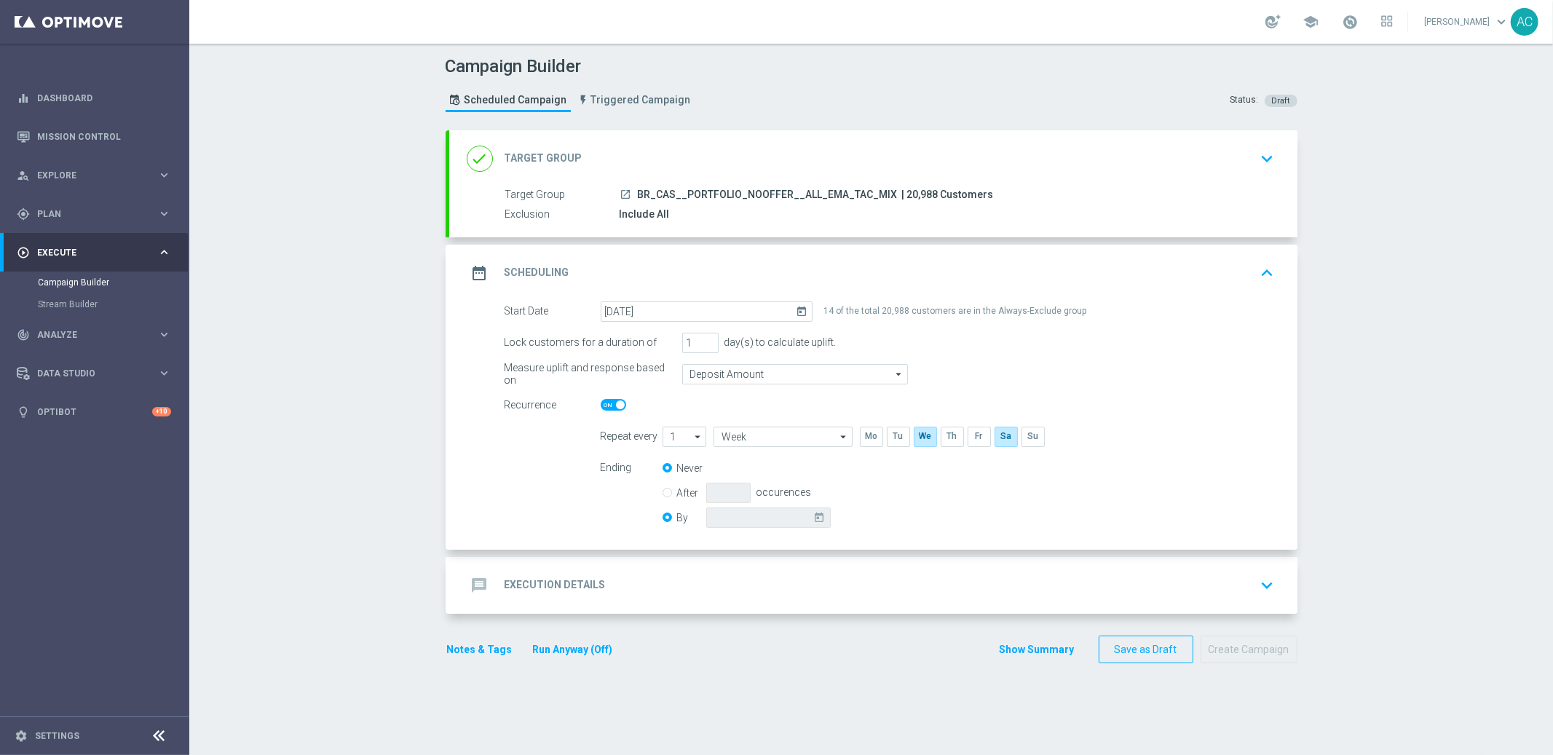
radio input "false"
click at [795, 520] on input at bounding box center [768, 517] width 124 height 20
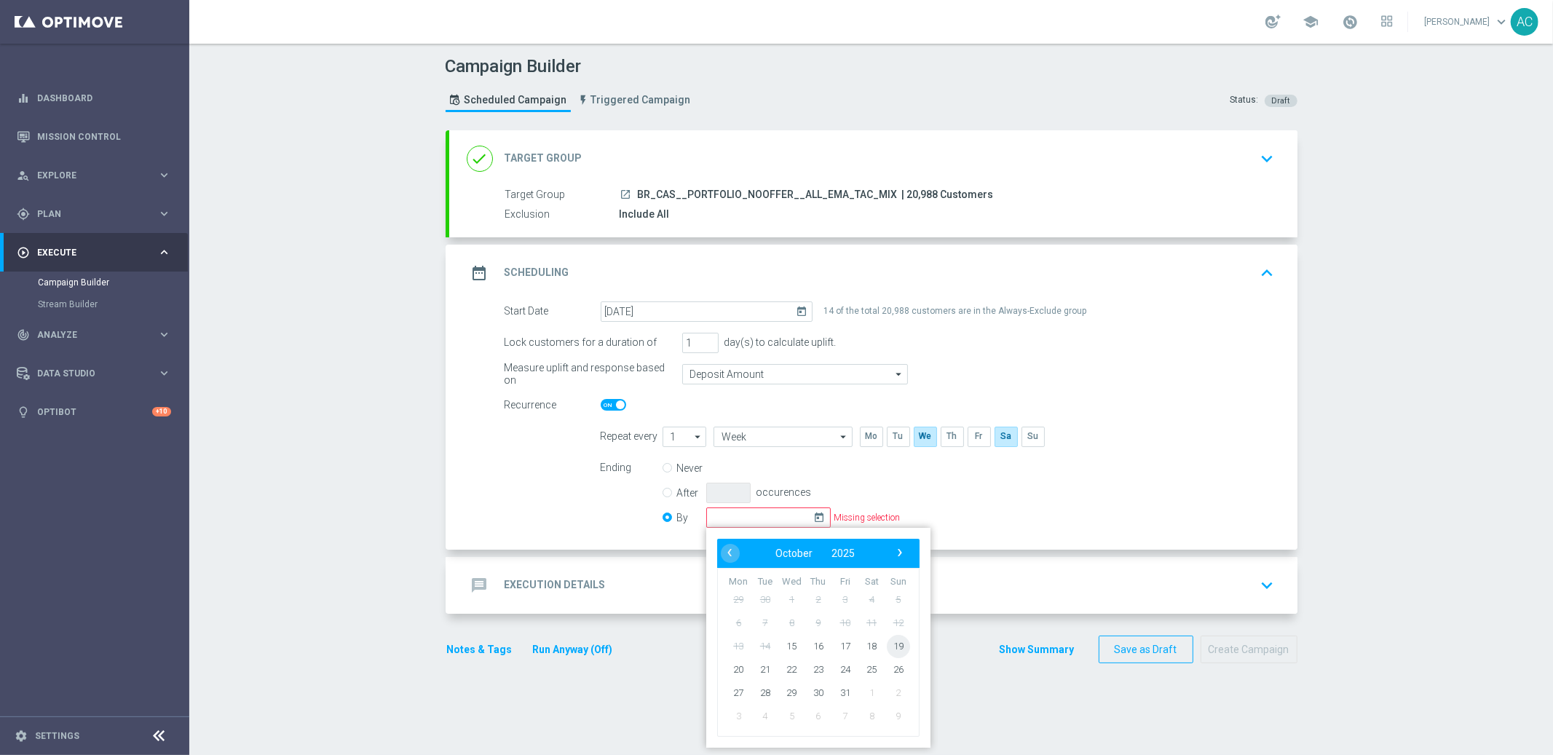
click at [893, 646] on span "19" at bounding box center [897, 645] width 23 height 23
type input "[DATE]"
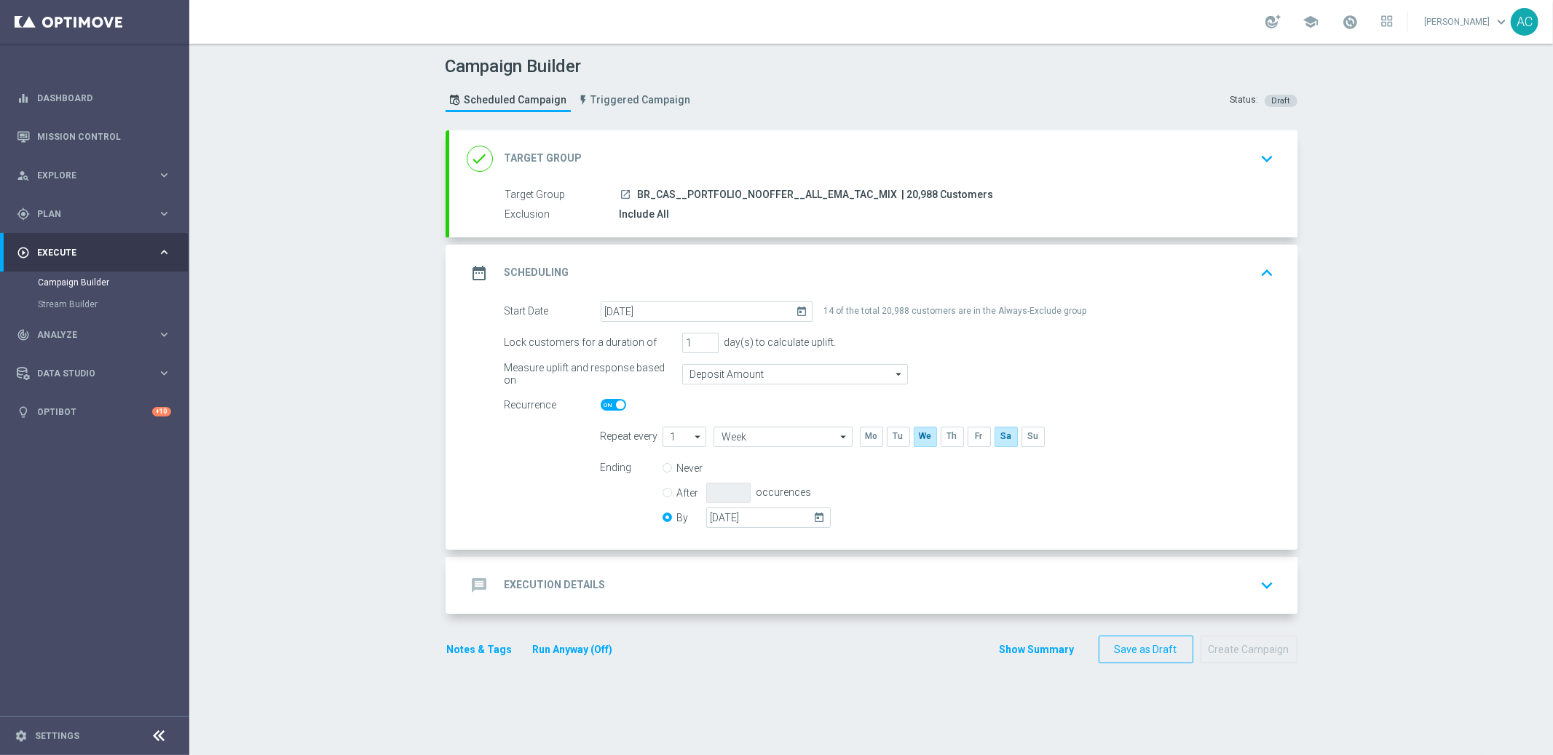
click at [555, 589] on h2 "Execution Details" at bounding box center [554, 585] width 101 height 14
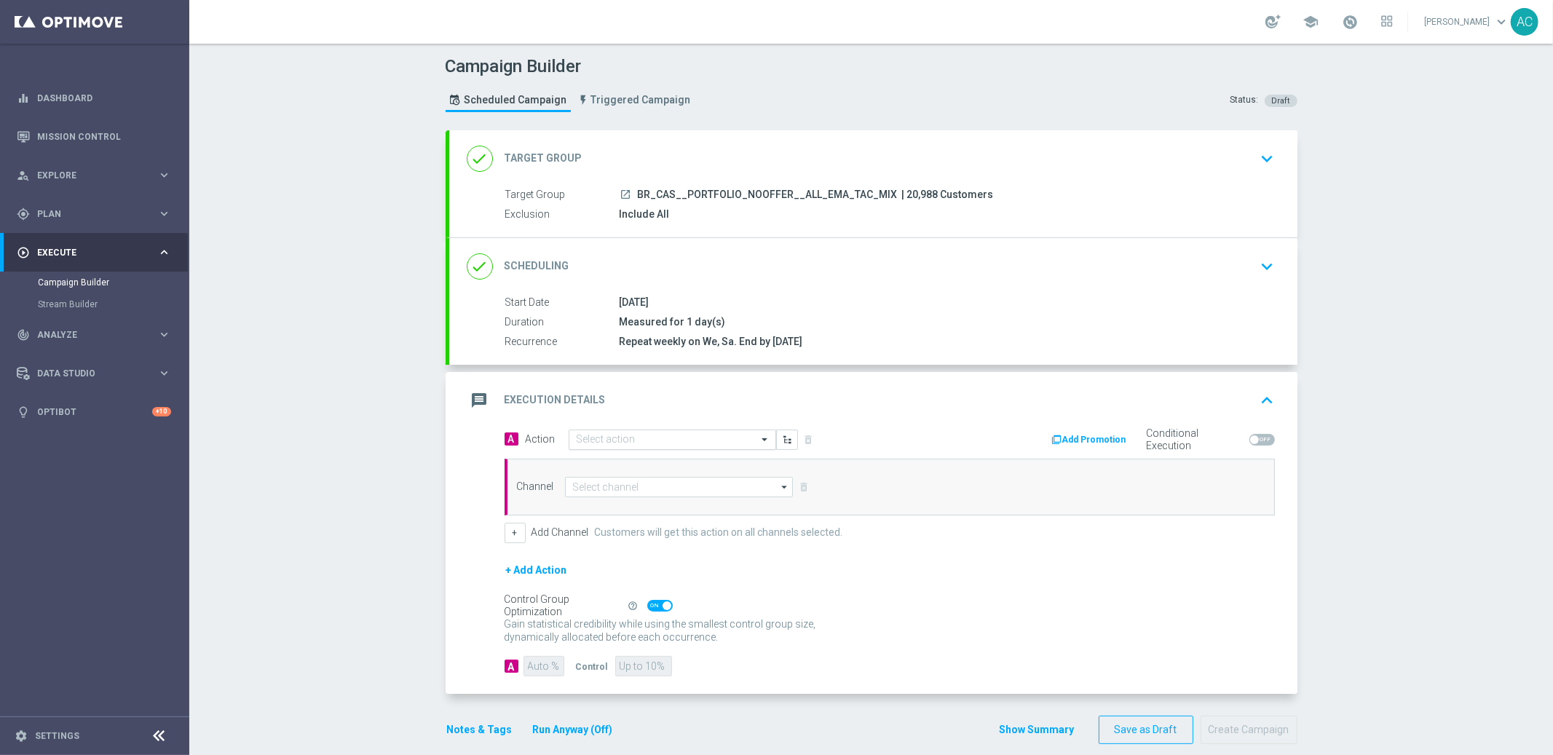
click at [609, 443] on input "text" at bounding box center [658, 440] width 162 height 12
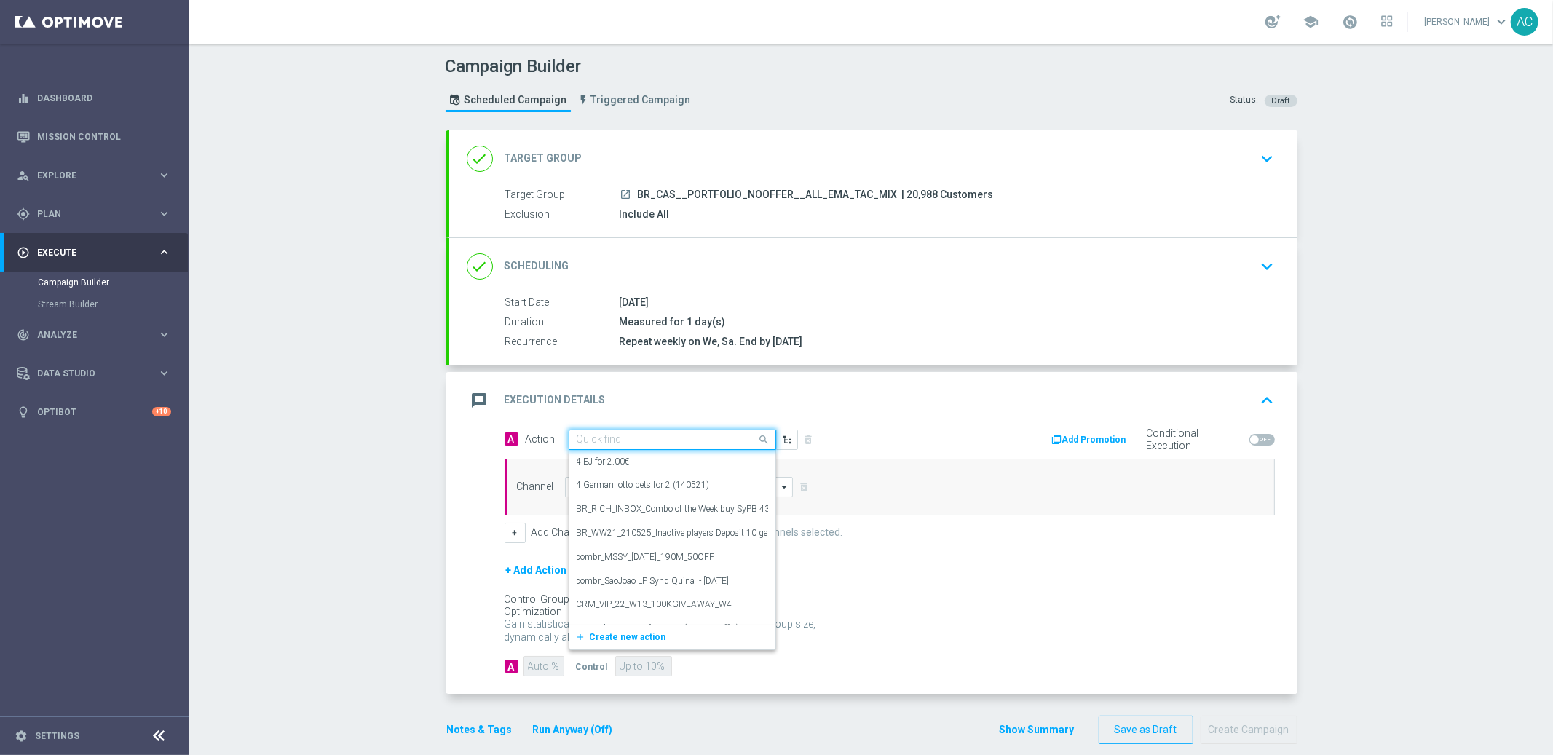
paste input "BR_CAS__TURBOLOTTO_MS__ALL_EMA_TAC_GM"
type input "BR_CAS__TURBOLOTTO_MS__ALL_EMA_TAC_GM"
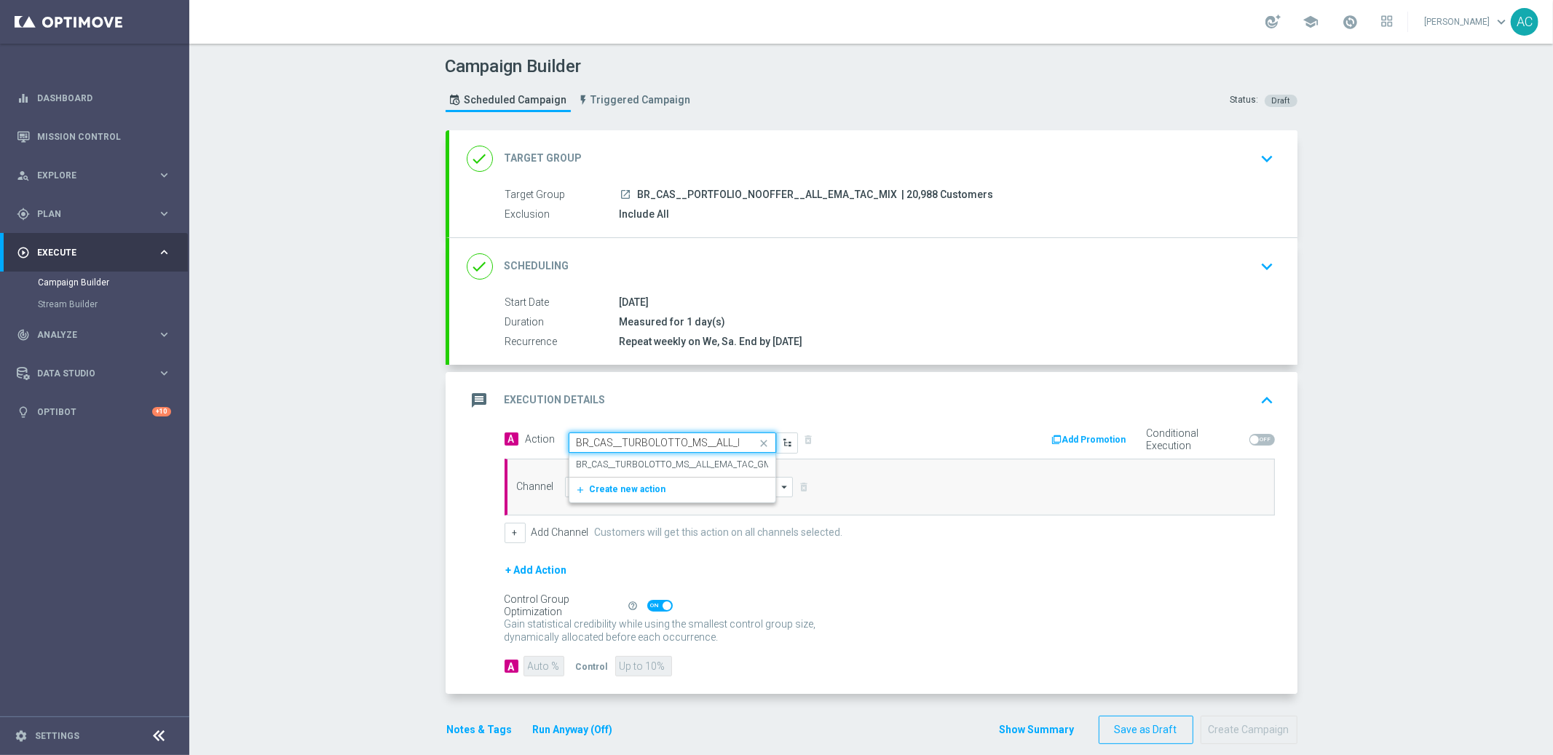
scroll to position [0, 60]
click at [612, 454] on div "BR_CAS__TURBOLOTTO_MS__ALL_EMA_TAC_GM edit" at bounding box center [672, 465] width 191 height 24
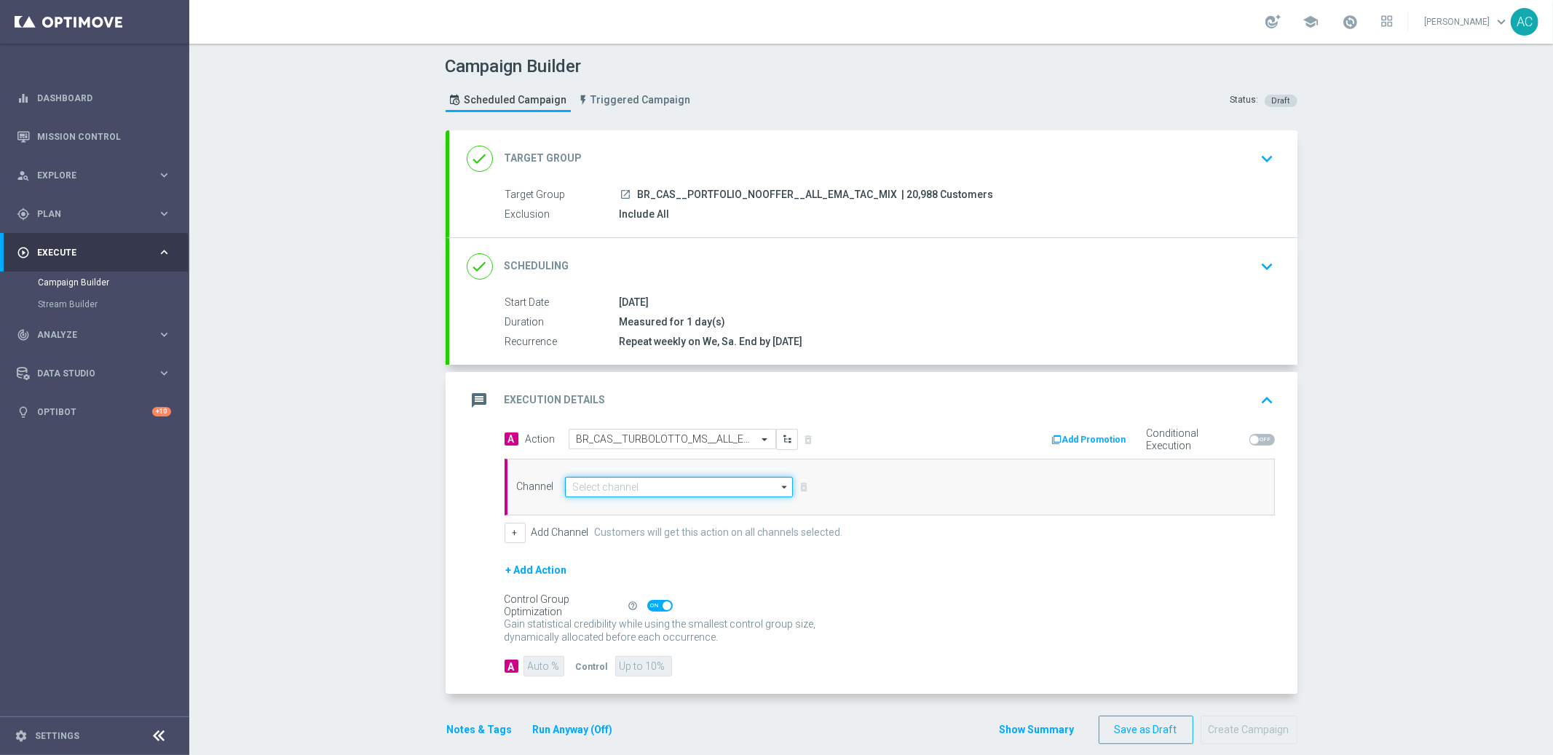
click at [621, 486] on input at bounding box center [679, 487] width 229 height 20
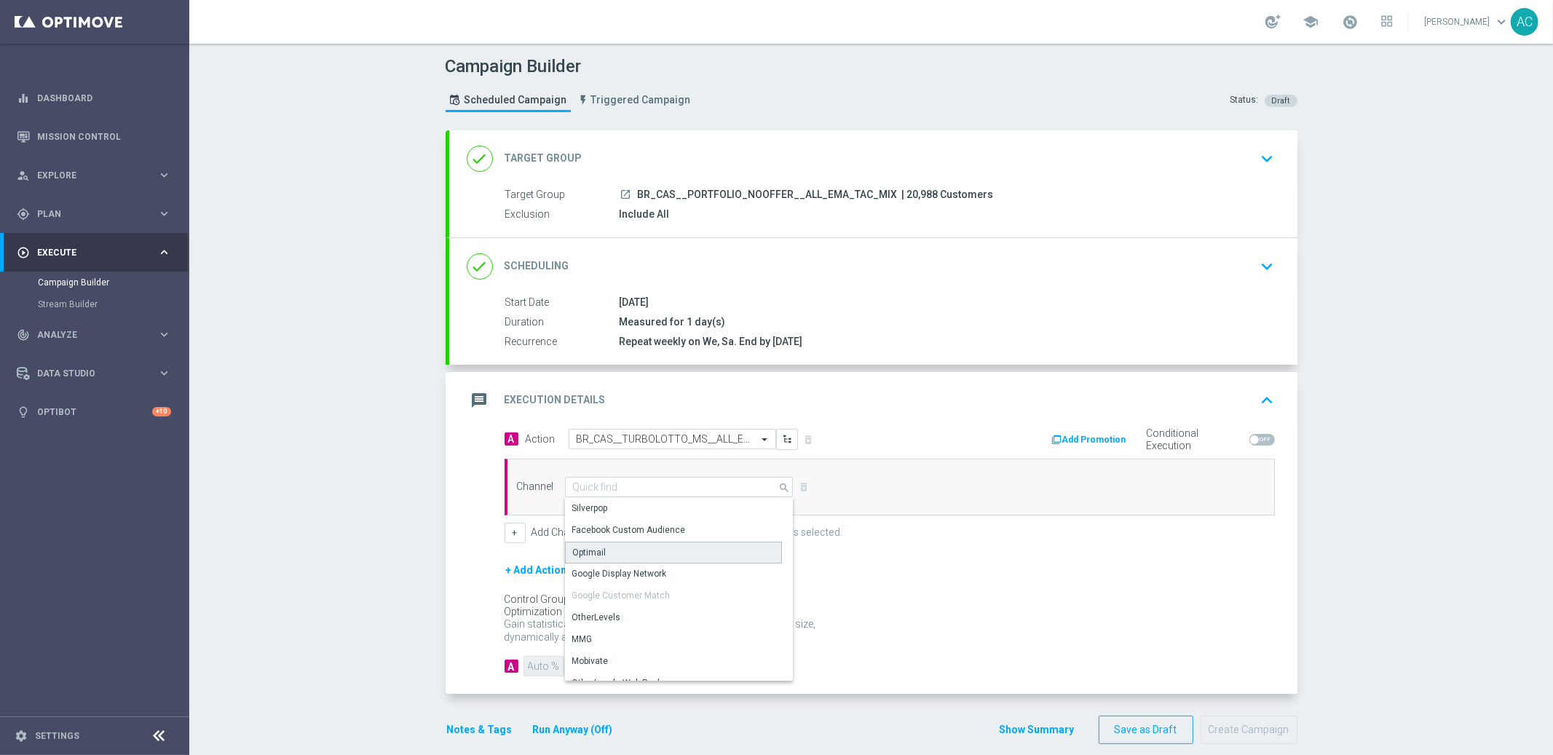
click at [611, 546] on div "Optimail" at bounding box center [673, 553] width 217 height 22
type input "Optimail"
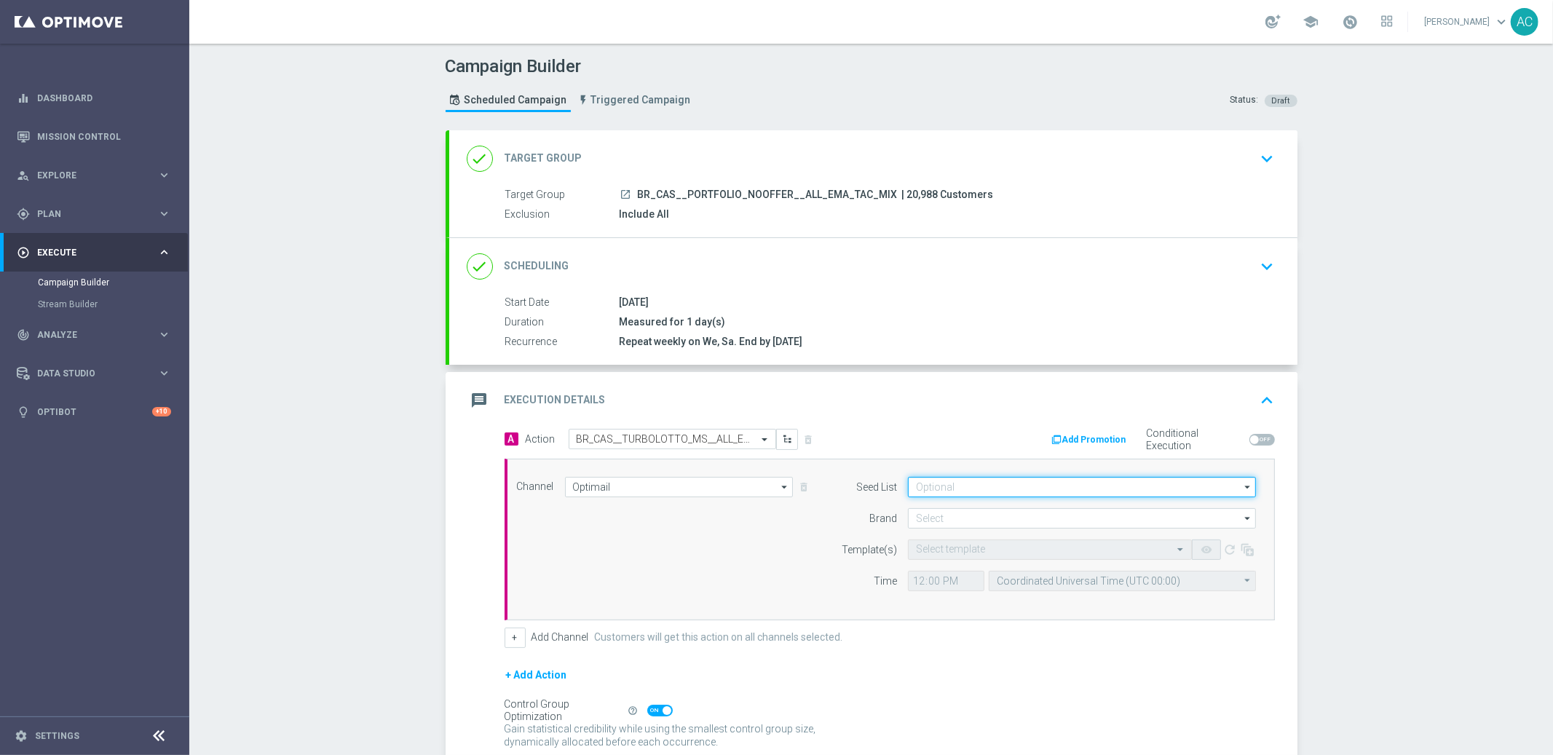
click at [1019, 491] on input at bounding box center [1082, 487] width 348 height 20
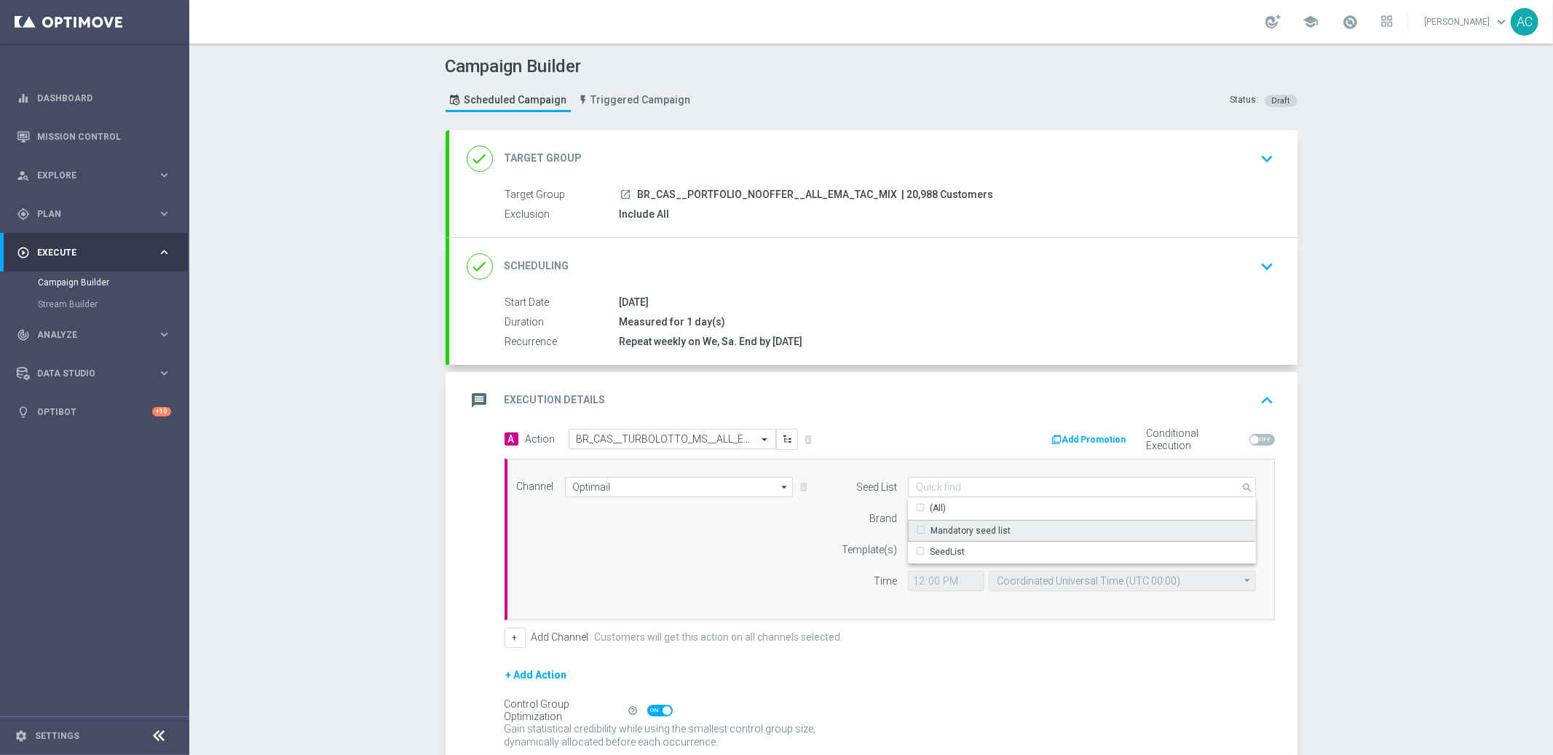
click at [1002, 531] on div "Mandatory seed list" at bounding box center [1082, 531] width 349 height 22
drag, startPoint x: 660, startPoint y: 588, endPoint x: 841, endPoint y: 555, distance: 183.5
click at [674, 583] on div "Channel Optimail Optimail arrow_drop_down Show Selected 1 of 26 Silverpop" at bounding box center [886, 539] width 761 height 125
type input "Mandatory seed list"
click at [983, 517] on input at bounding box center [1082, 518] width 348 height 20
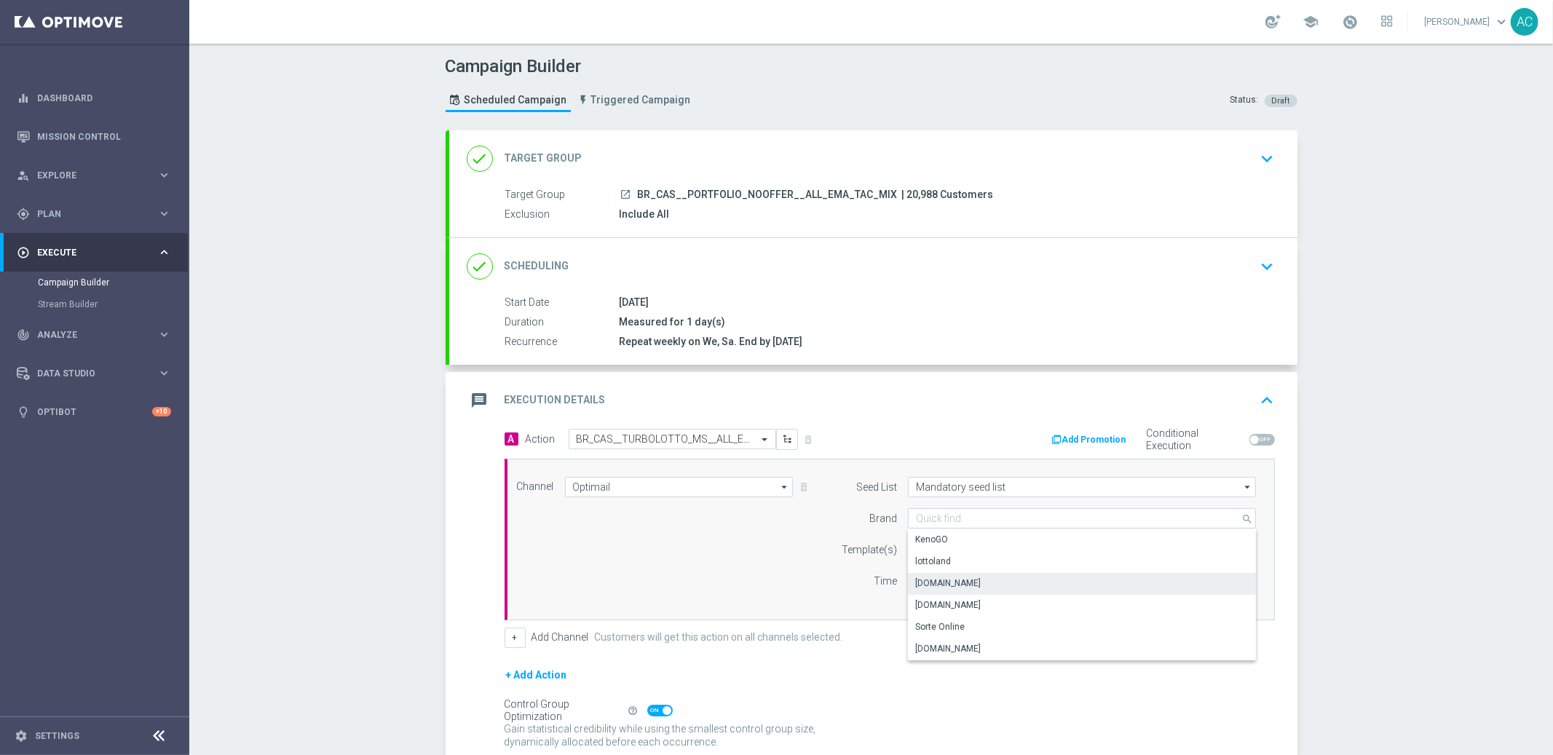
click at [981, 585] on div "[DOMAIN_NAME]" at bounding box center [1082, 583] width 349 height 20
type input "[DOMAIN_NAME]"
click at [622, 593] on div "Channel Optimail Optimail arrow_drop_down Show Selected 1 of 26 Silverpop" at bounding box center [886, 539] width 761 height 125
click at [992, 549] on input "text" at bounding box center [1035, 550] width 239 height 12
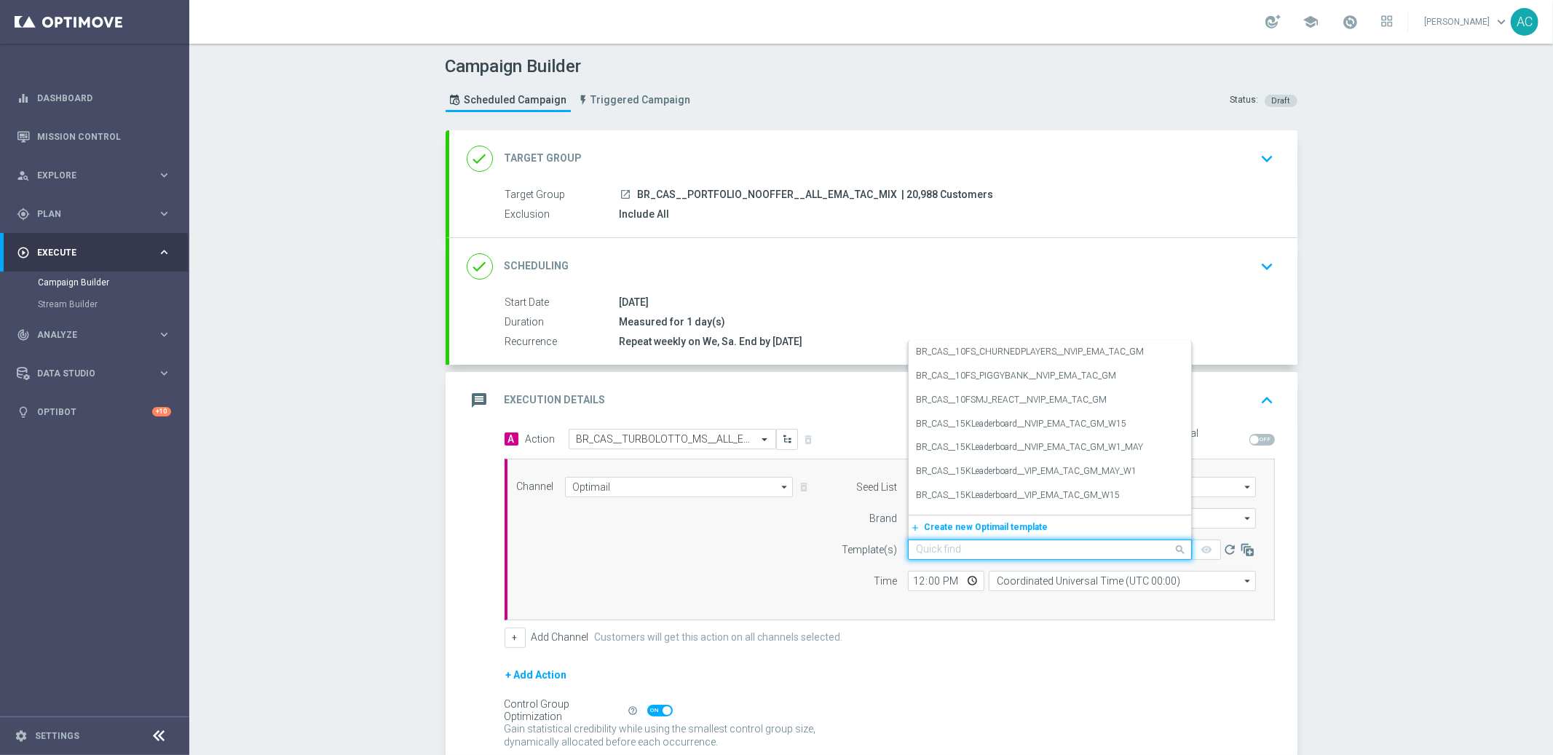
paste input "BR_CAS__TURBOLOTTO_MS__ALL_EMA_TAC_GM"
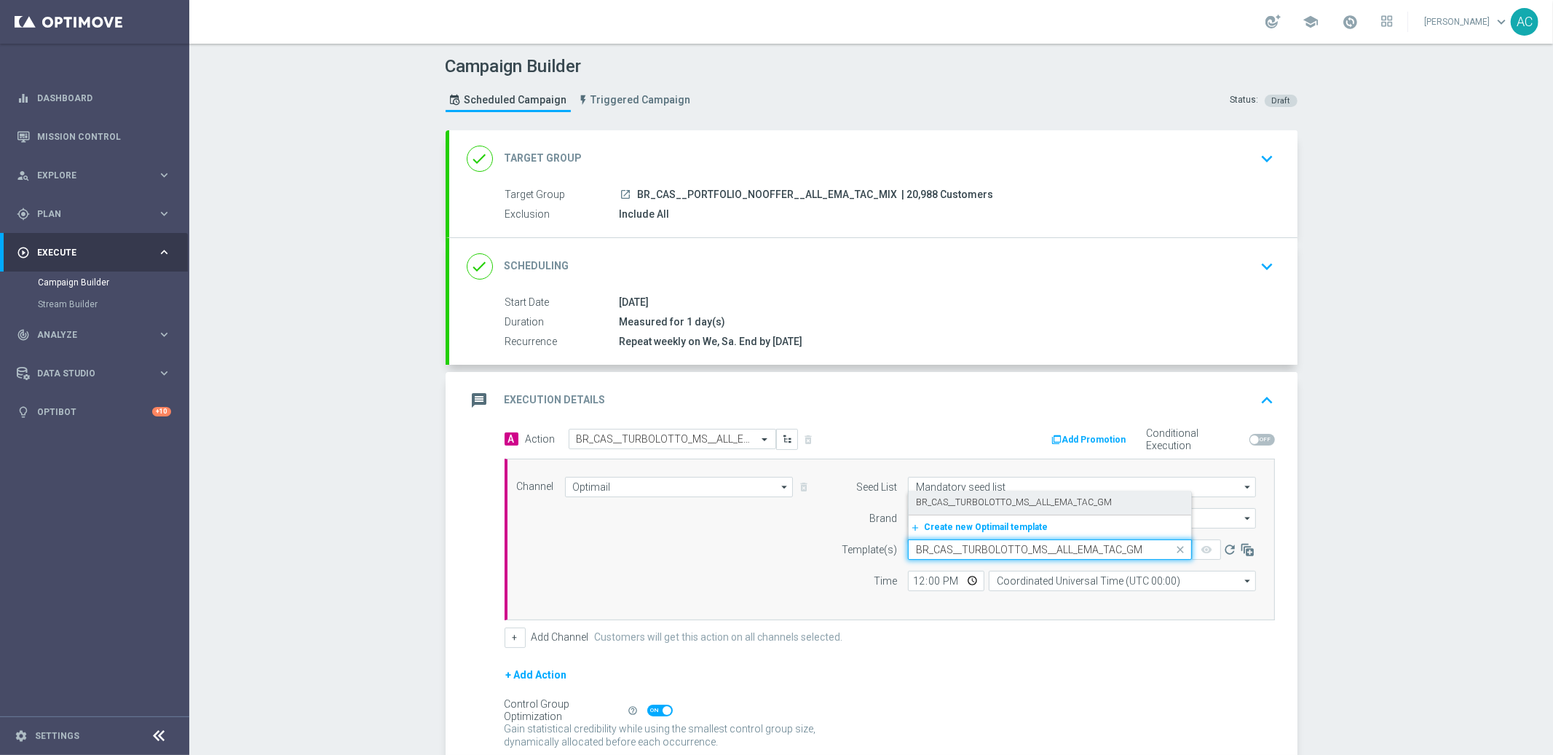
click at [980, 507] on div "BR_CAS__TURBOLOTTO_MS__ALL_EMA_TAC_GM" at bounding box center [1050, 503] width 268 height 24
type input "BR_CAS__TURBOLOTTO_MS__ALL_EMA_TAC_GM"
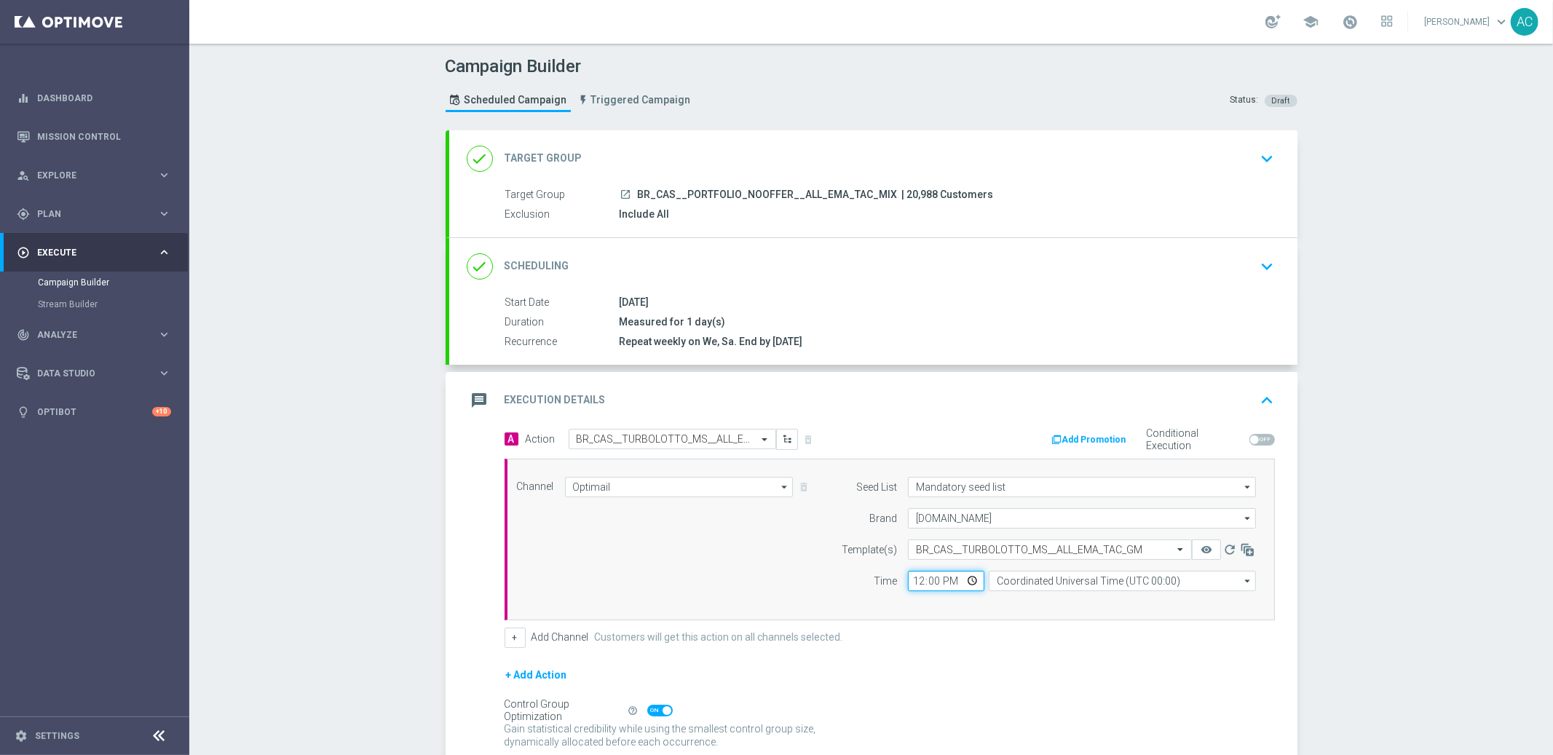
click at [909, 579] on input "12:00" at bounding box center [946, 581] width 76 height 20
type input "15:00"
click at [1071, 579] on input "Coordinated Universal Time (UTC 00:00)" at bounding box center [1122, 581] width 267 height 20
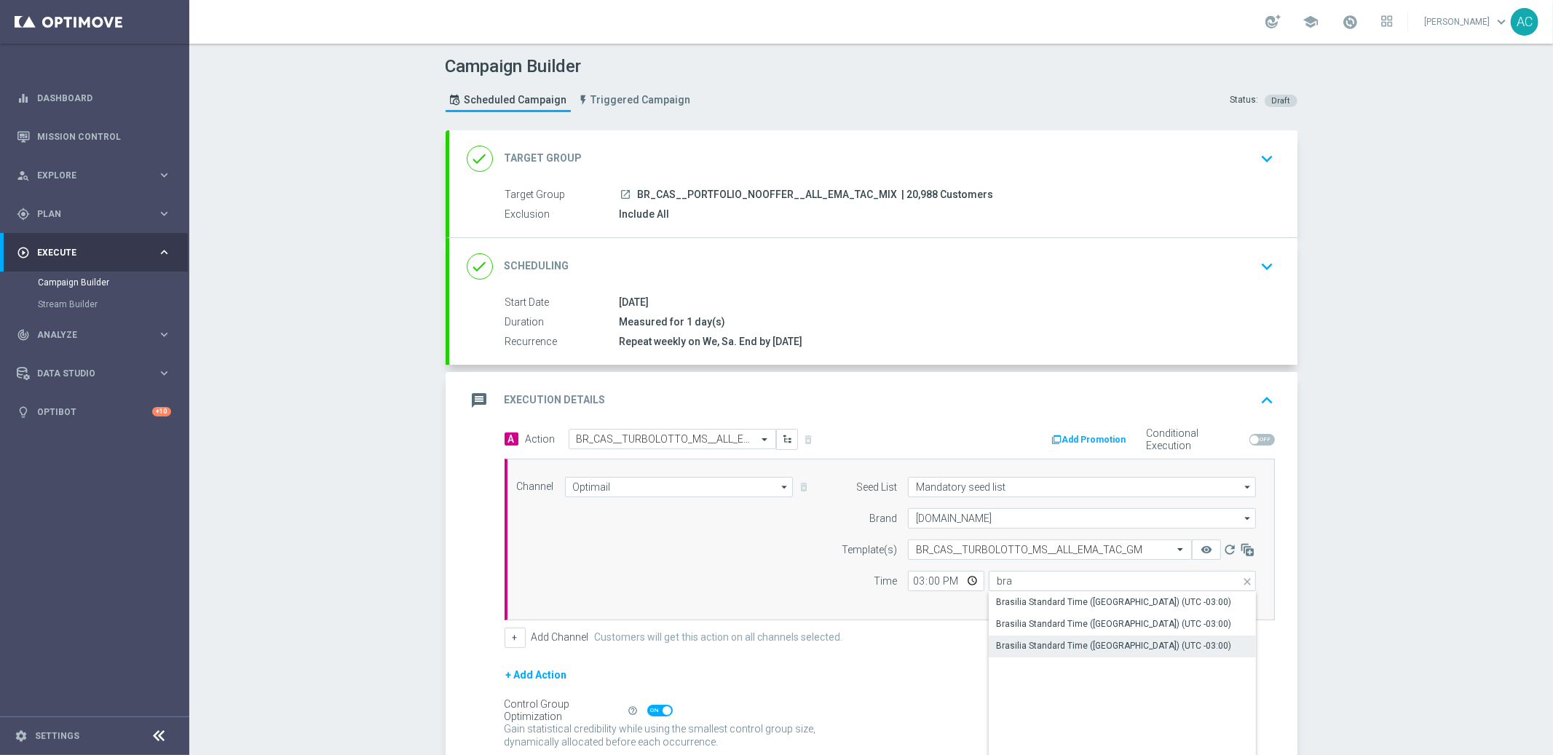
click at [1089, 649] on div "Brasilia Standard Time ([GEOGRAPHIC_DATA]) (UTC -03:00)" at bounding box center [1113, 645] width 235 height 13
type input "Brasilia Standard Time ([GEOGRAPHIC_DATA]) (UTC -03:00)"
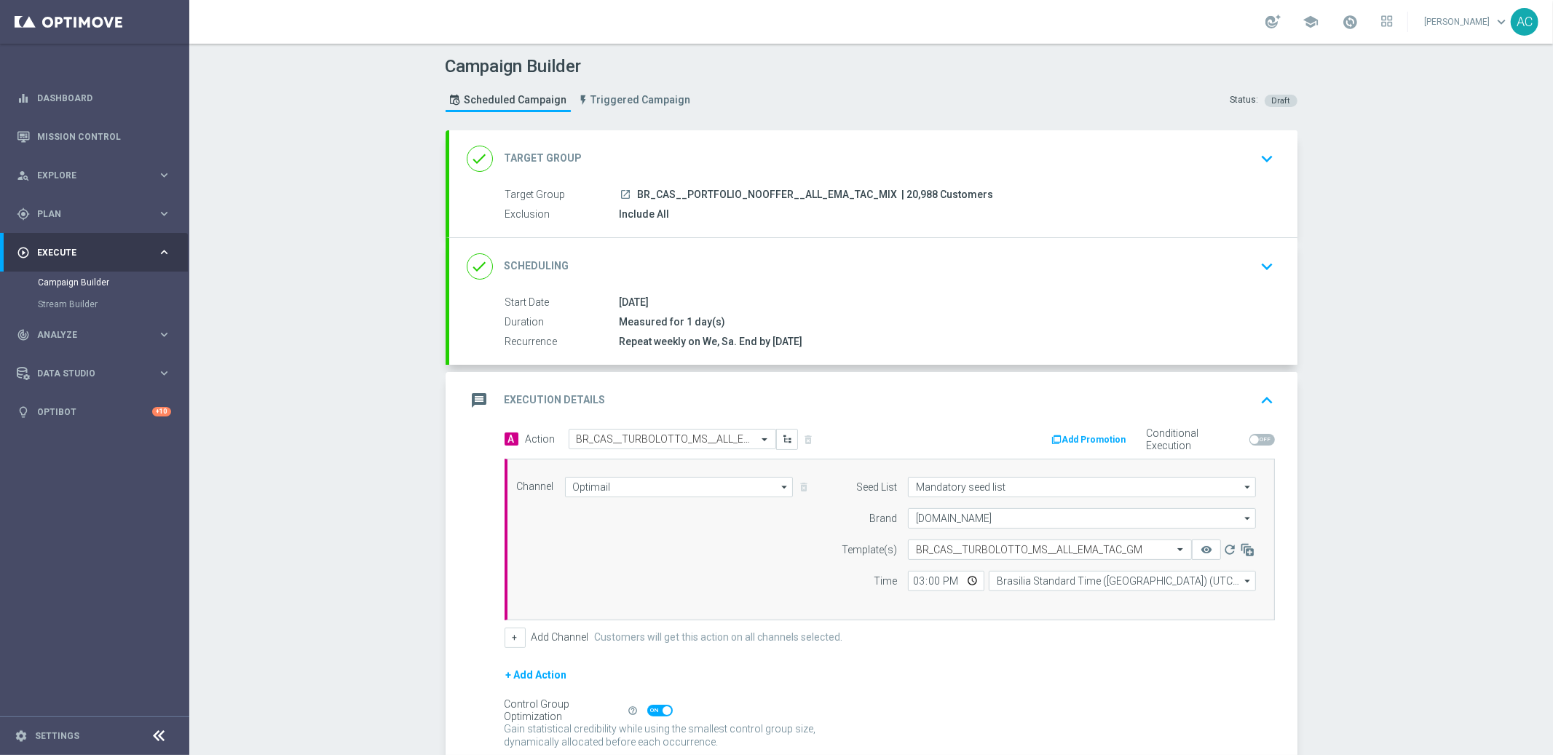
click at [1374, 474] on div "Campaign Builder Scheduled Campaign Triggered Campaign Status: Draft done Targe…" at bounding box center [871, 399] width 1364 height 711
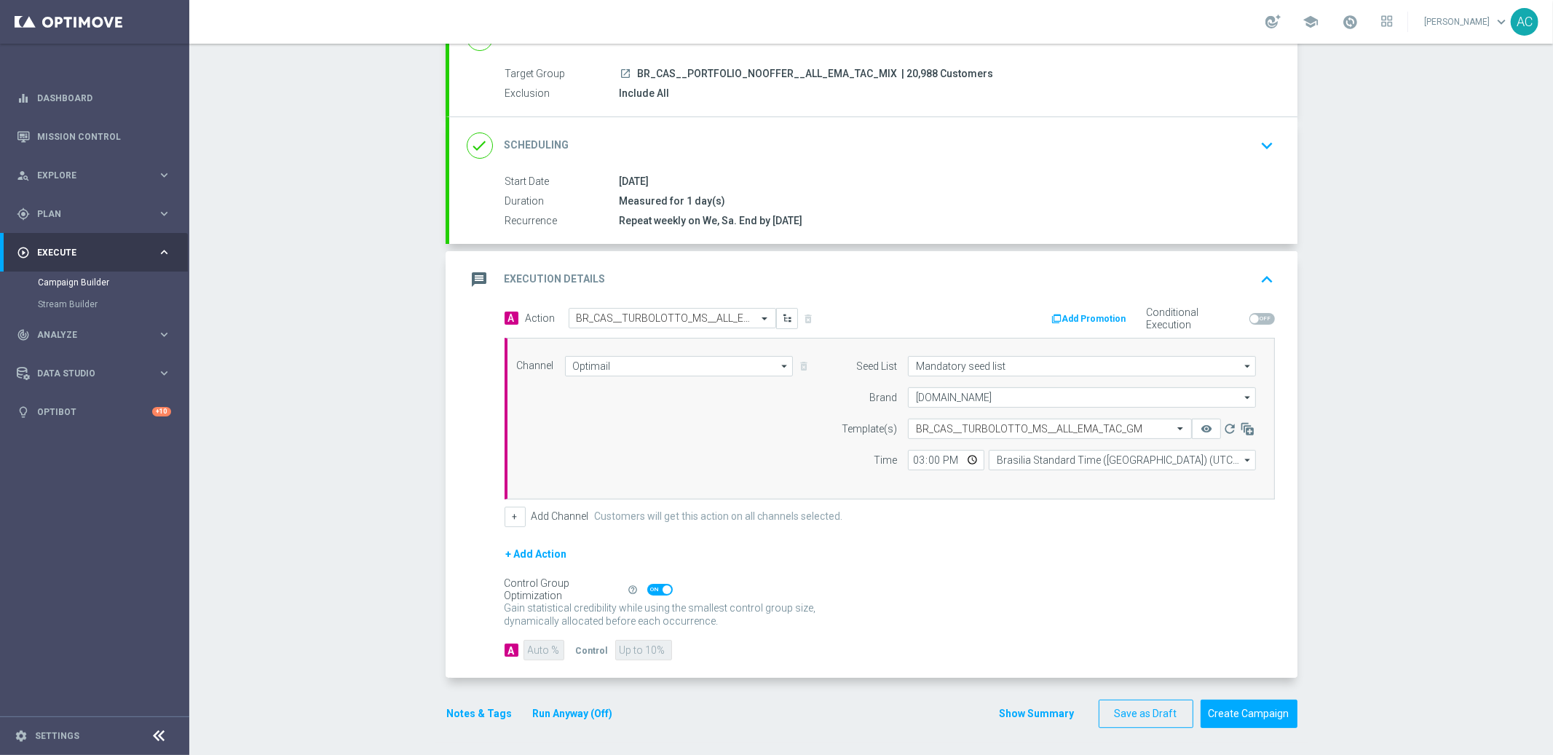
scroll to position [122, 0]
click at [1250, 715] on button "Create Campaign" at bounding box center [1248, 712] width 97 height 28
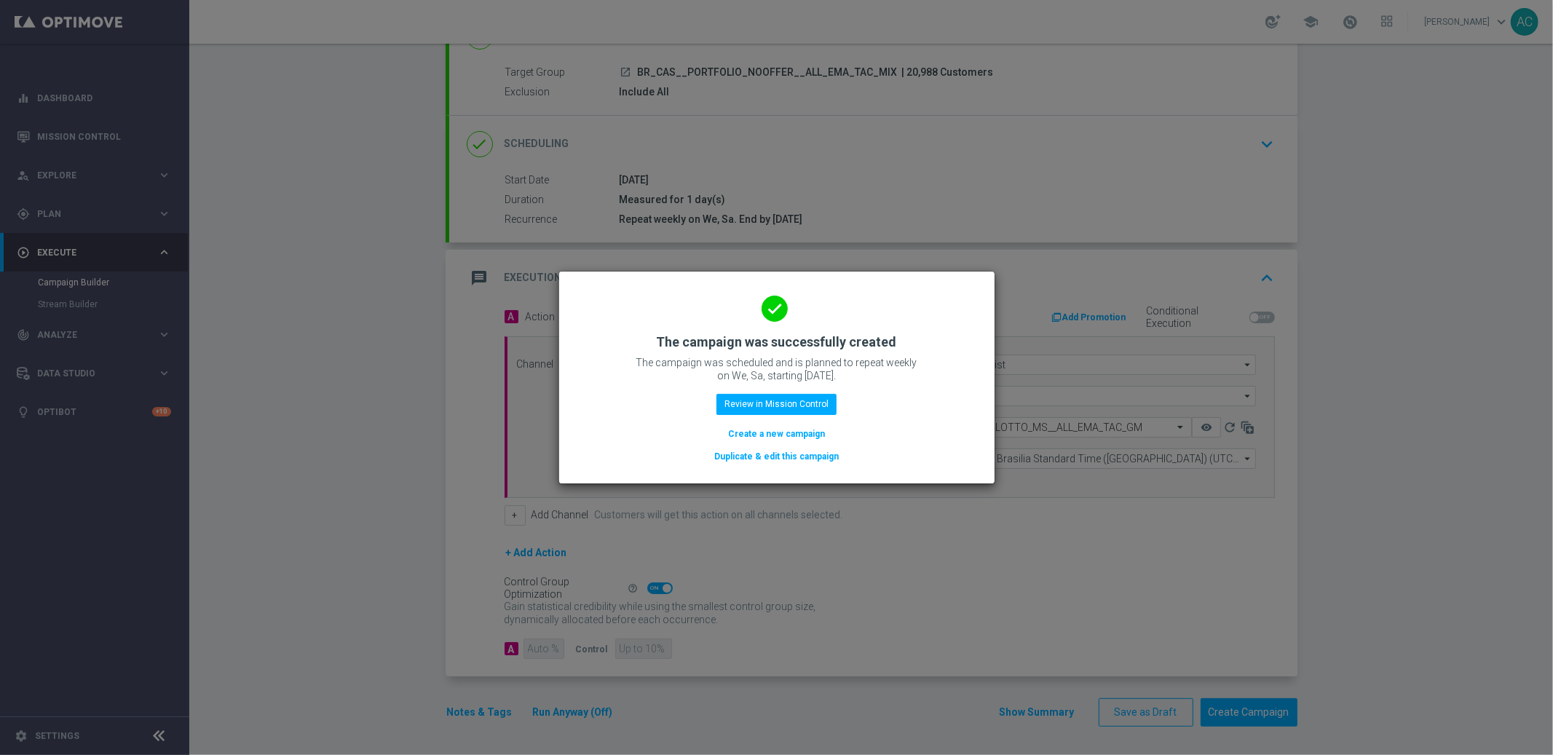
click at [780, 430] on button "Create a new campaign" at bounding box center [777, 434] width 100 height 16
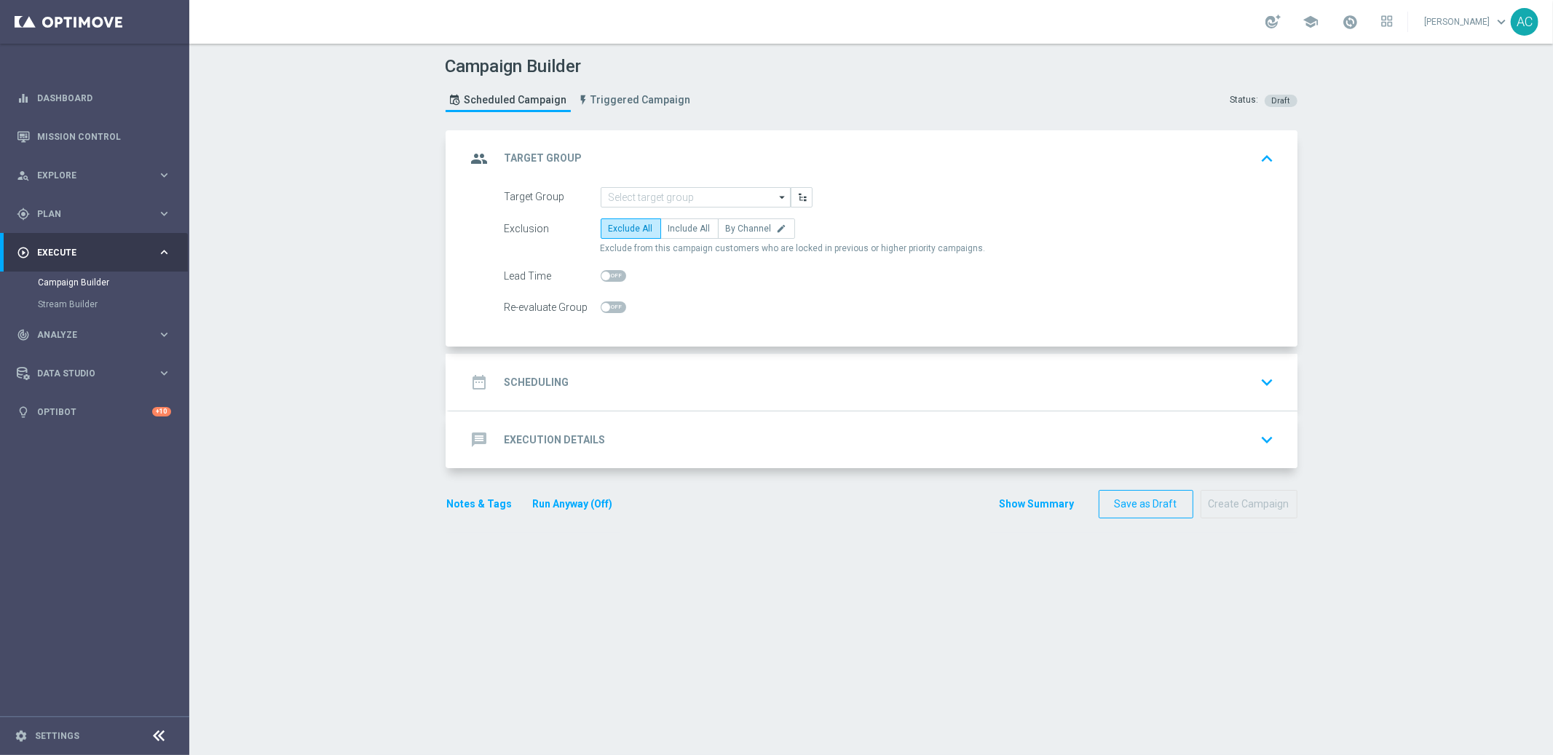
scroll to position [0, 0]
